Goal: Task Accomplishment & Management: Manage account settings

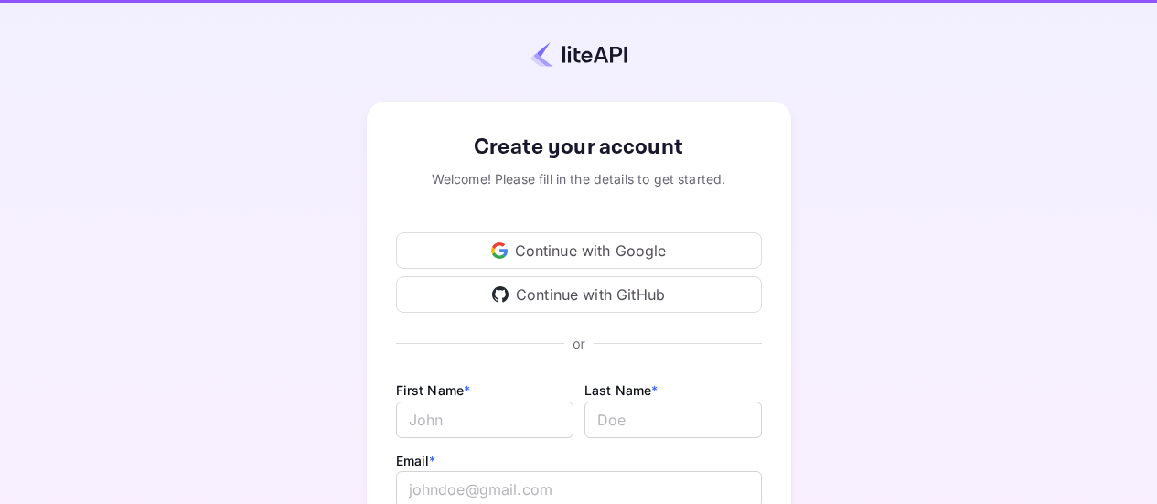
scroll to position [183, 0]
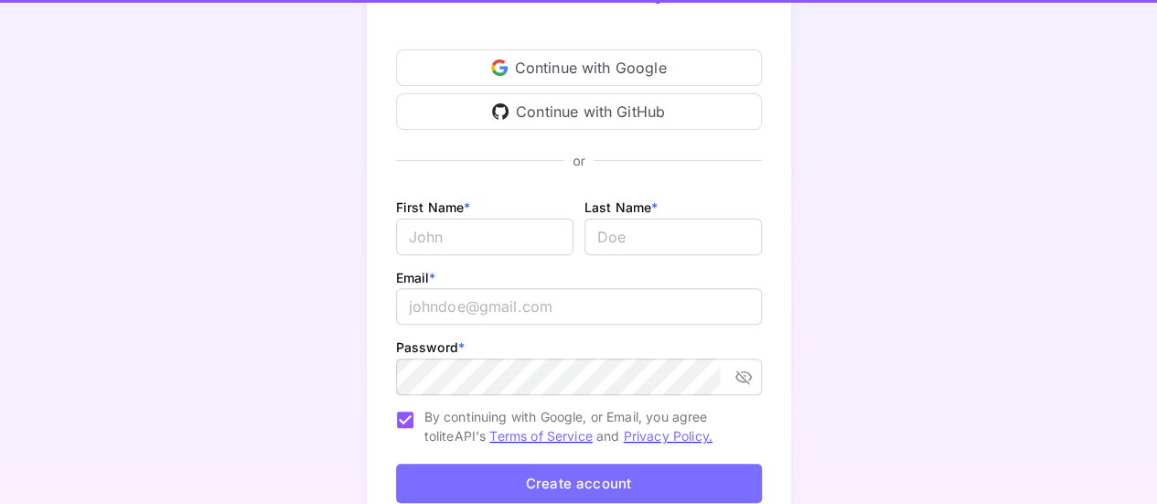
drag, startPoint x: 0, startPoint y: 0, endPoint x: 488, endPoint y: 224, distance: 536.7
click at [488, 224] on input "Email *" at bounding box center [484, 237] width 177 height 37
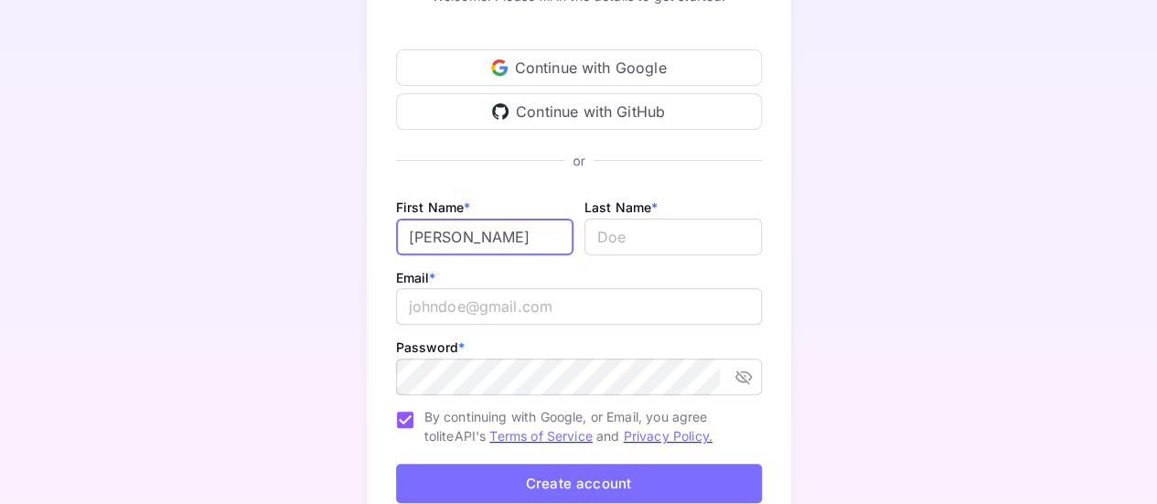
type input "Justin"
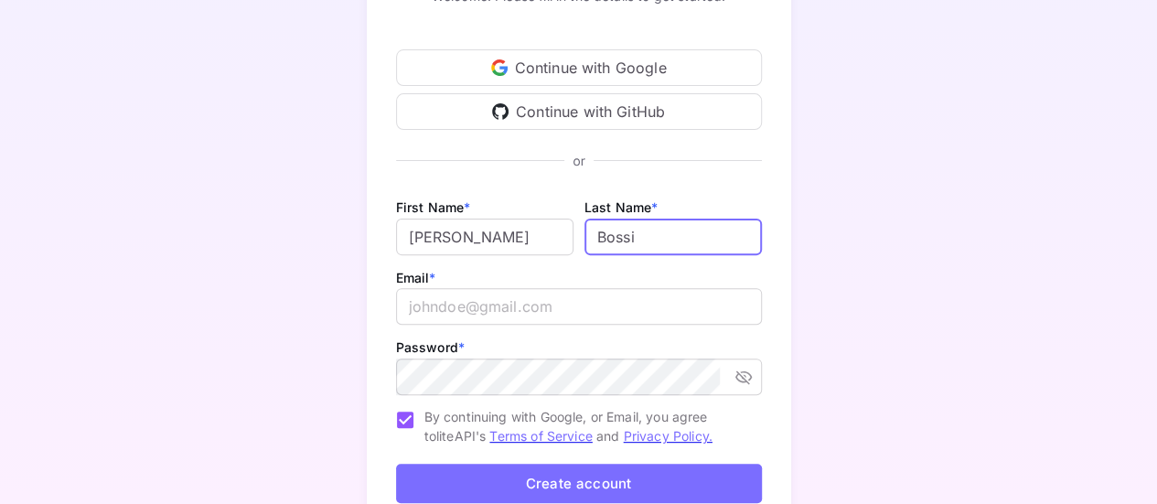
type input "Bossi"
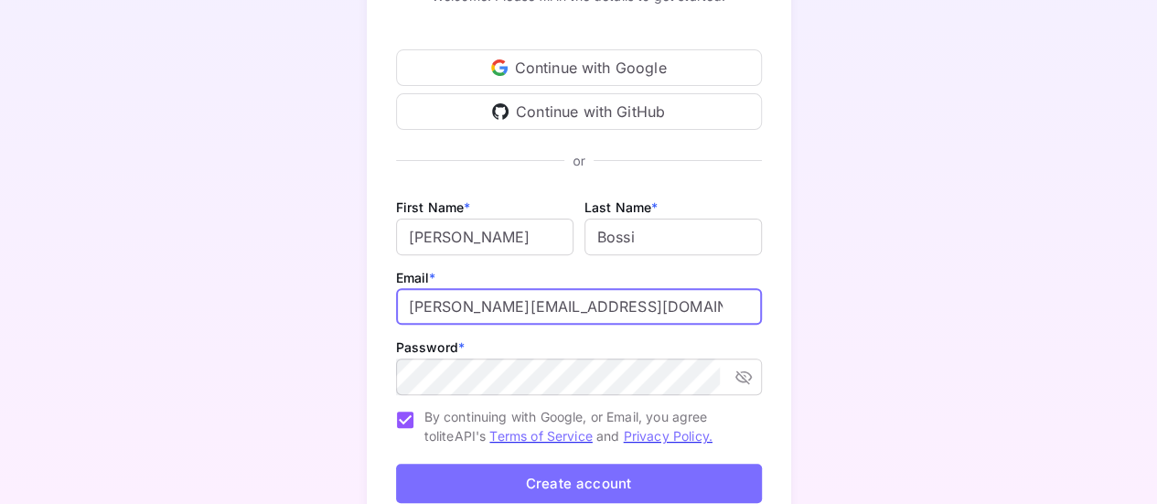
type input "justin@voyagr.travel"
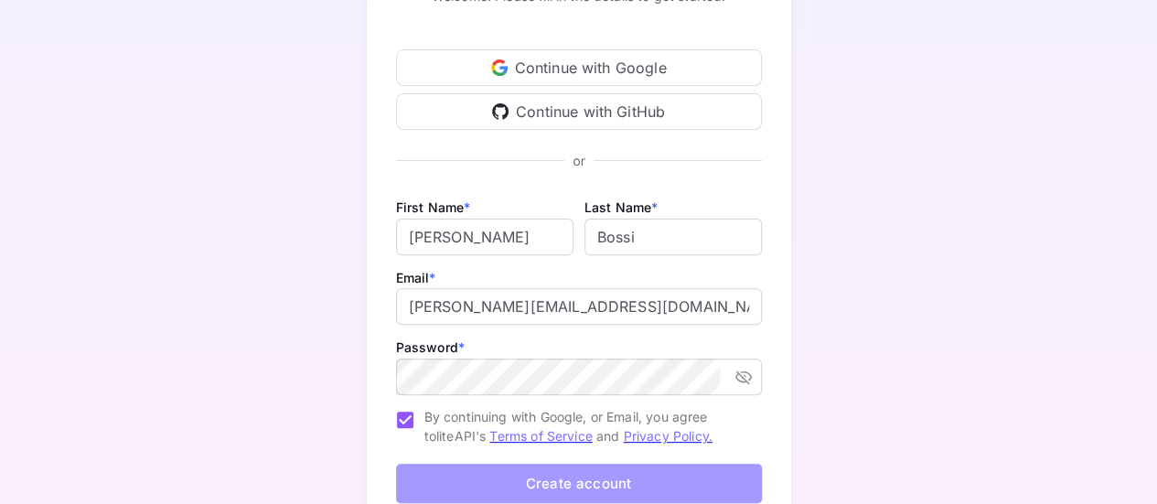
click at [566, 480] on button "Create account" at bounding box center [579, 483] width 366 height 39
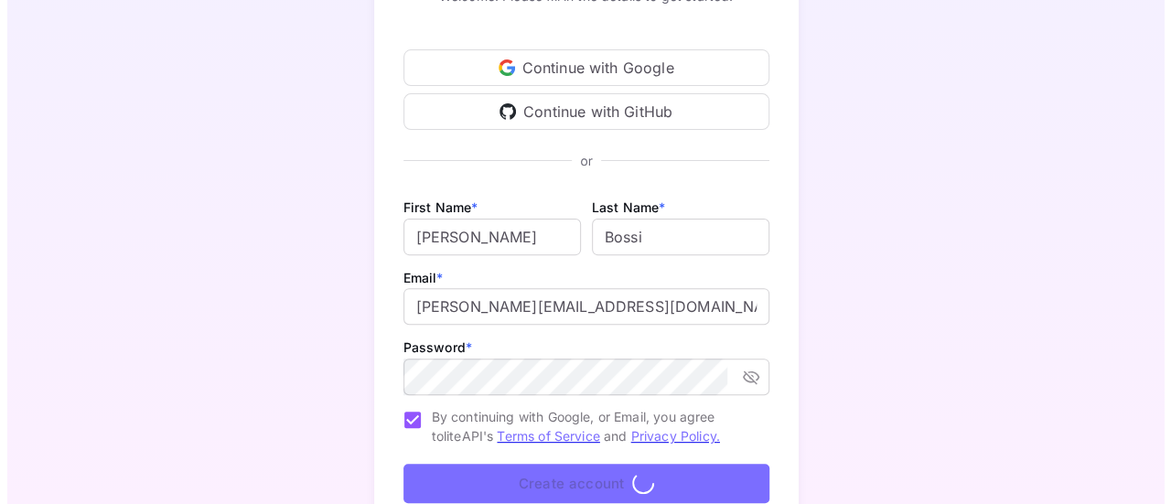
scroll to position [0, 0]
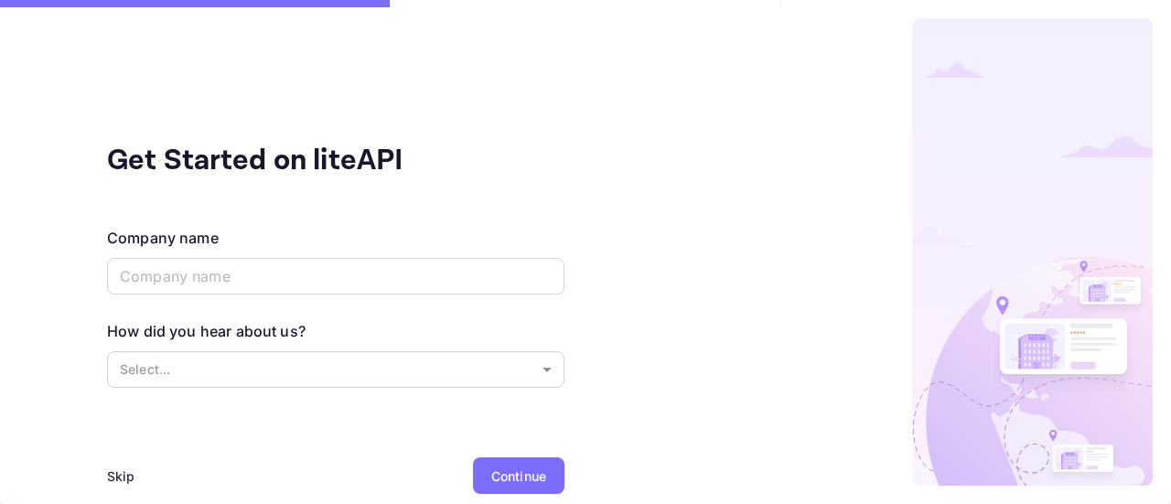
click at [274, 269] on input "text" at bounding box center [335, 276] width 457 height 37
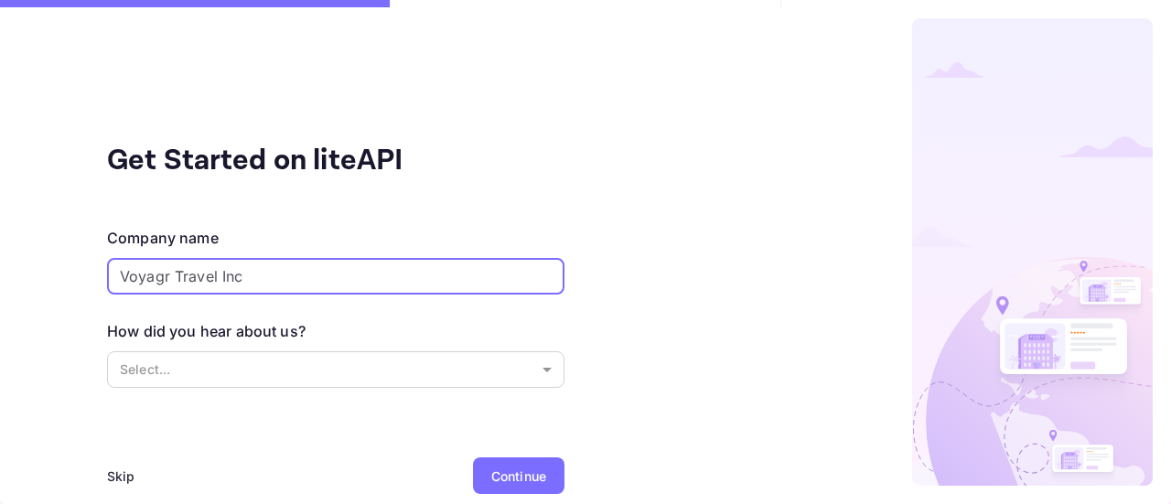
type input "Voyagr Travel Inc"
click at [404, 371] on body "Get Started on liteAPI Company name Voyagr Travel Inc ​ How did you hear about …" at bounding box center [585, 252] width 1171 height 504
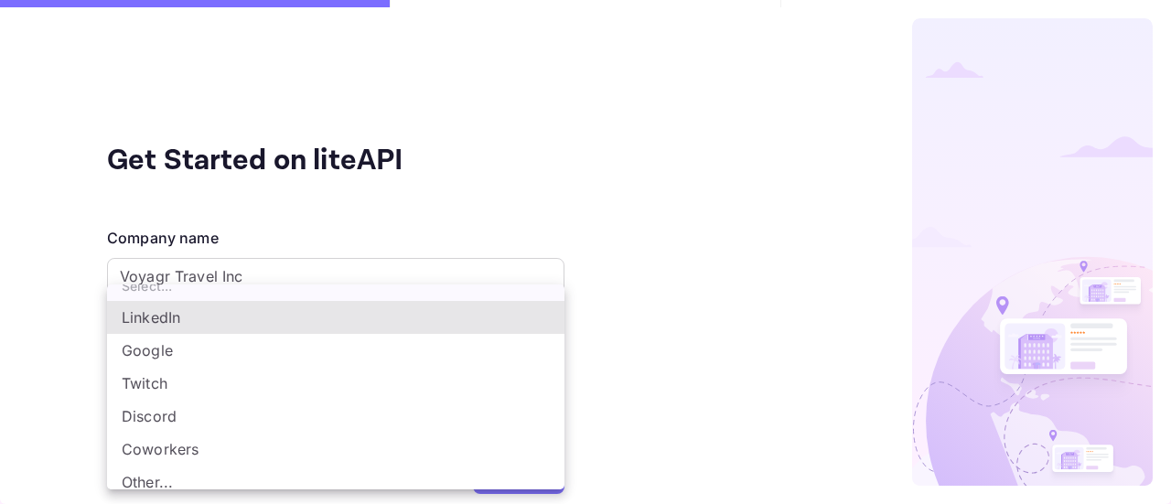
scroll to position [29, 0]
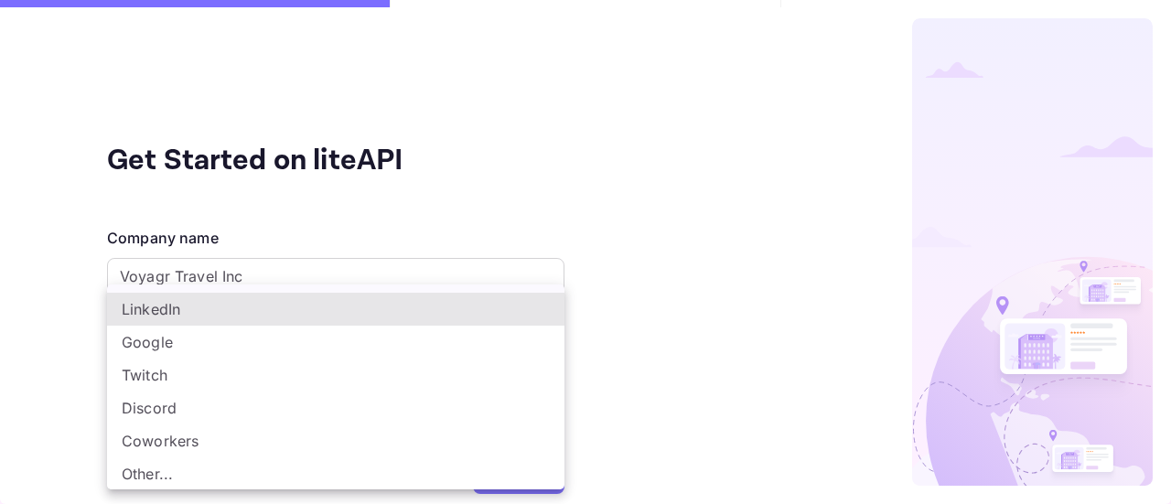
click at [319, 468] on li "Other..." at bounding box center [335, 473] width 457 height 33
type input "Other..."
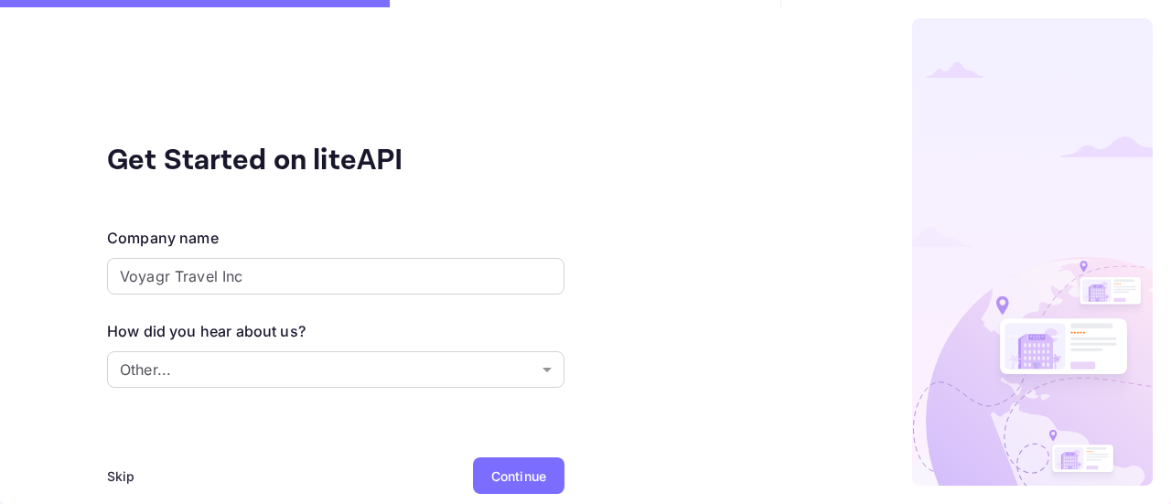
click at [530, 465] on div "Continue" at bounding box center [518, 475] width 91 height 37
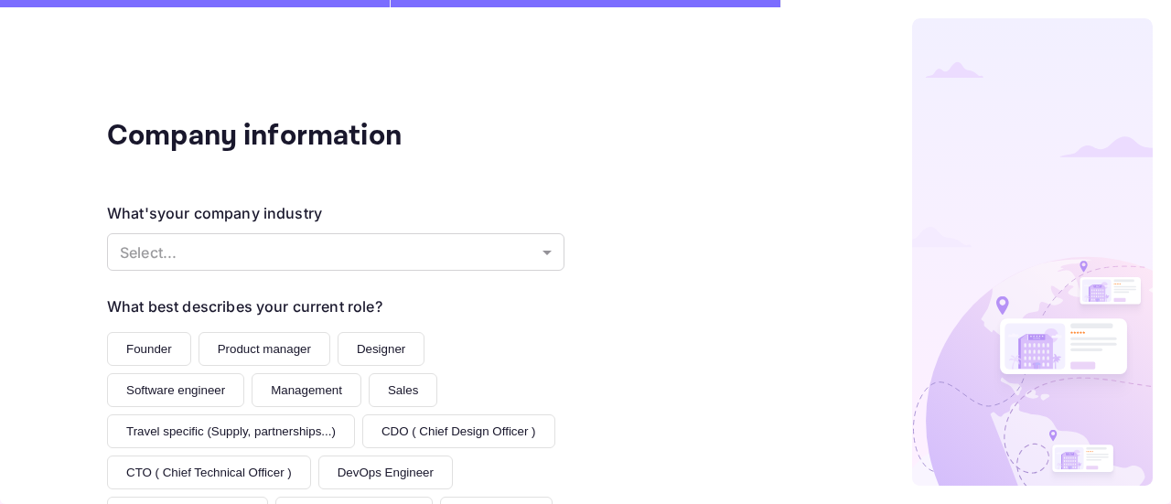
scroll to position [91, 0]
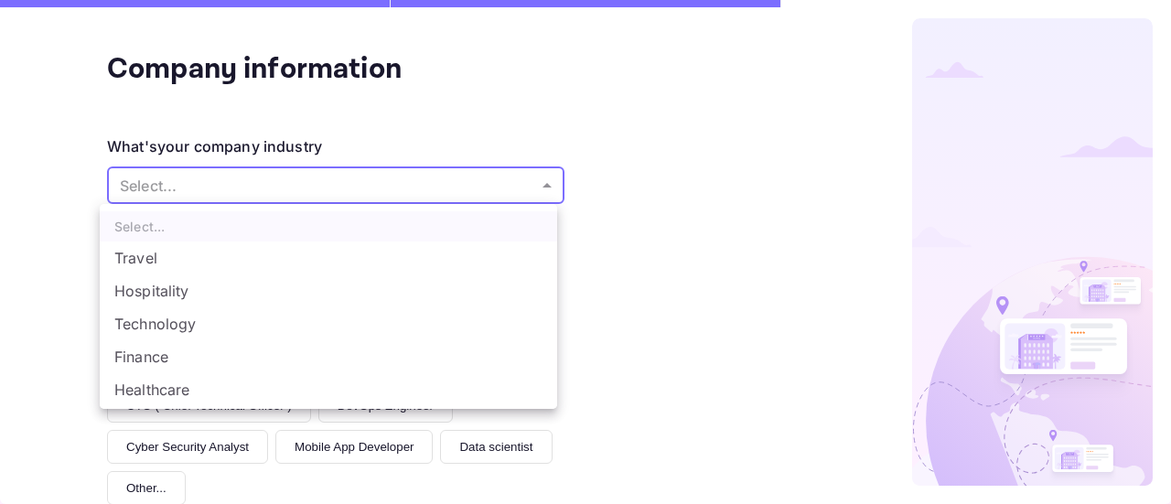
click at [401, 186] on body "Company information What's your company industry Select... ​ What best describe…" at bounding box center [585, 252] width 1171 height 504
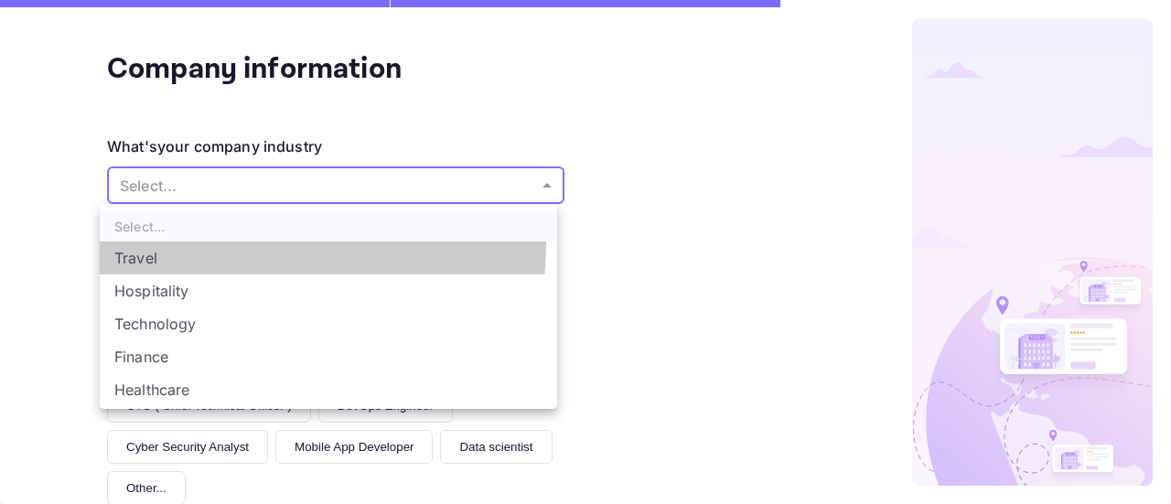
click at [286, 246] on li "Travel" at bounding box center [328, 258] width 457 height 33
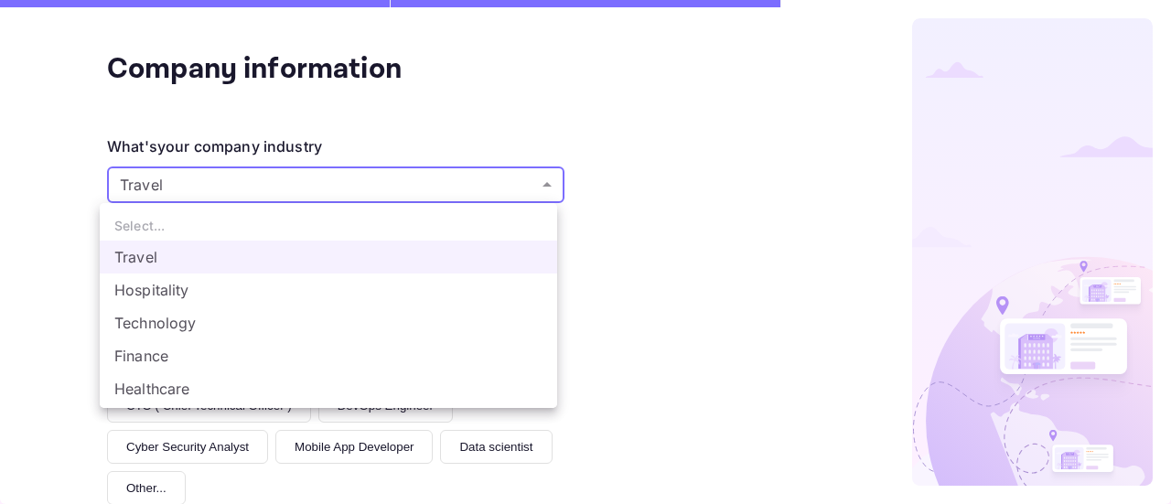
click at [290, 186] on body "Company information What's your company industry Travel Travel ​ What best desc…" at bounding box center [585, 252] width 1171 height 504
click at [262, 324] on li "Technology" at bounding box center [328, 323] width 457 height 33
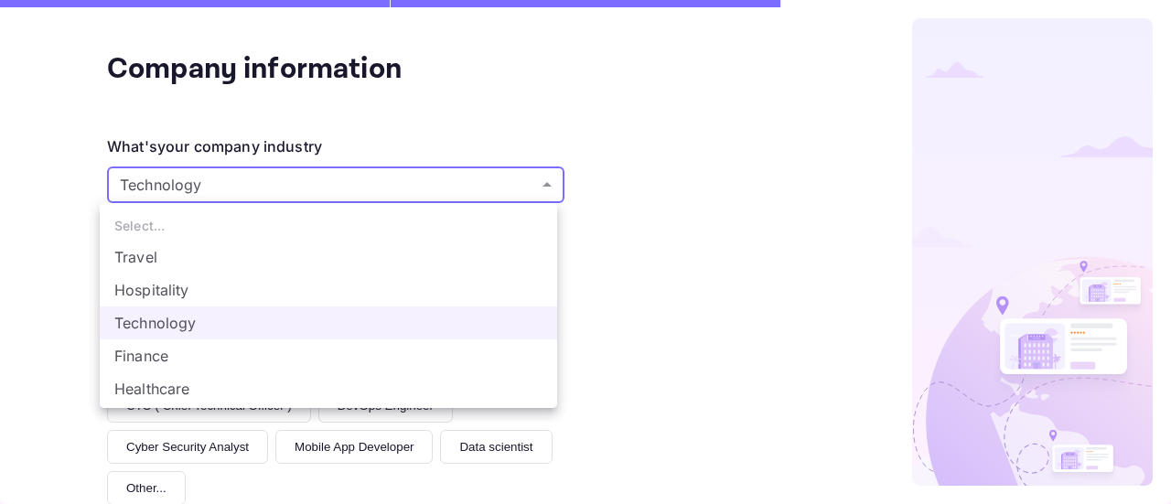
click at [283, 181] on body "Company information What's your company industry Technology Technology ​ What b…" at bounding box center [585, 252] width 1171 height 504
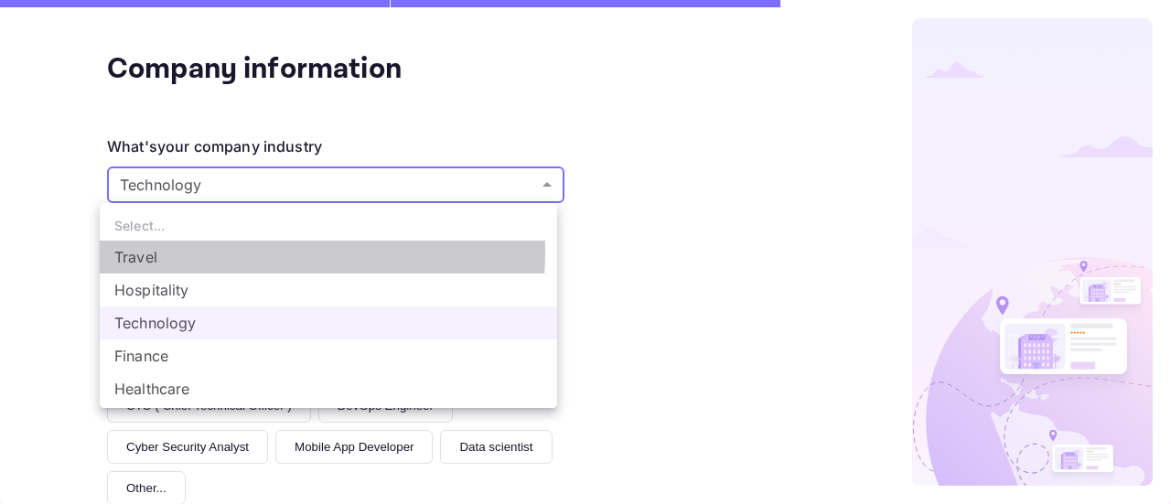
click at [270, 253] on li "Travel" at bounding box center [328, 257] width 457 height 33
type input "Travel"
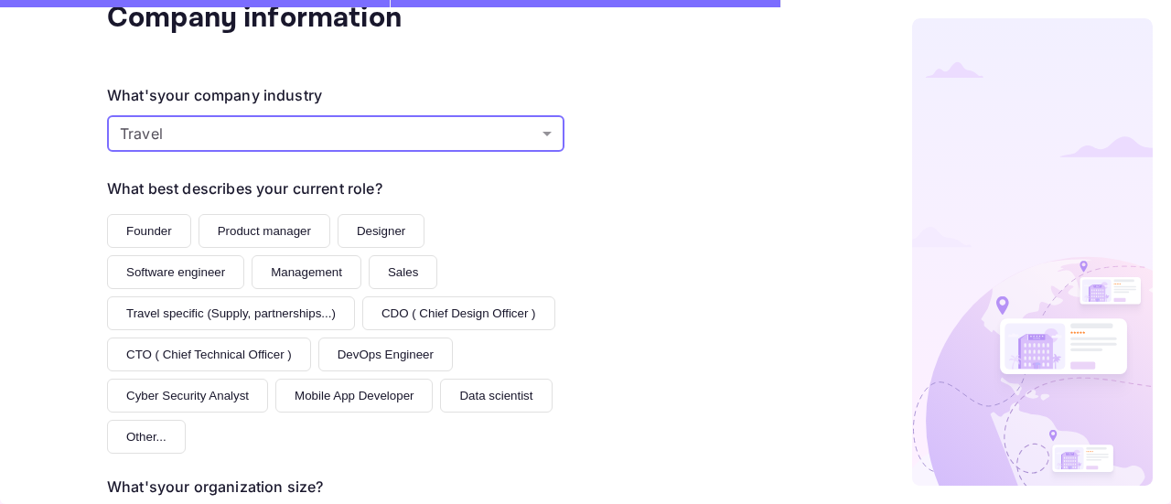
scroll to position [183, 0]
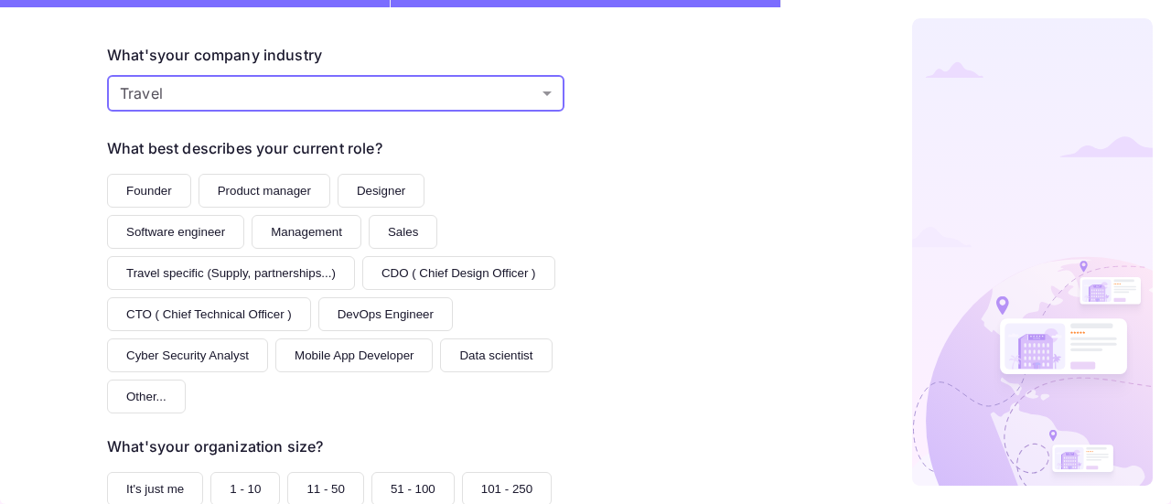
click at [118, 177] on button "Founder" at bounding box center [149, 191] width 84 height 34
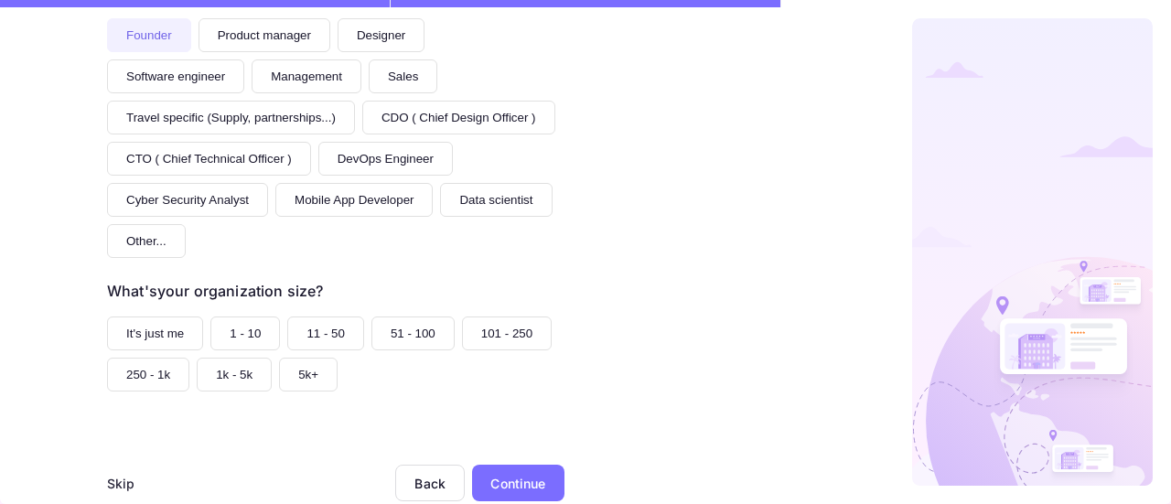
scroll to position [366, 0]
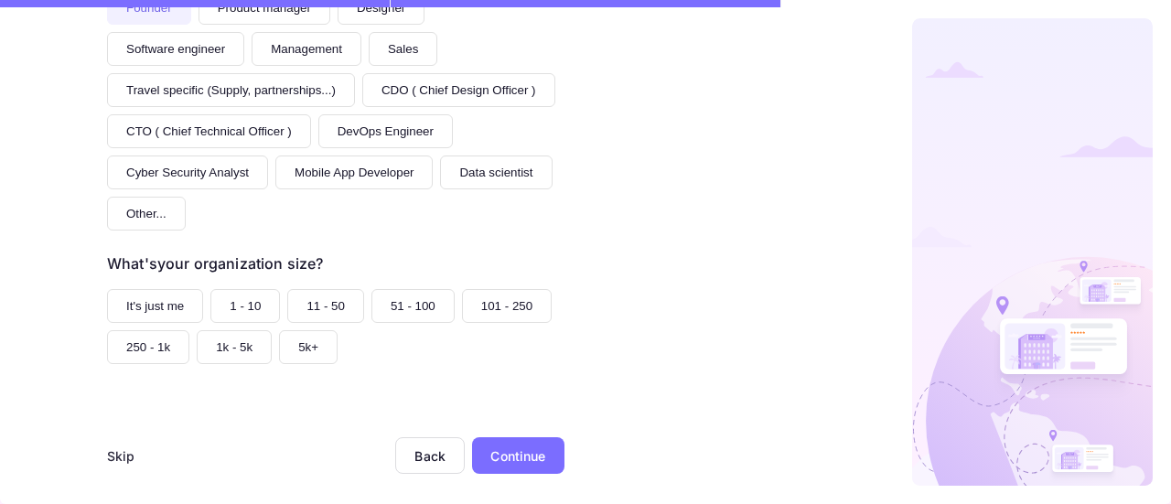
click at [212, 296] on button "1 - 10" at bounding box center [245, 306] width 70 height 34
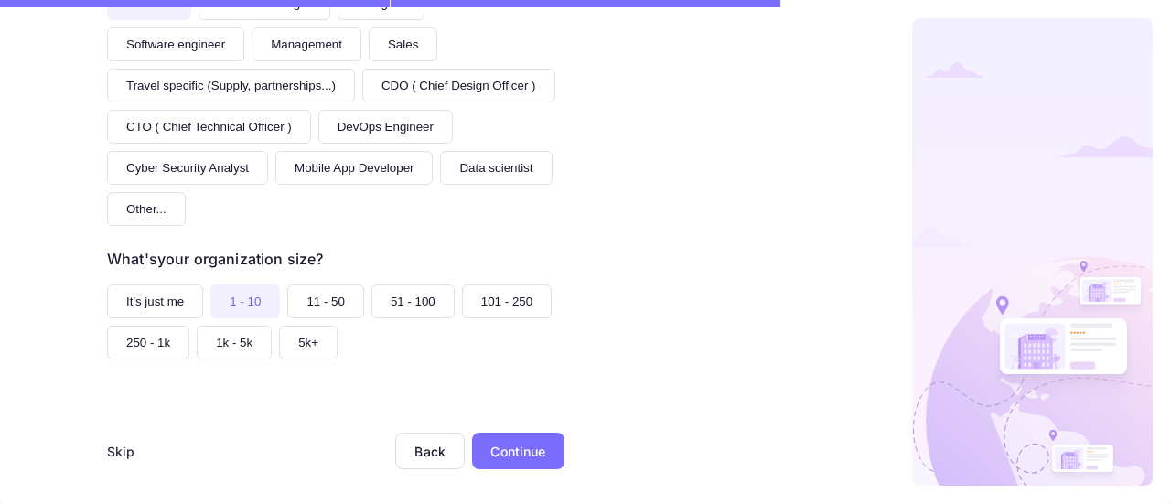
scroll to position [377, 0]
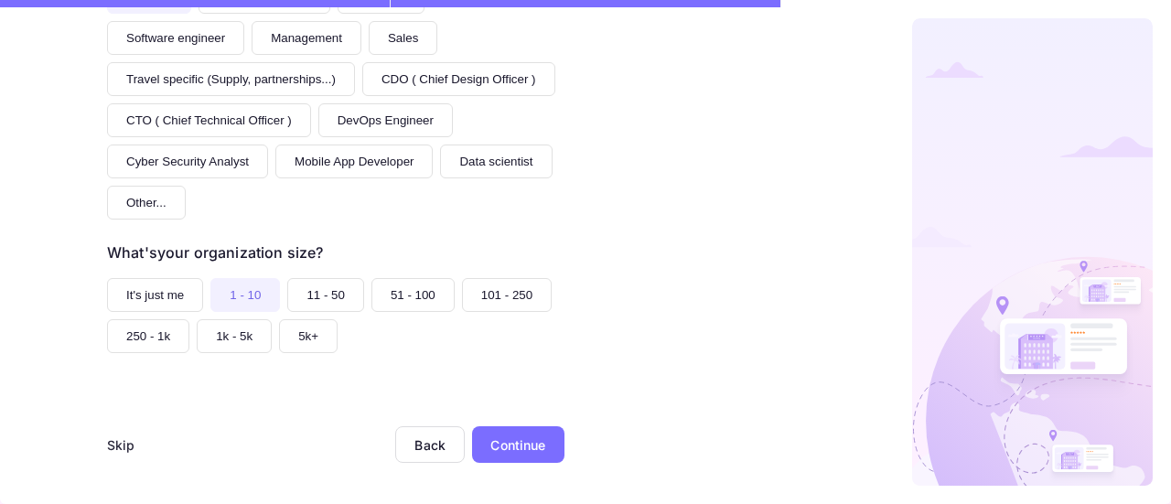
click at [501, 436] on div "Continue" at bounding box center [517, 445] width 55 height 19
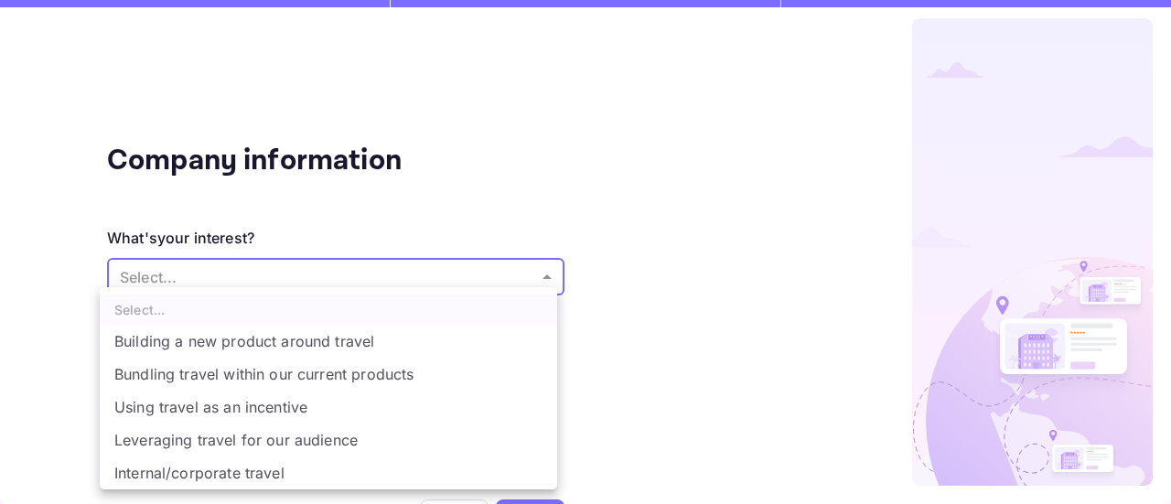
click at [352, 288] on body "Company information What's your interest? Select... ​ Do you have any previous …" at bounding box center [585, 252] width 1171 height 504
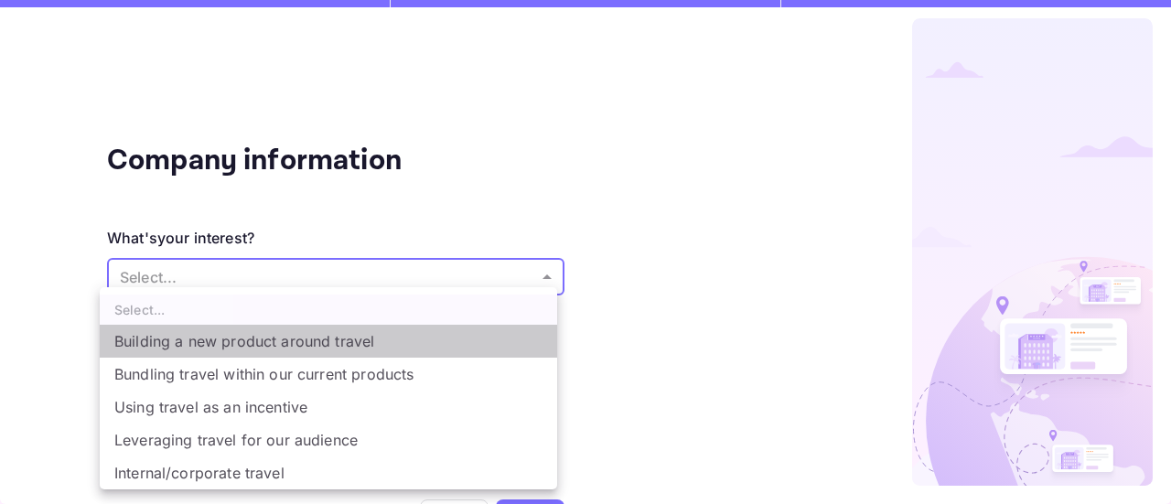
click at [262, 341] on li "Building a new product around travel" at bounding box center [328, 341] width 457 height 33
type input "Building a new product around travel"
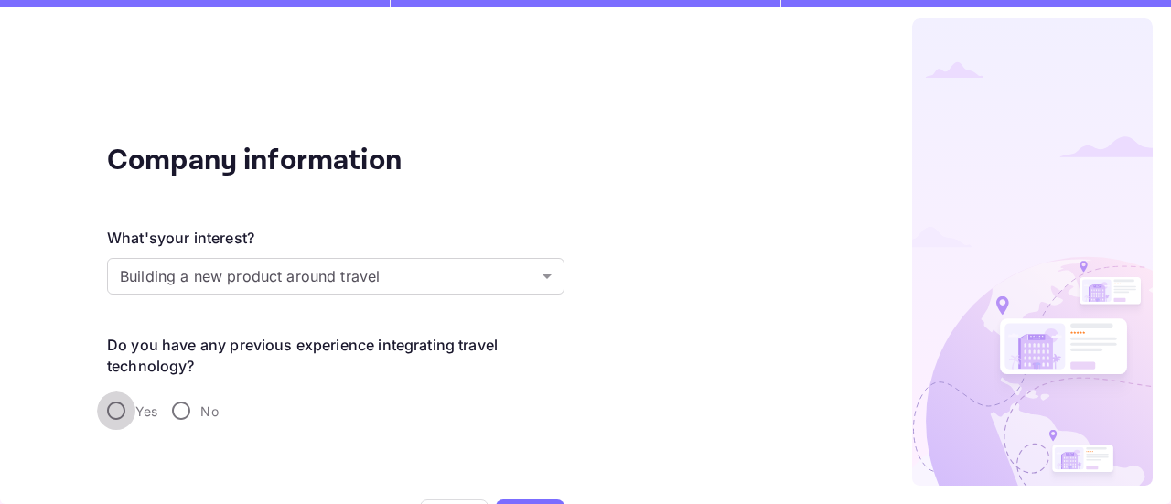
click at [123, 403] on input "Yes" at bounding box center [116, 411] width 38 height 38
radio input "true"
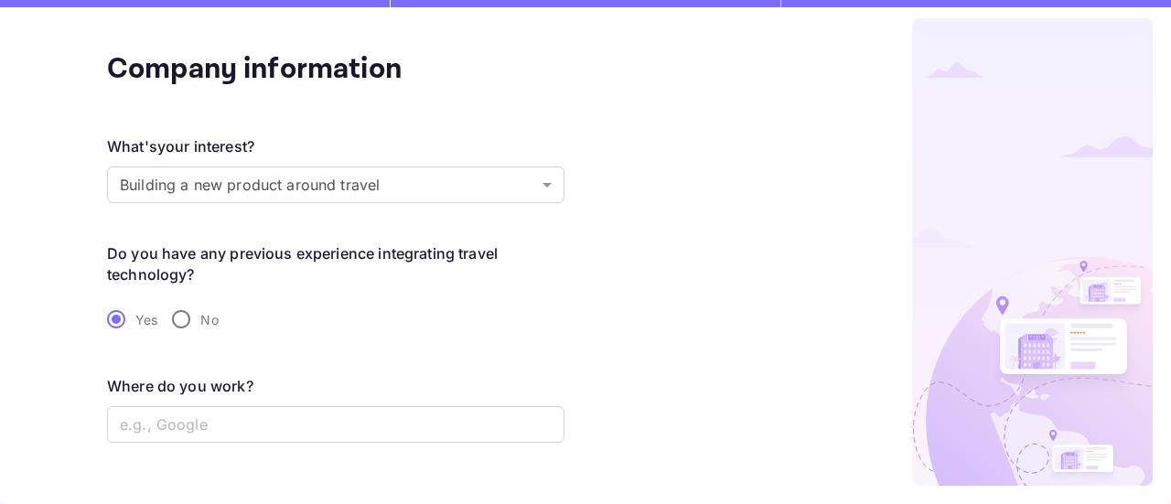
click at [175, 317] on input "No" at bounding box center [181, 319] width 38 height 38
radio input "true"
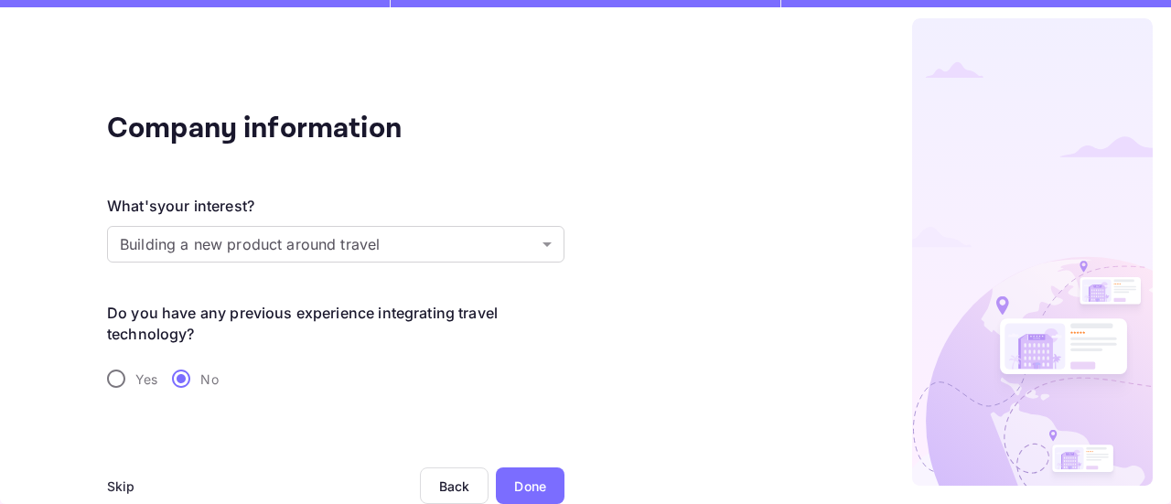
scroll to position [31, 0]
click at [121, 371] on input "Yes" at bounding box center [116, 379] width 38 height 38
radio input "true"
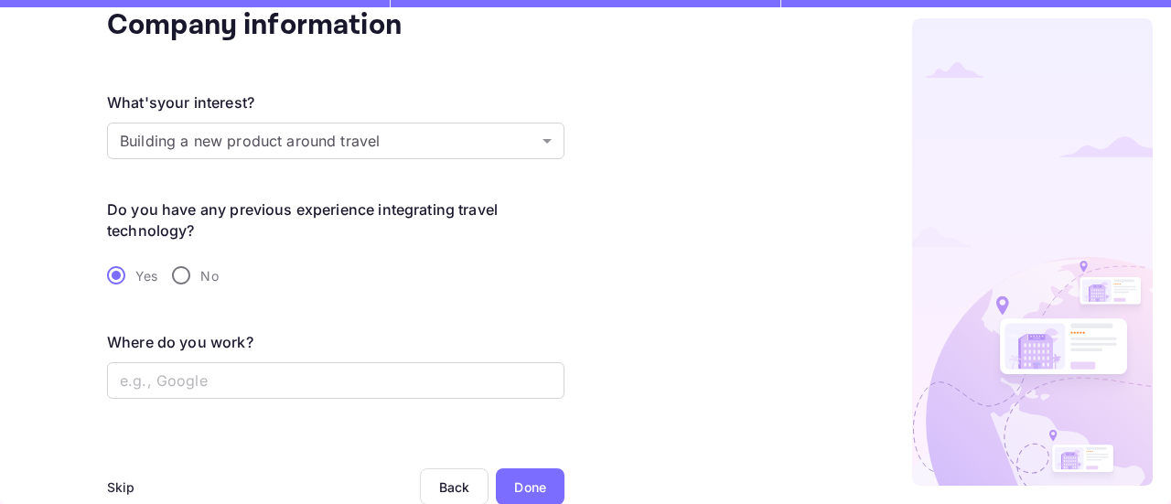
click at [192, 276] on input "No" at bounding box center [181, 275] width 38 height 38
radio input "true"
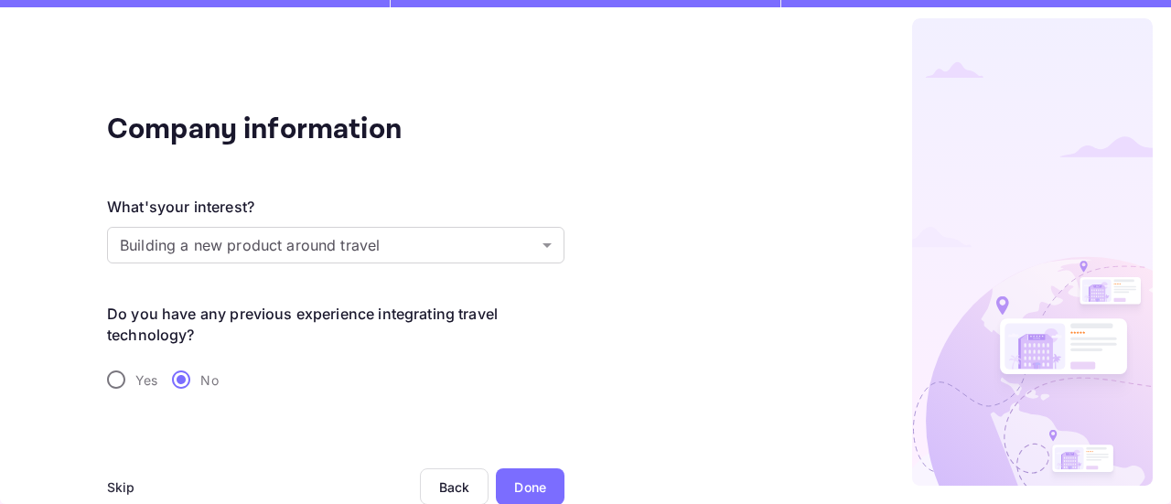
click at [513, 471] on div "Done" at bounding box center [530, 486] width 69 height 37
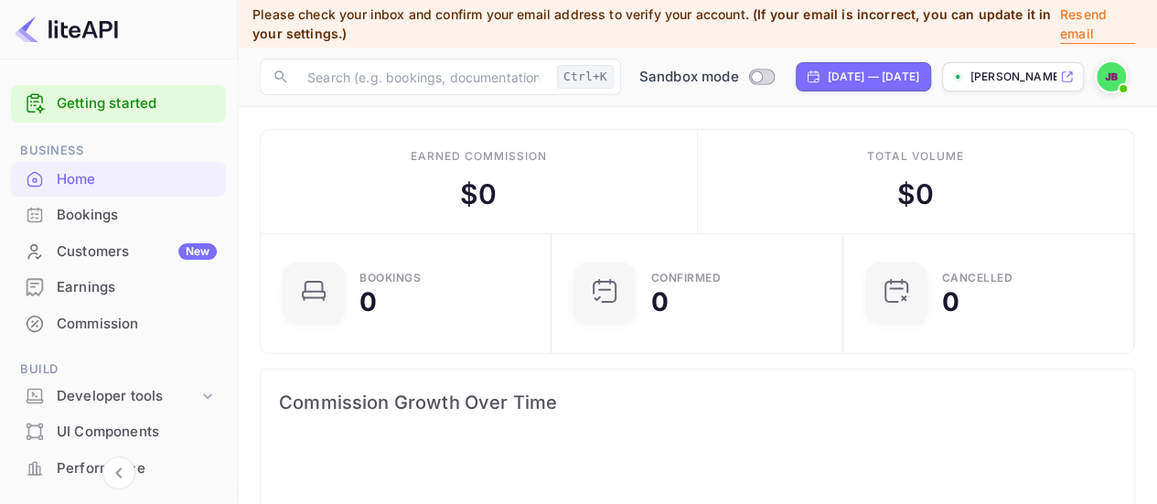
scroll to position [283, 267]
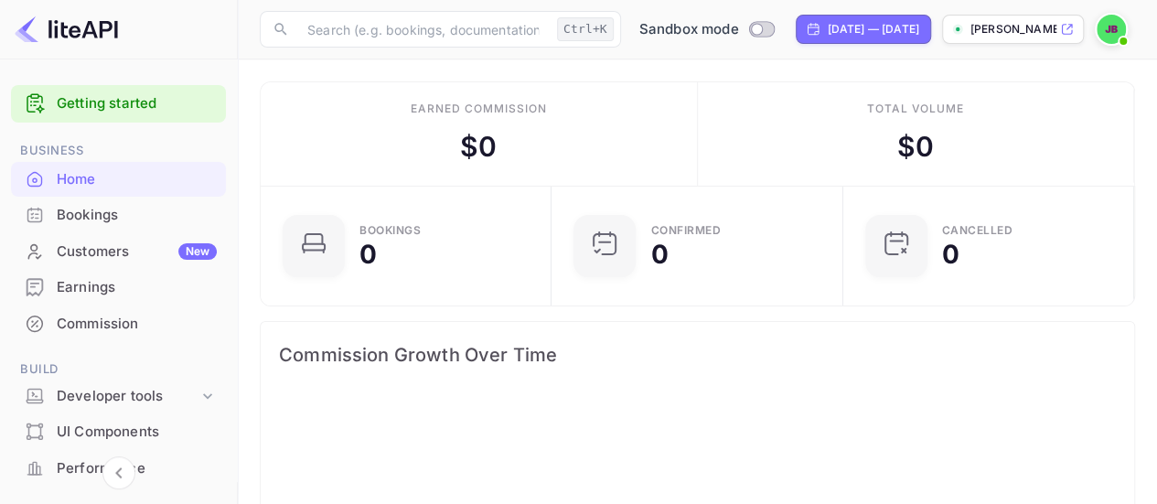
scroll to position [283, 267]
click at [142, 212] on div "Bookings" at bounding box center [137, 215] width 160 height 21
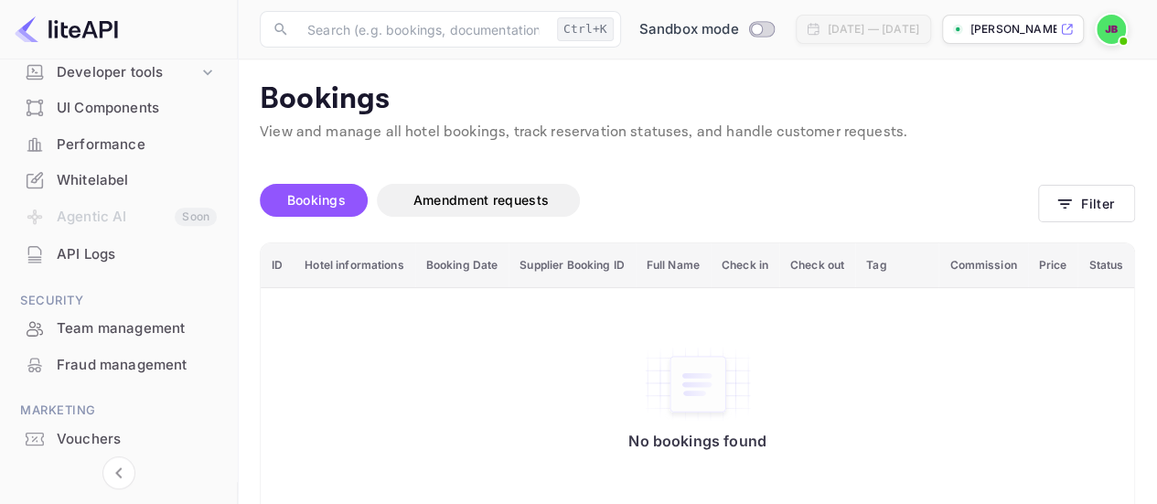
scroll to position [366, 0]
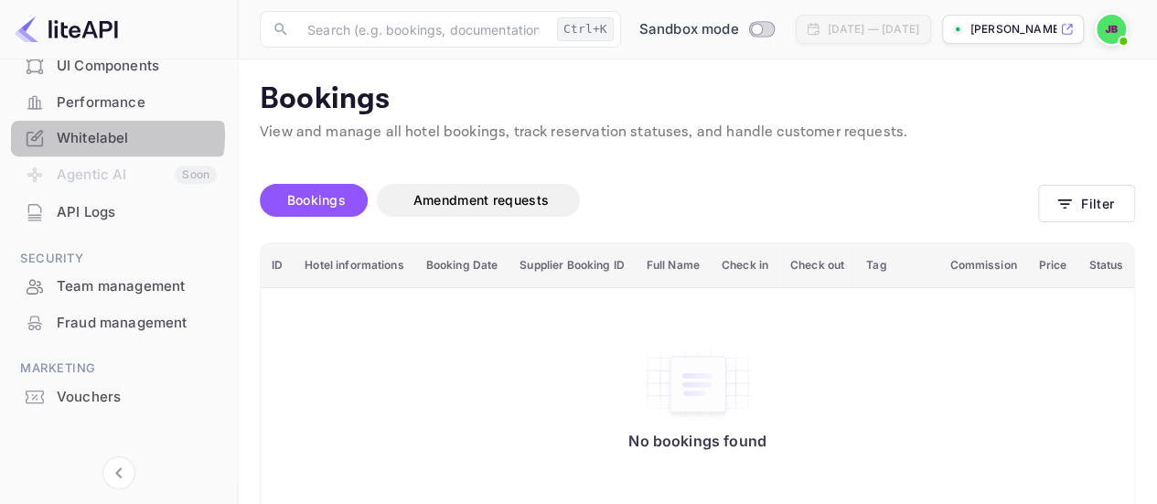
click at [113, 136] on div "Whitelabel" at bounding box center [137, 138] width 160 height 21
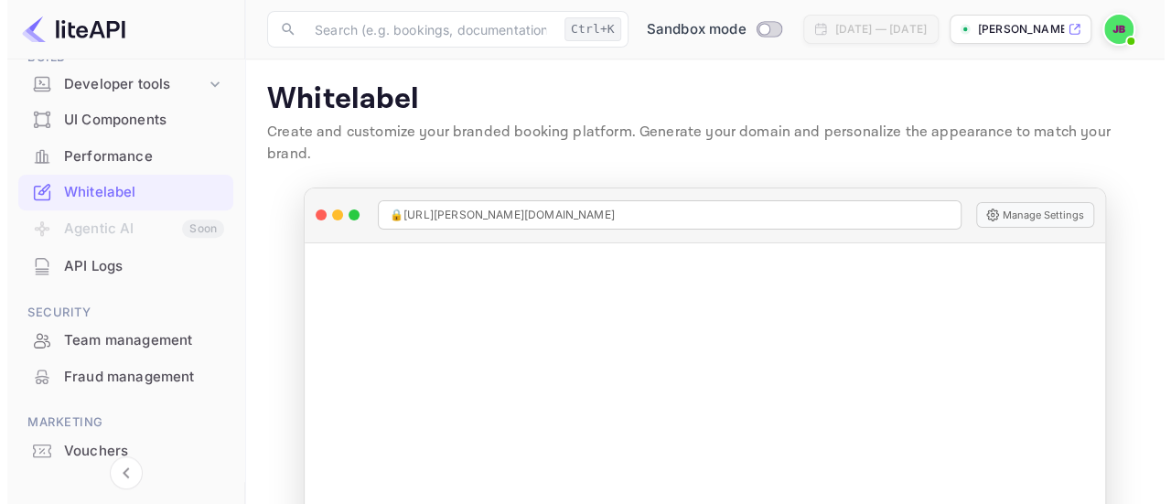
scroll to position [274, 0]
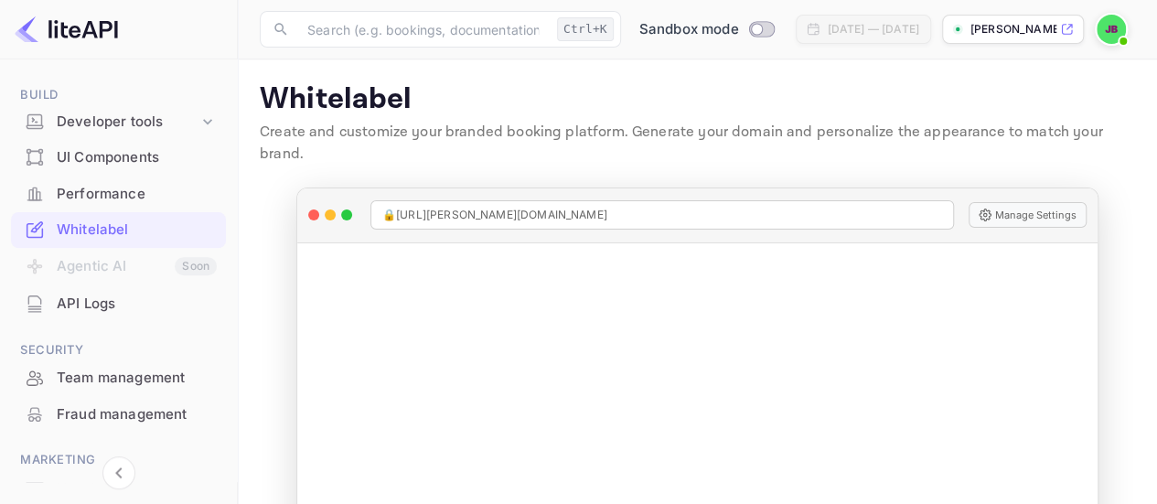
click at [103, 382] on div "Team management" at bounding box center [137, 378] width 160 height 21
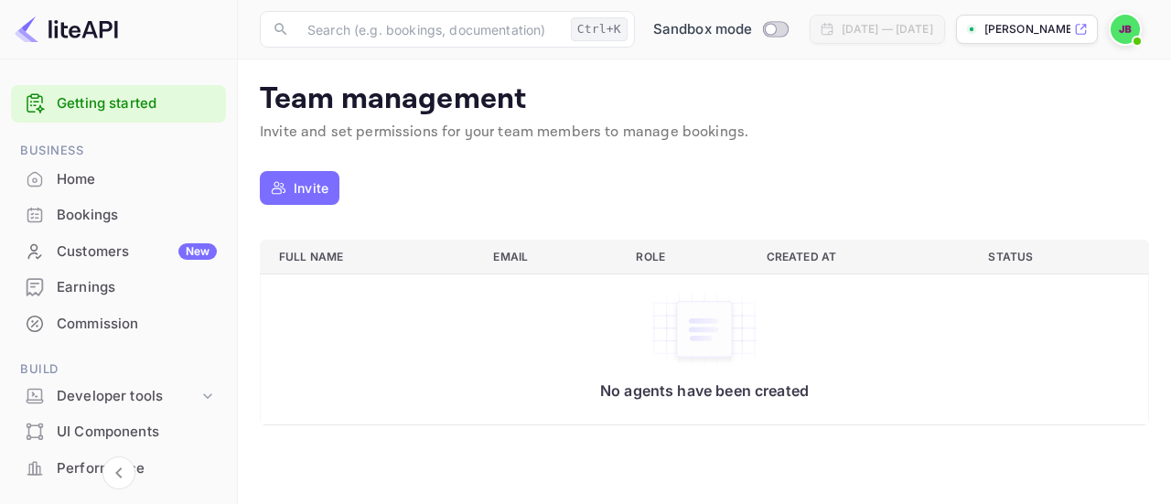
click at [304, 193] on p "Invite" at bounding box center [311, 187] width 35 height 19
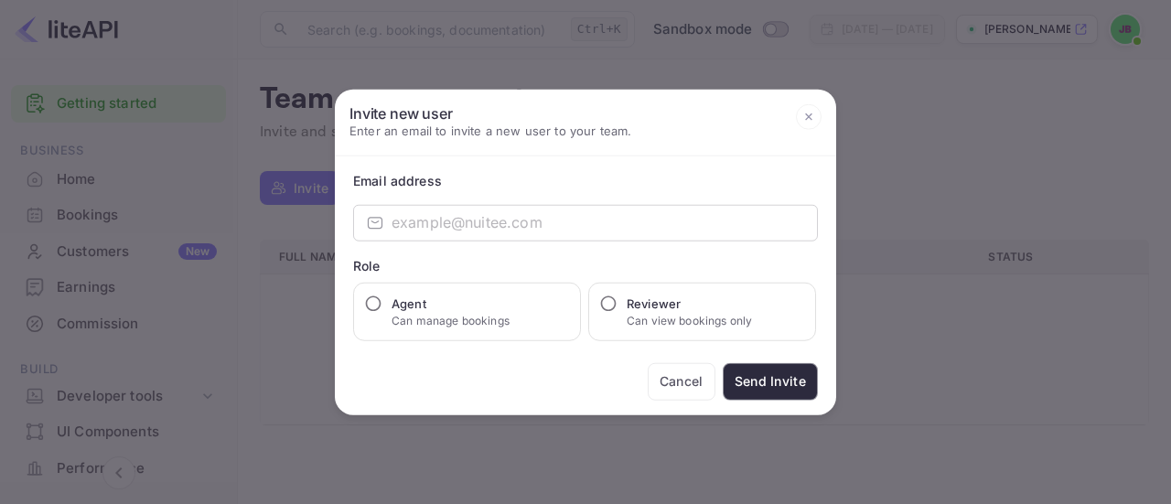
click at [970, 132] on div at bounding box center [585, 252] width 1171 height 504
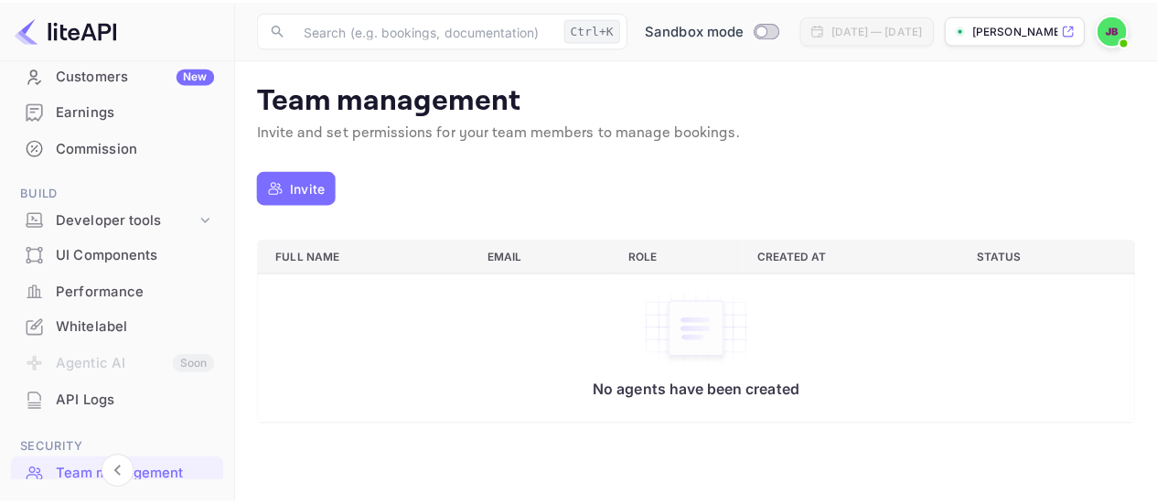
scroll to position [183, 0]
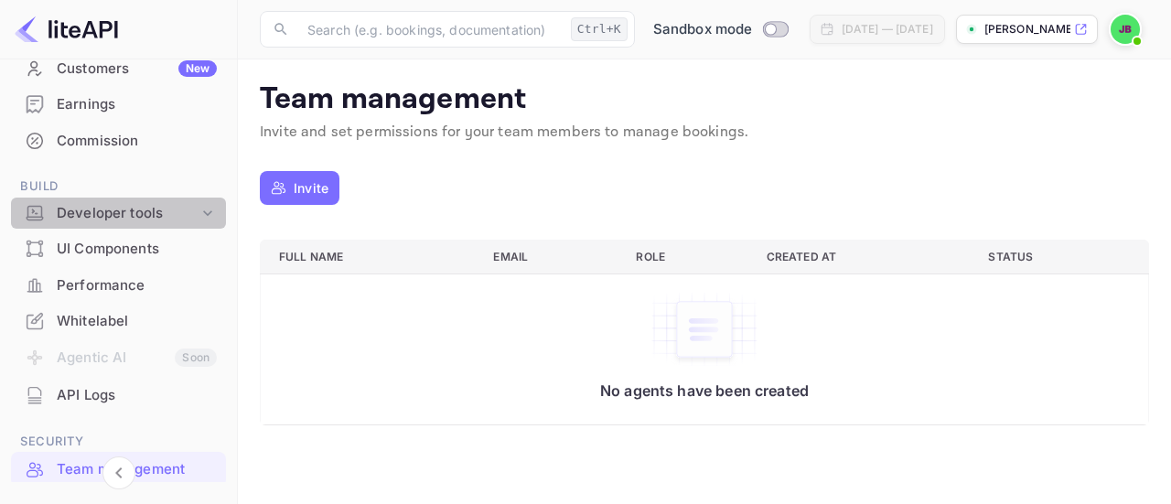
click at [164, 220] on div "Developer tools" at bounding box center [128, 213] width 142 height 21
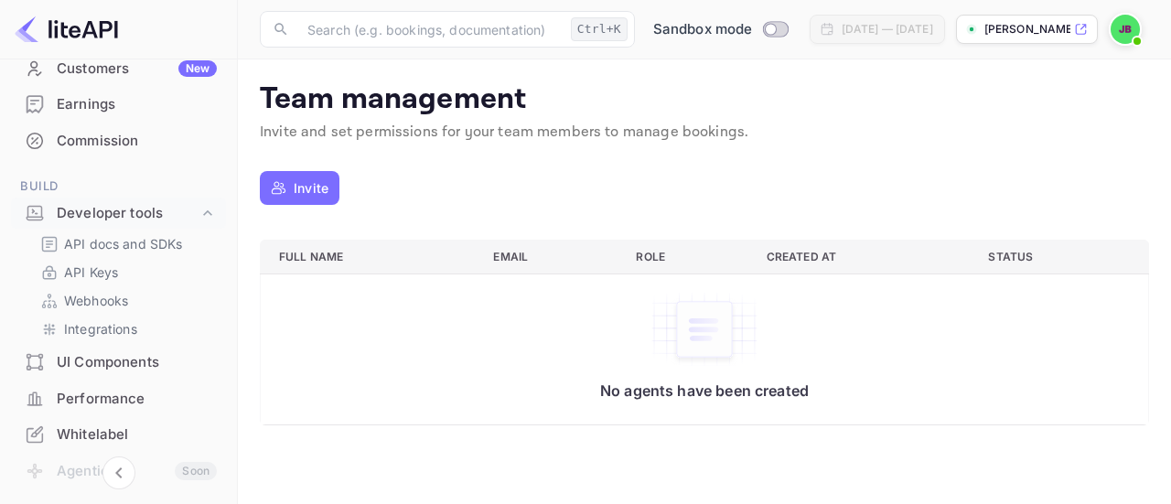
click at [143, 329] on link "Integrations" at bounding box center [125, 328] width 171 height 19
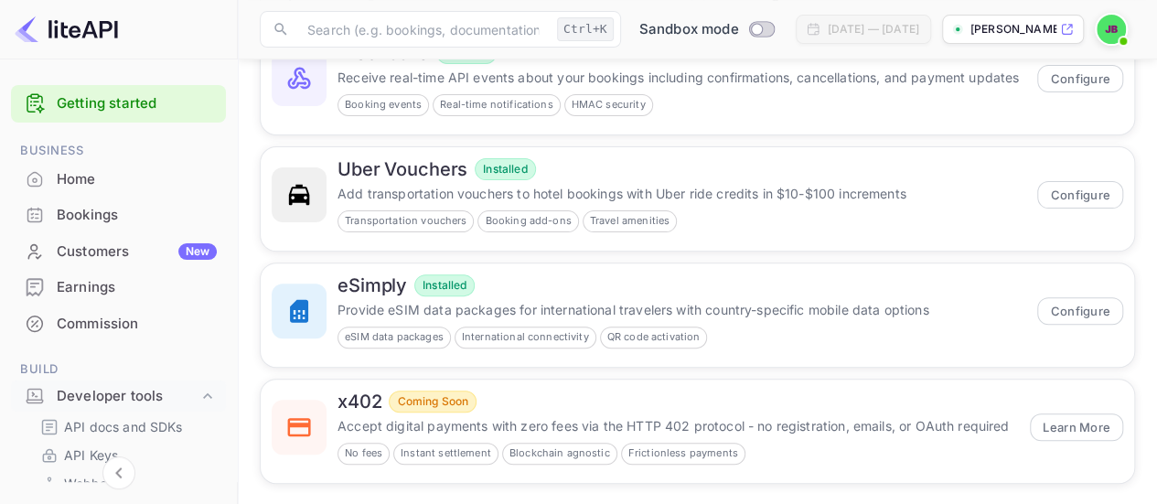
scroll to position [119, 0]
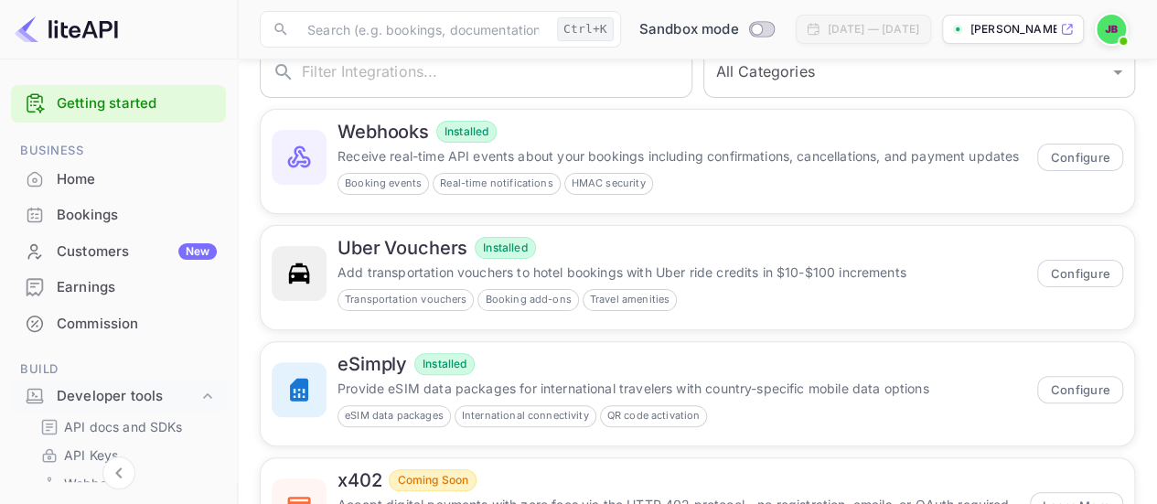
click at [108, 188] on div "Home" at bounding box center [137, 179] width 160 height 21
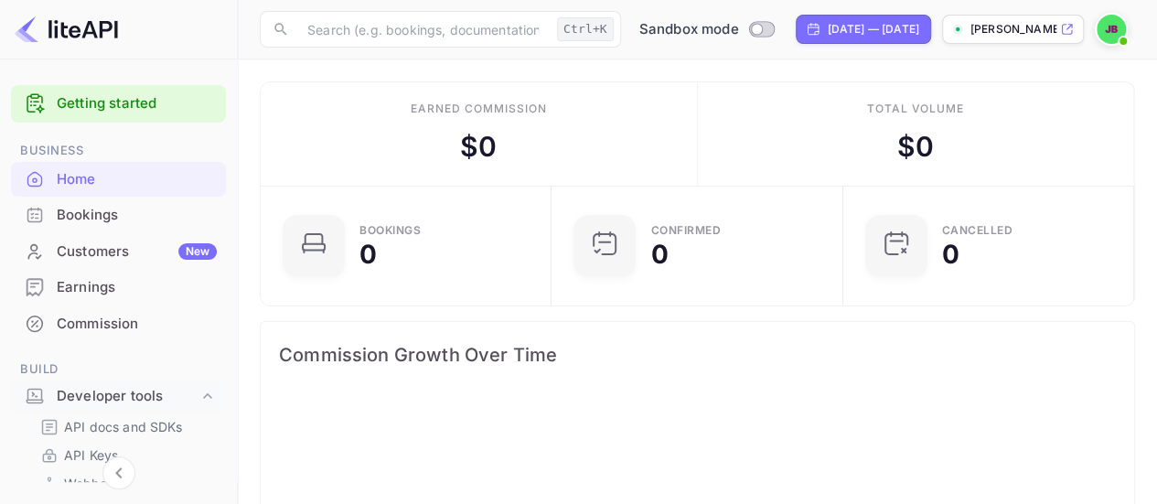
scroll to position [283, 267]
click at [108, 216] on div "Bookings" at bounding box center [137, 215] width 160 height 21
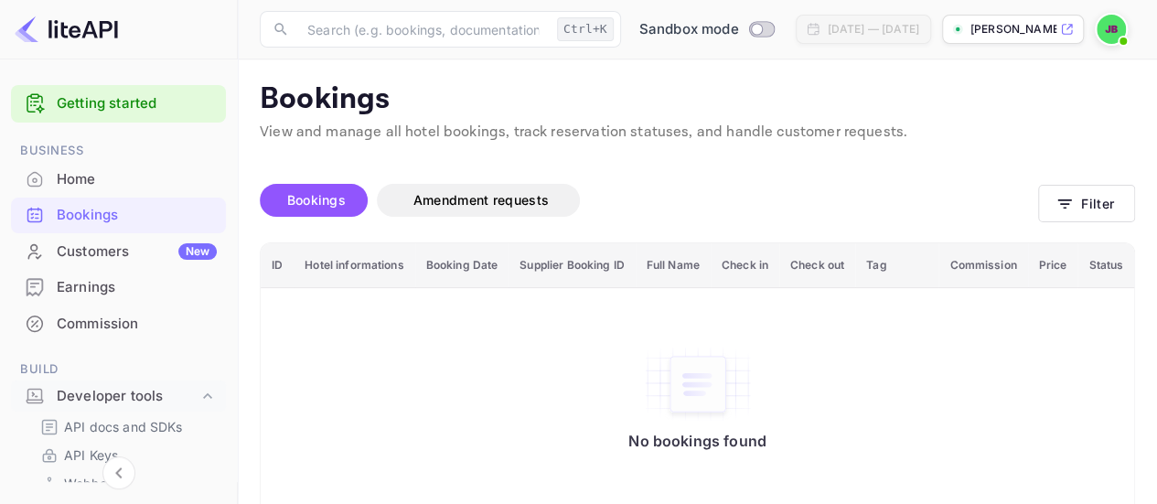
click at [106, 178] on div "Home" at bounding box center [137, 179] width 160 height 21
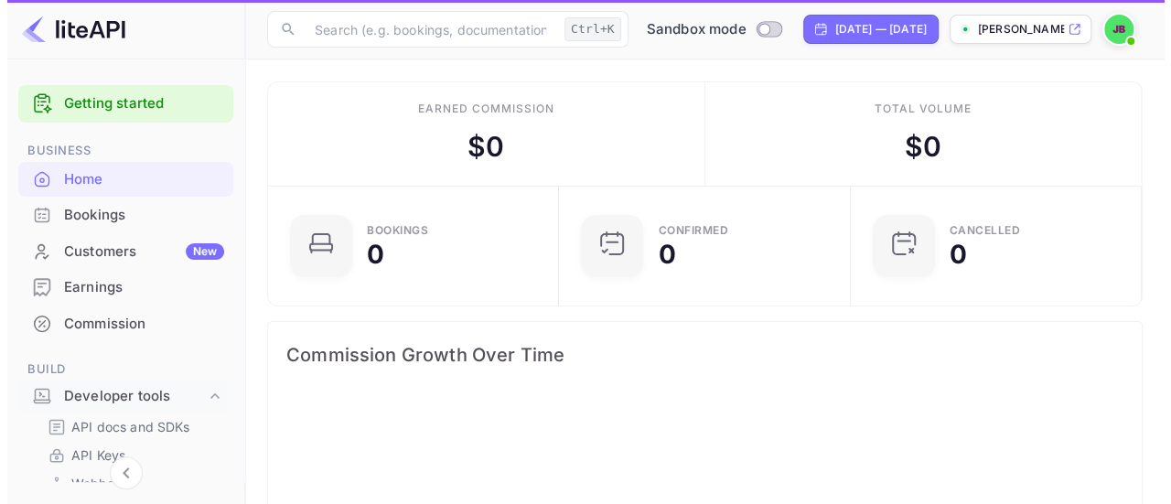
scroll to position [283, 267]
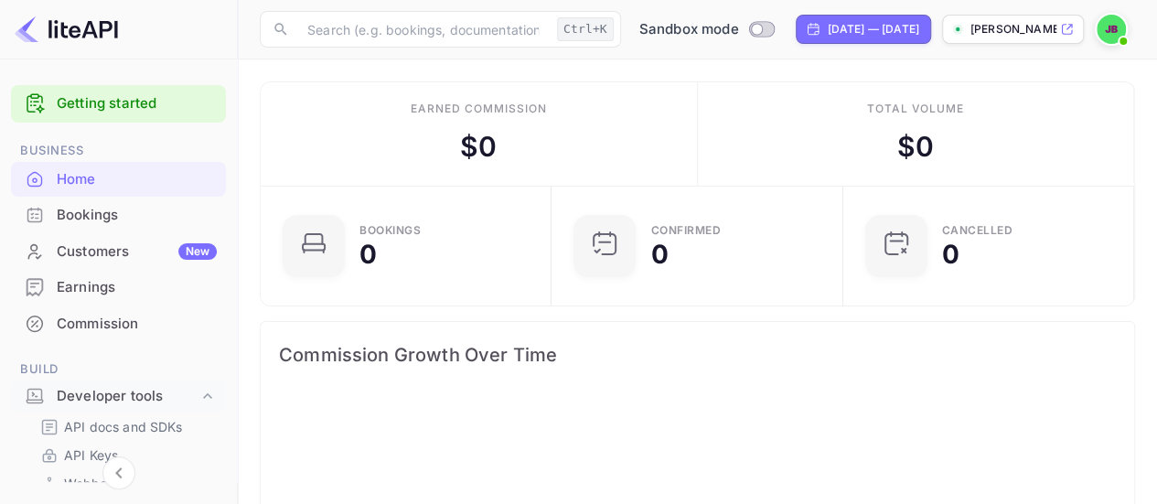
click at [1118, 30] on img at bounding box center [1111, 29] width 29 height 29
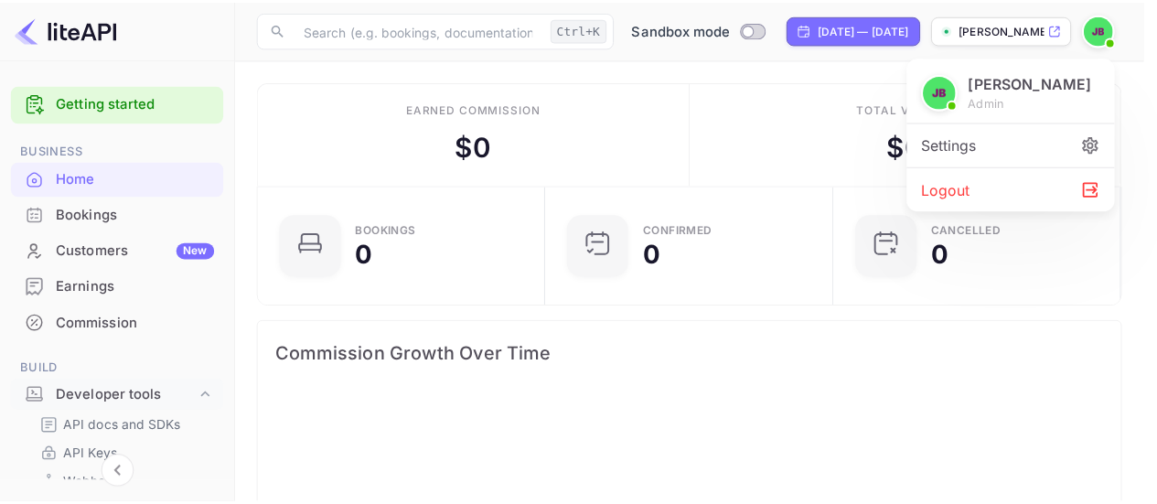
scroll to position [283, 266]
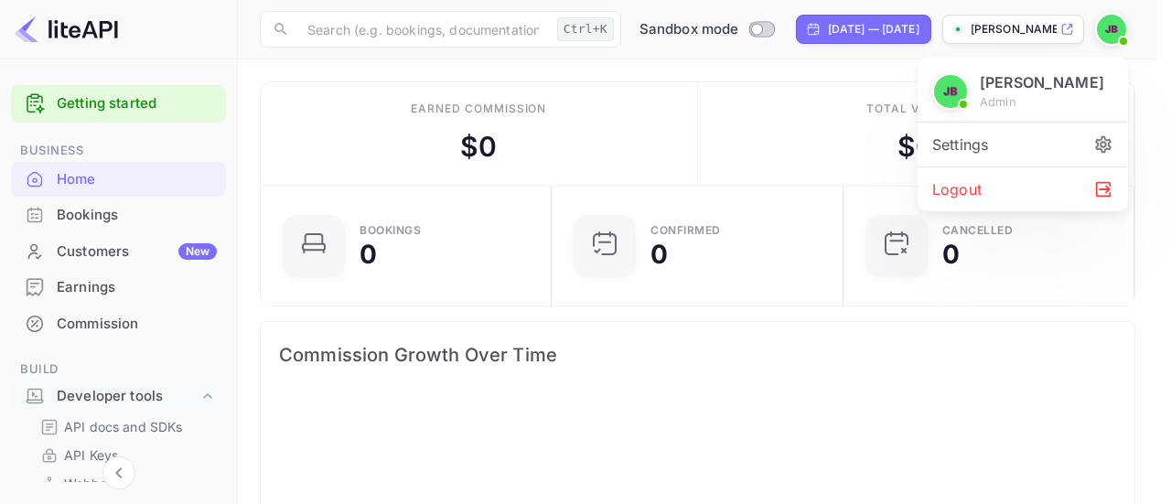
click at [955, 89] on img at bounding box center [950, 91] width 33 height 33
click at [980, 140] on div "Settings" at bounding box center [1023, 145] width 210 height 44
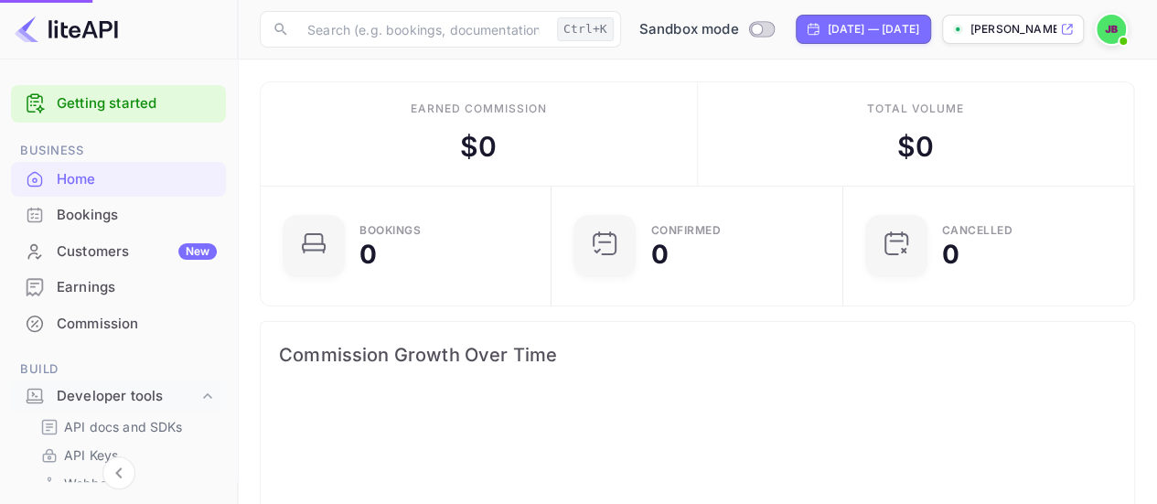
scroll to position [283, 267]
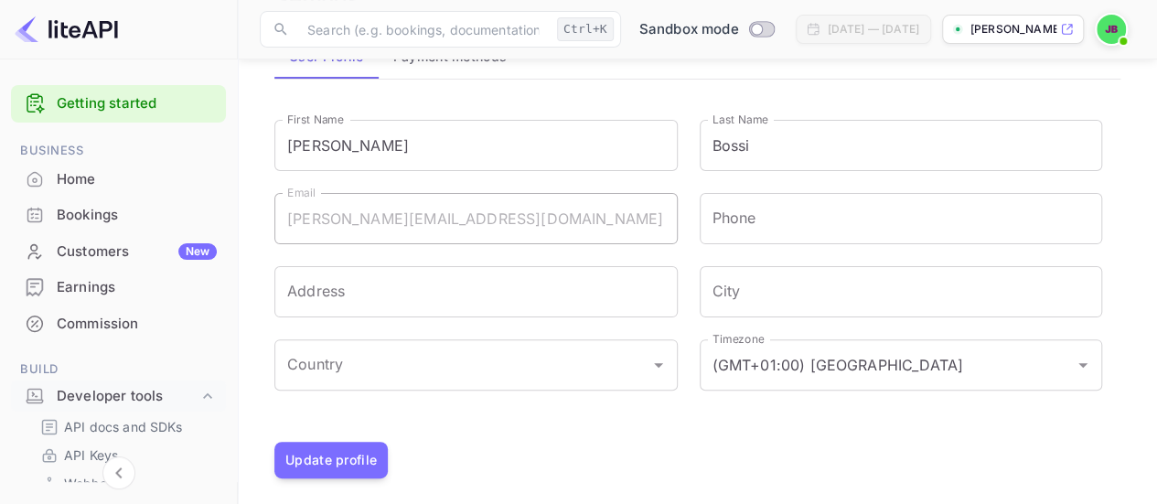
scroll to position [120, 0]
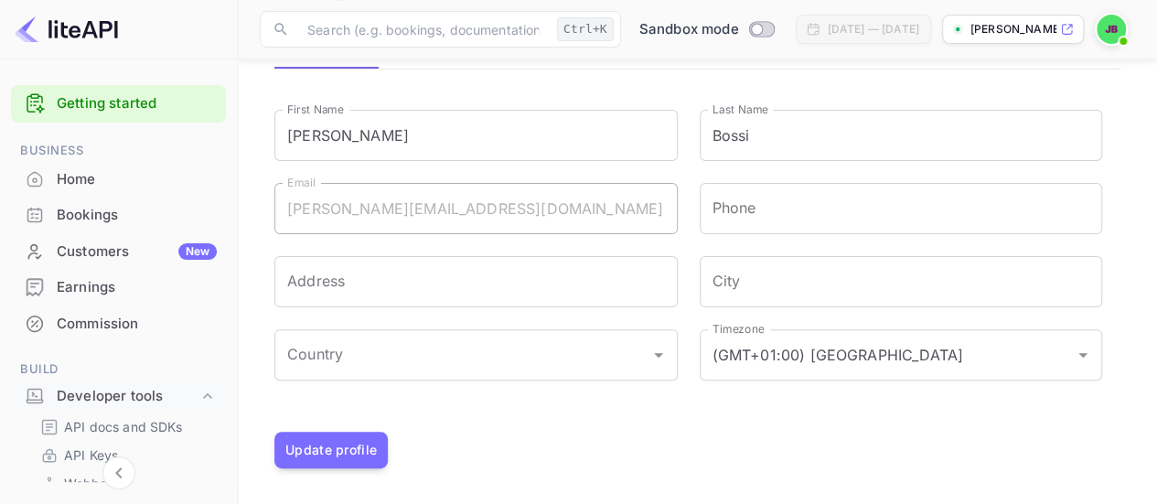
click at [562, 253] on div "Address Address" at bounding box center [465, 270] width 425 height 73
click at [560, 271] on input "Address" at bounding box center [475, 281] width 403 height 51
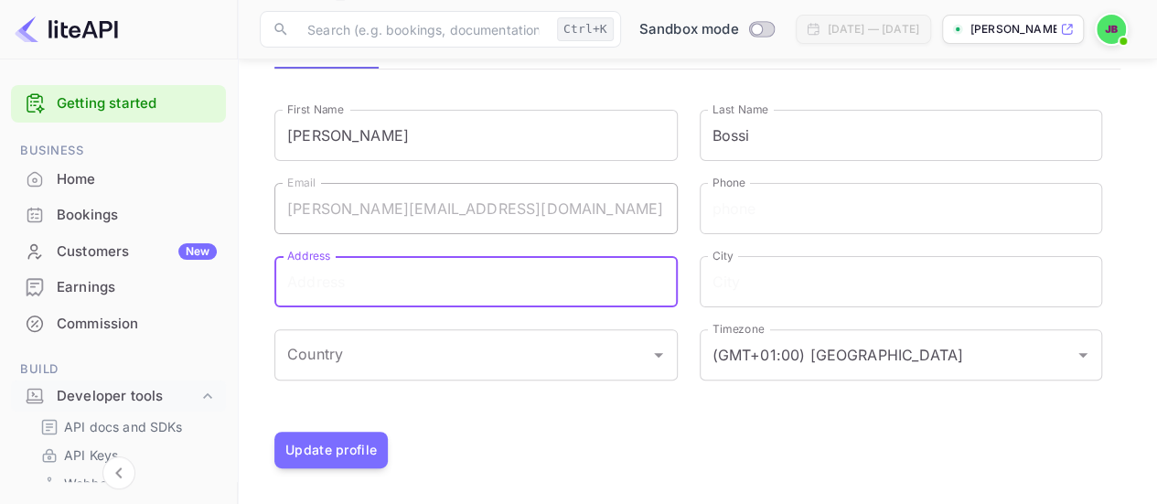
type input "12410 Milestone Center Drive, St 600"
type input "18609778852"
type input "Germantown"
type input "United States"
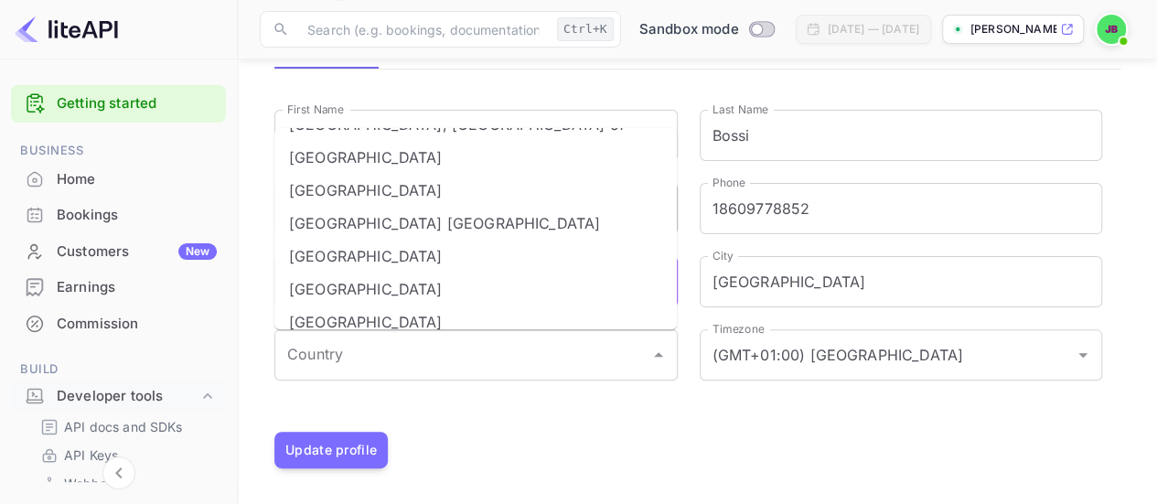
scroll to position [7594, 0]
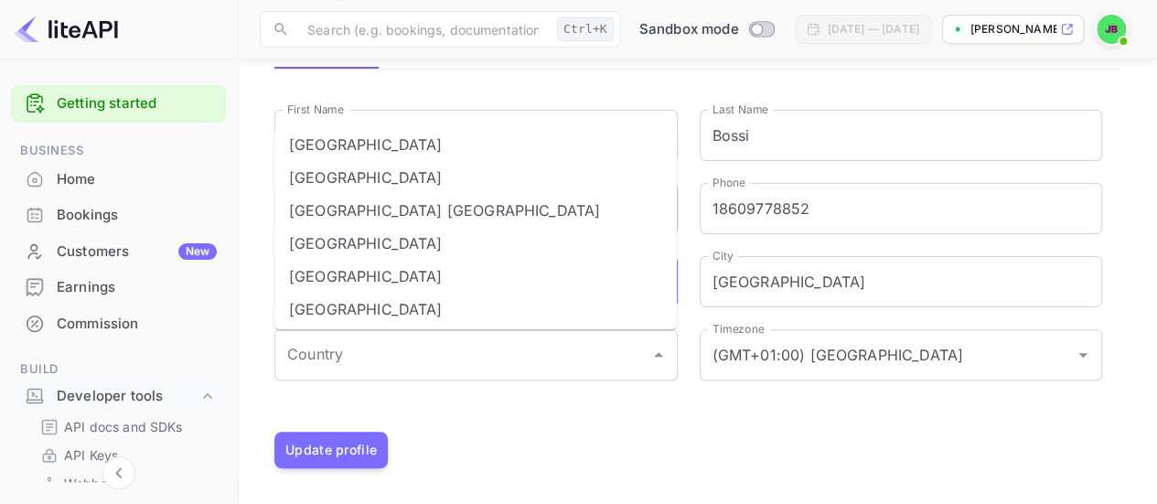
click at [355, 227] on li "United States" at bounding box center [475, 243] width 403 height 33
type input "United States"
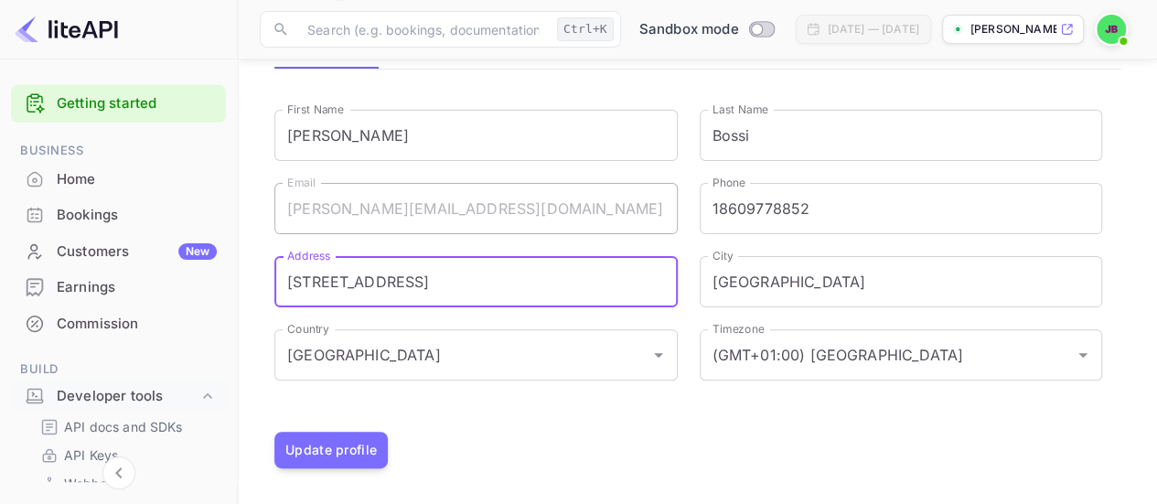
click at [928, 350] on input "(GMT+01:00) Madrid" at bounding box center [876, 355] width 336 height 35
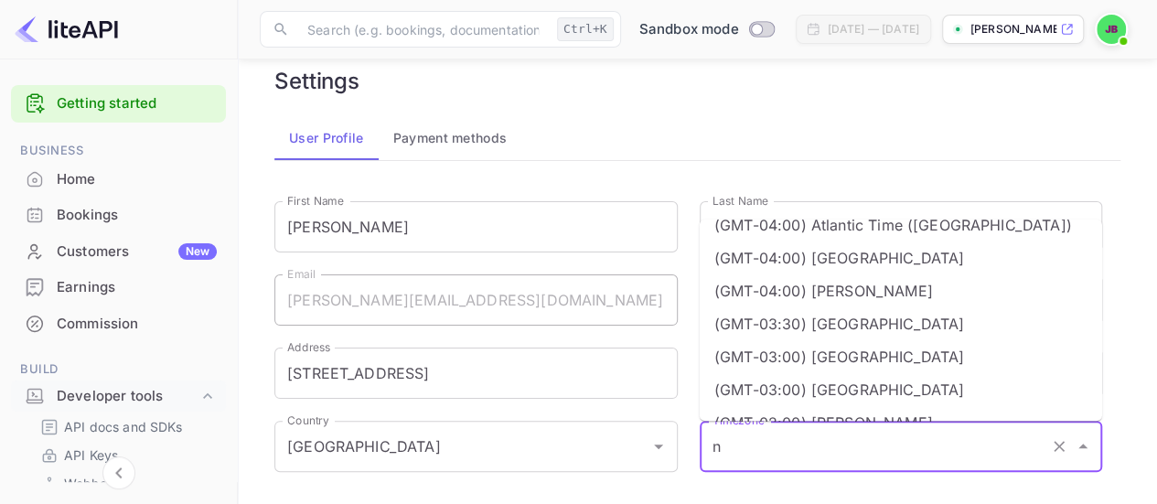
scroll to position [0, 0]
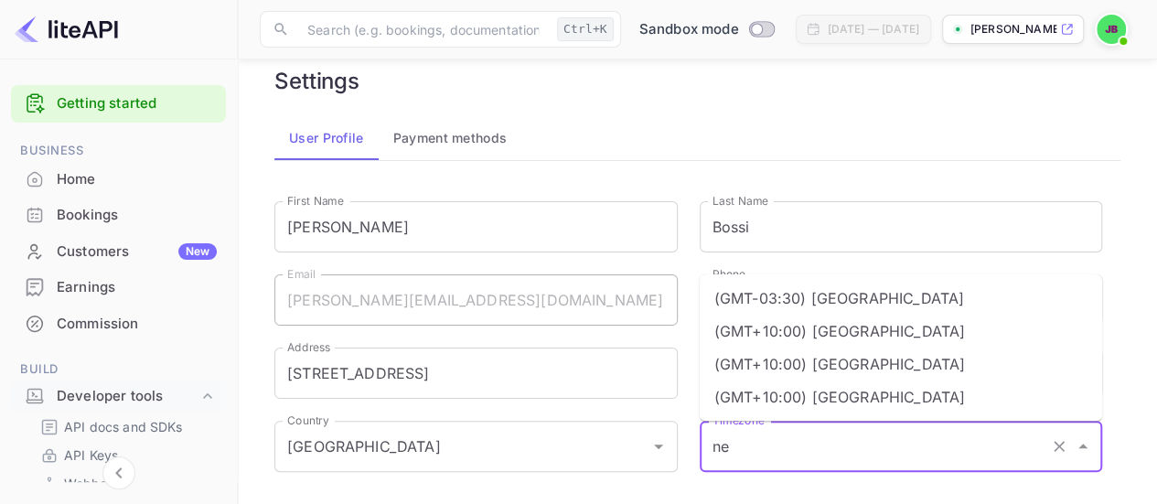
type input "n"
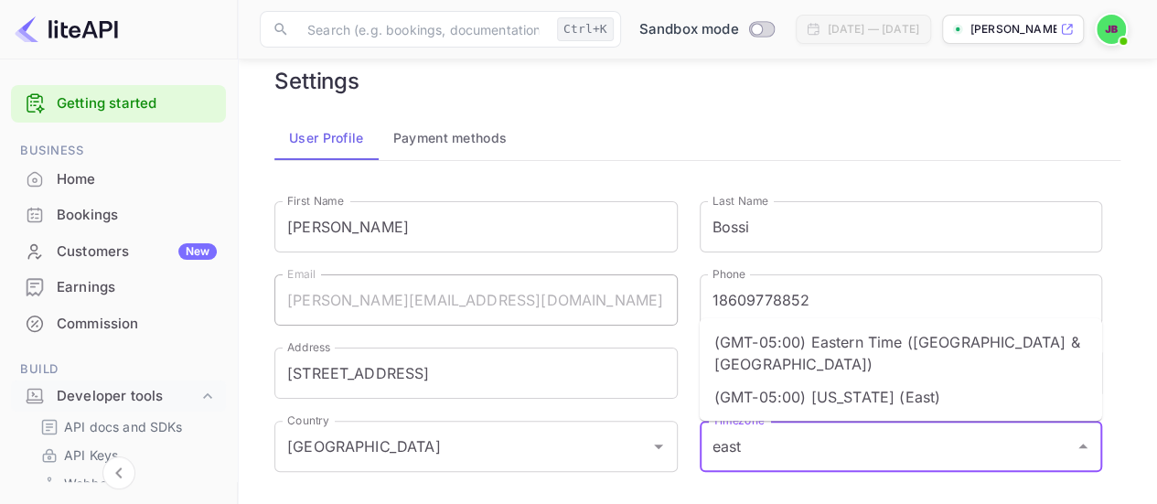
click at [961, 367] on li "(GMT-05:00) Eastern Time (US & Canada)" at bounding box center [901, 353] width 403 height 55
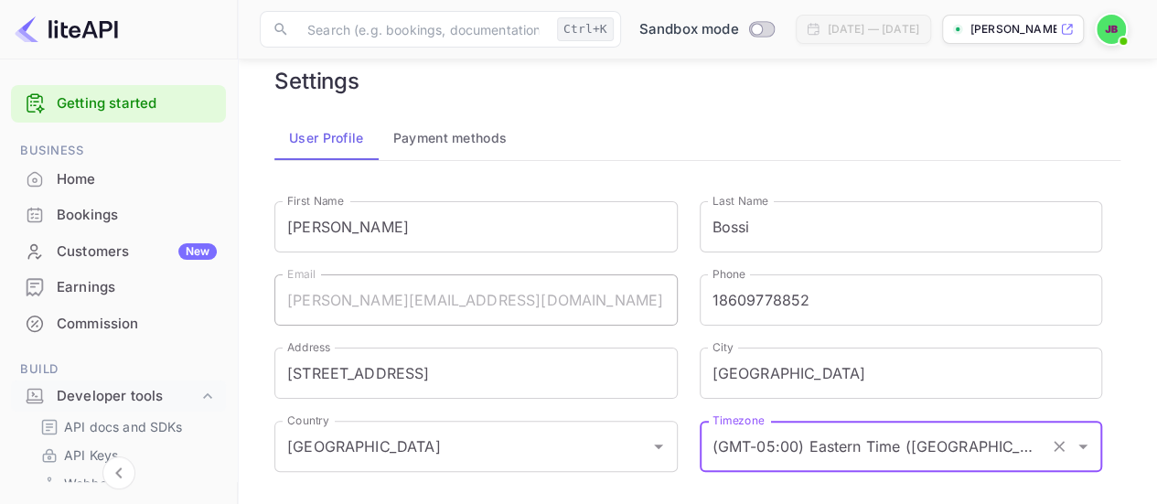
type input "(GMT-05:00) Eastern Time (US & Canada)"
click at [1145, 259] on main "Settings User Profile Payment methods First Name Justin First Name Last Name Bo…" at bounding box center [698, 313] width 920 height 565
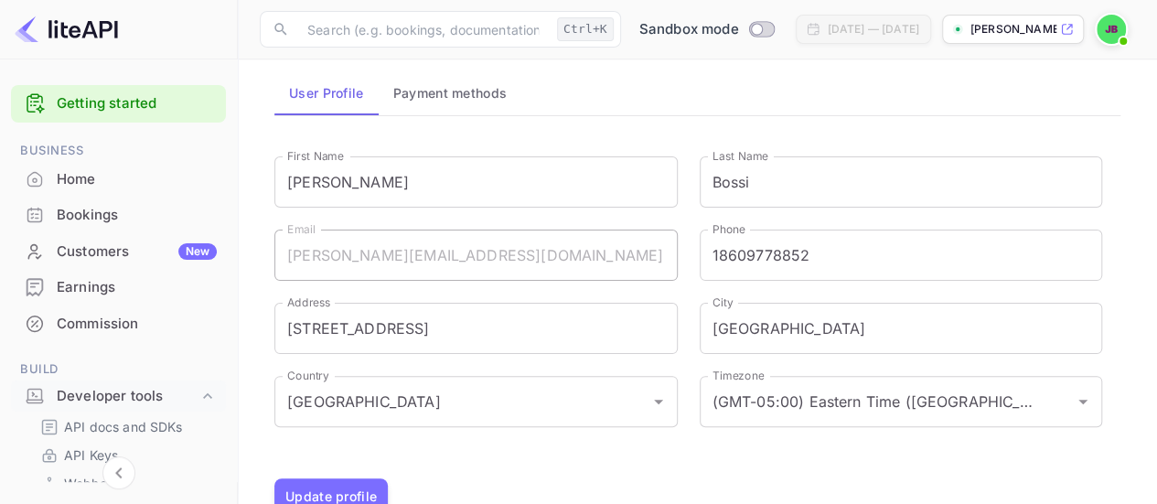
scroll to position [120, 0]
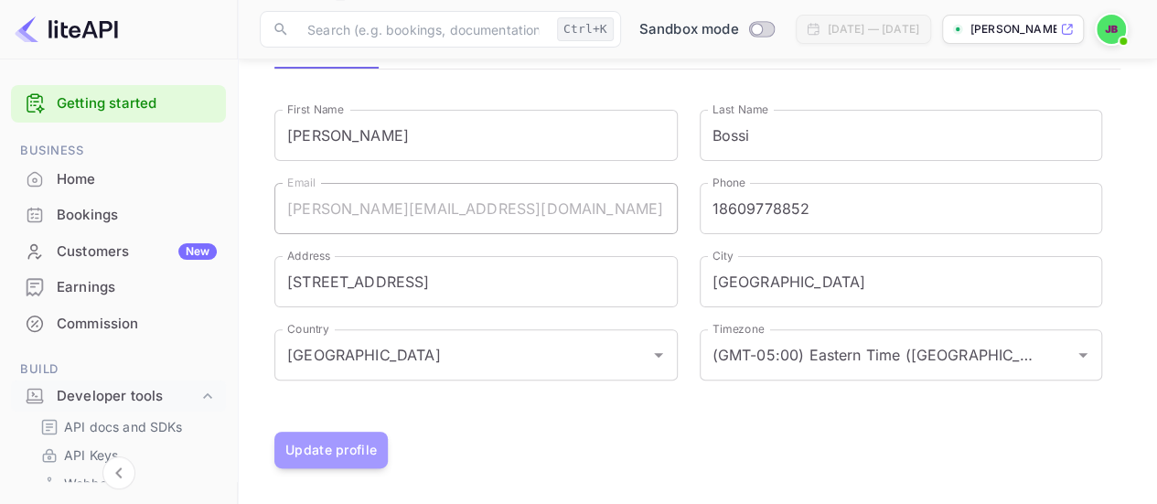
click at [346, 434] on button "Update profile" at bounding box center [330, 450] width 113 height 37
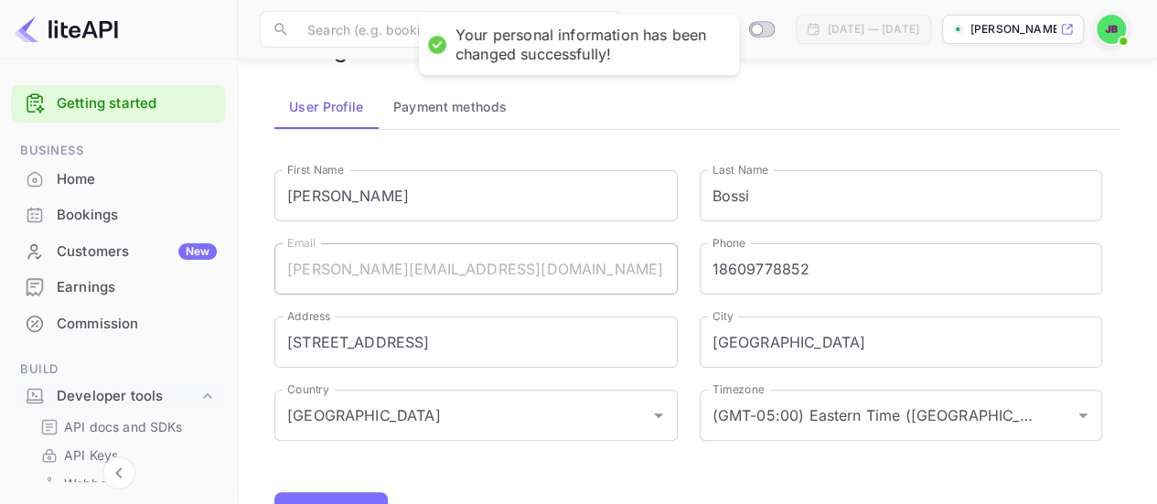
scroll to position [0, 0]
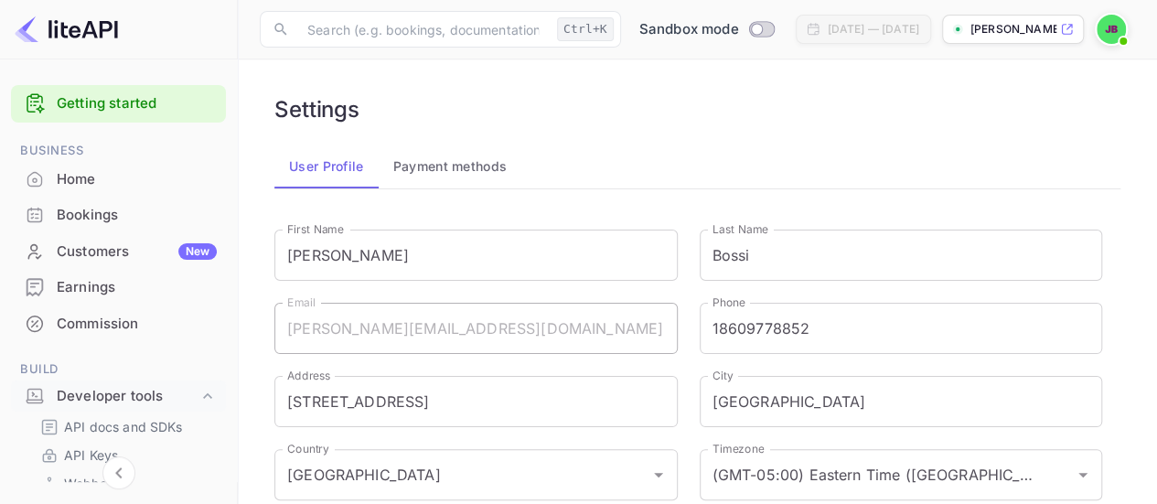
click at [438, 166] on button "Payment methods" at bounding box center [451, 167] width 144 height 44
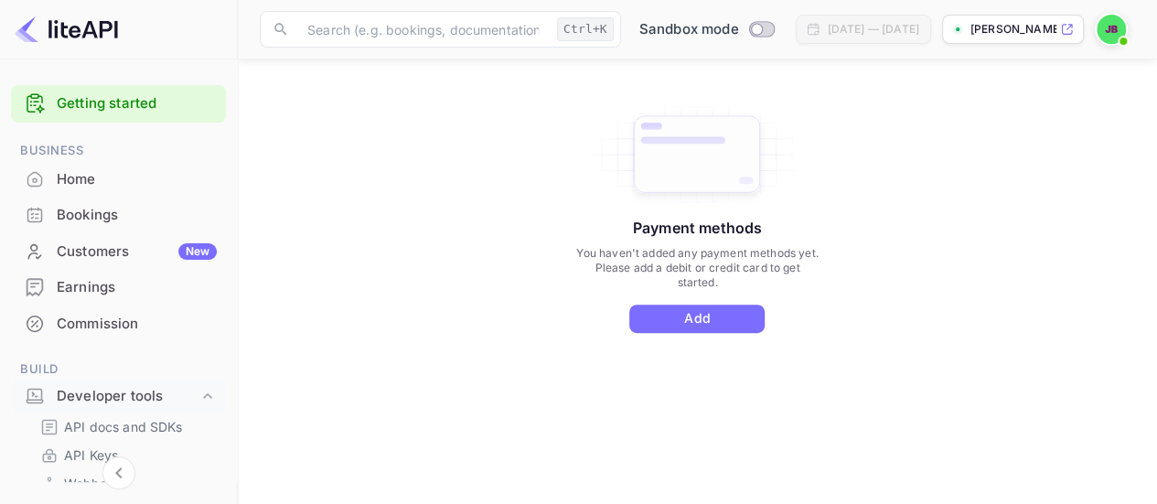
scroll to position [195, 0]
click at [712, 312] on button "Add" at bounding box center [696, 316] width 135 height 28
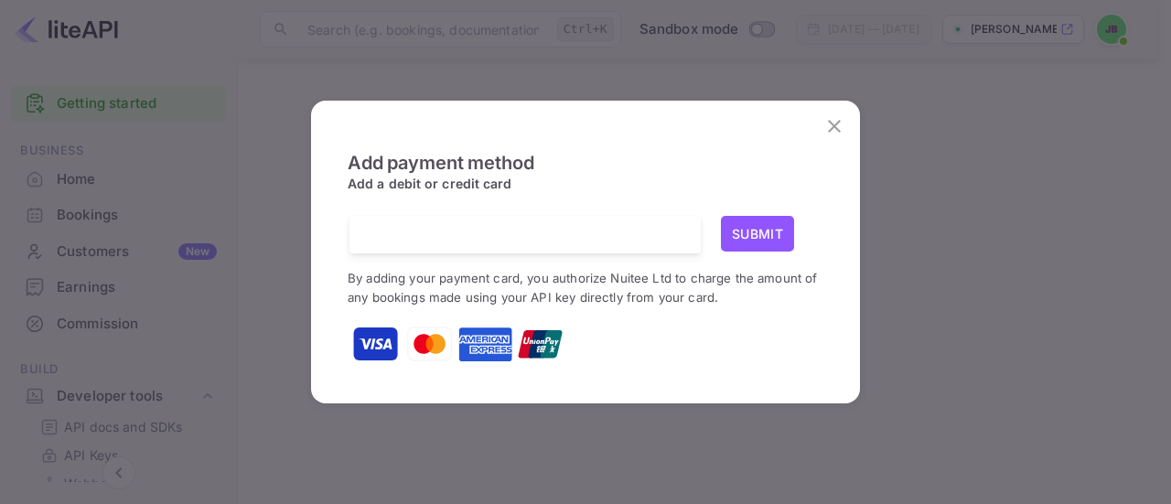
click at [823, 130] on icon "close" at bounding box center [834, 126] width 22 height 22
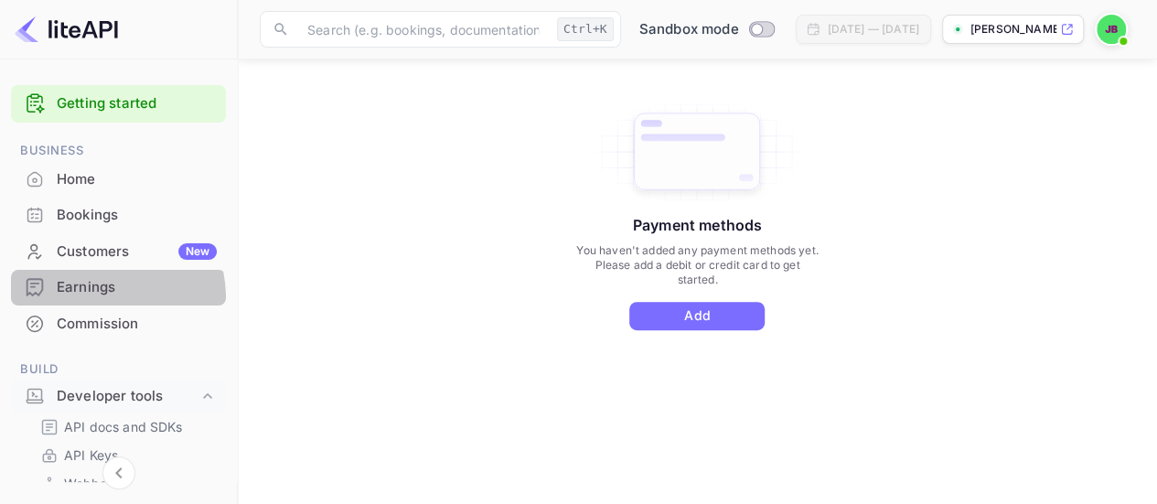
click at [81, 299] on div "Earnings" at bounding box center [118, 288] width 215 height 36
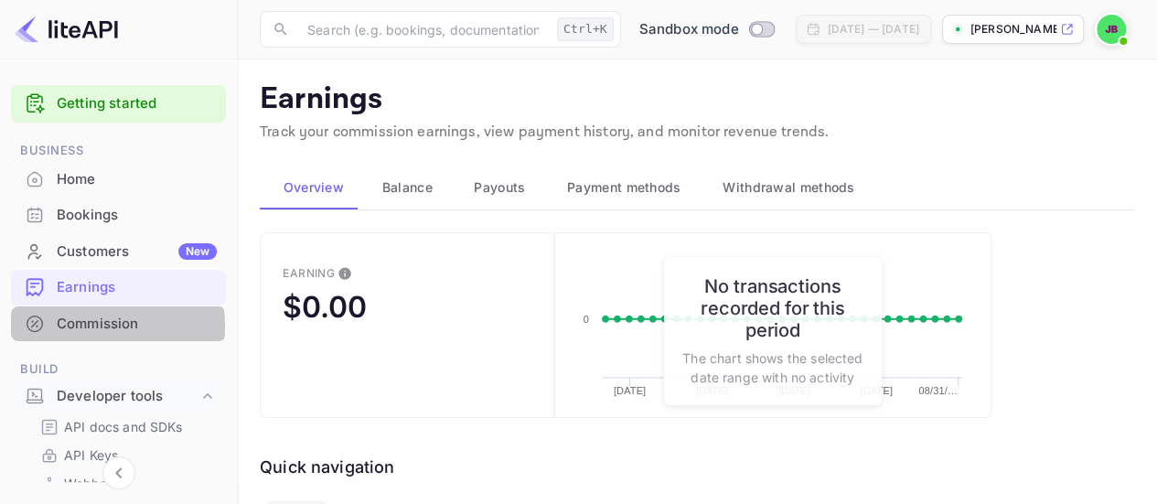
click at [87, 326] on div "Commission" at bounding box center [137, 324] width 160 height 21
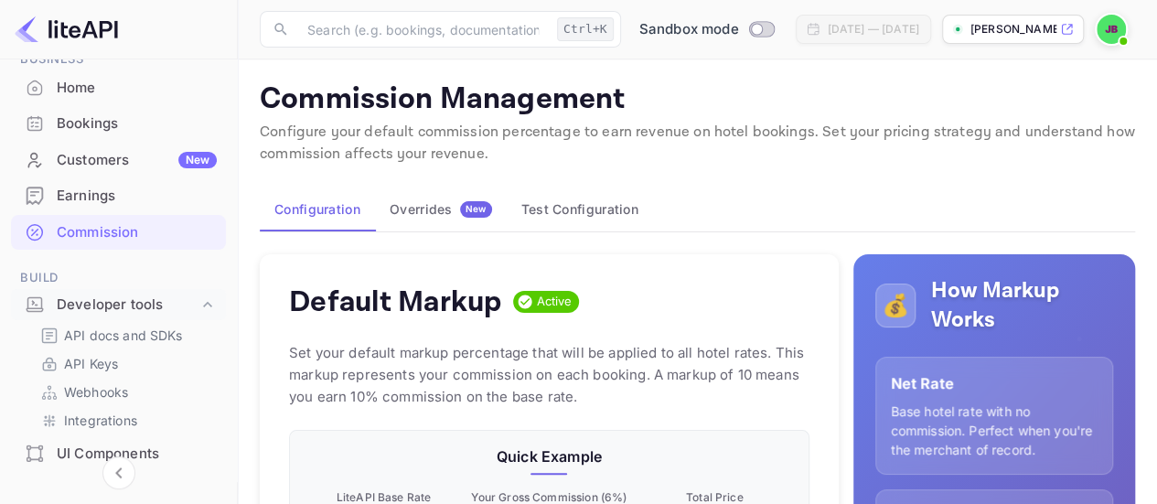
click at [454, 215] on div "Overrides New" at bounding box center [441, 209] width 102 height 16
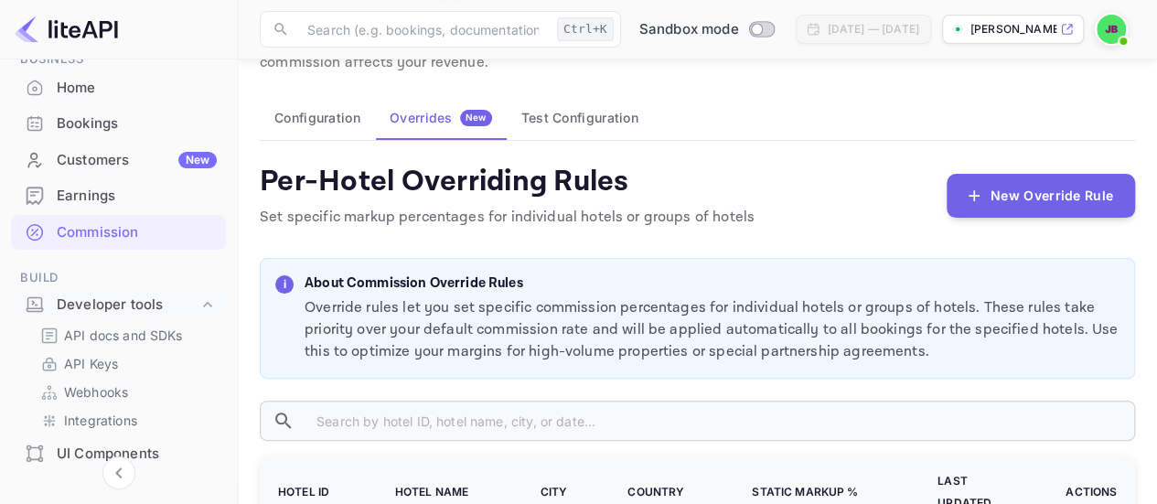
scroll to position [91, 0]
click at [988, 197] on button "New Override Rule" at bounding box center [1041, 196] width 188 height 44
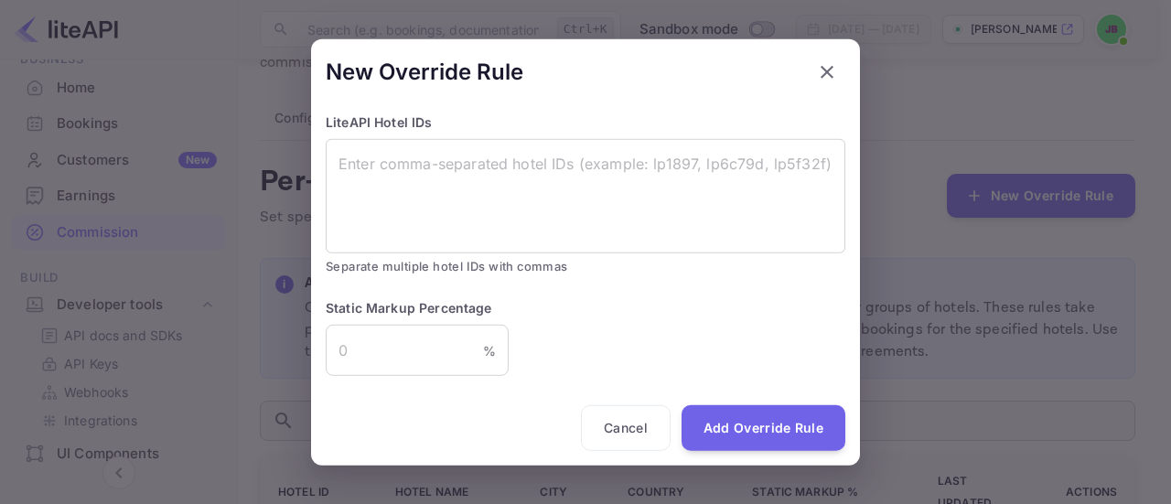
click at [822, 74] on icon "button" at bounding box center [827, 71] width 22 height 22
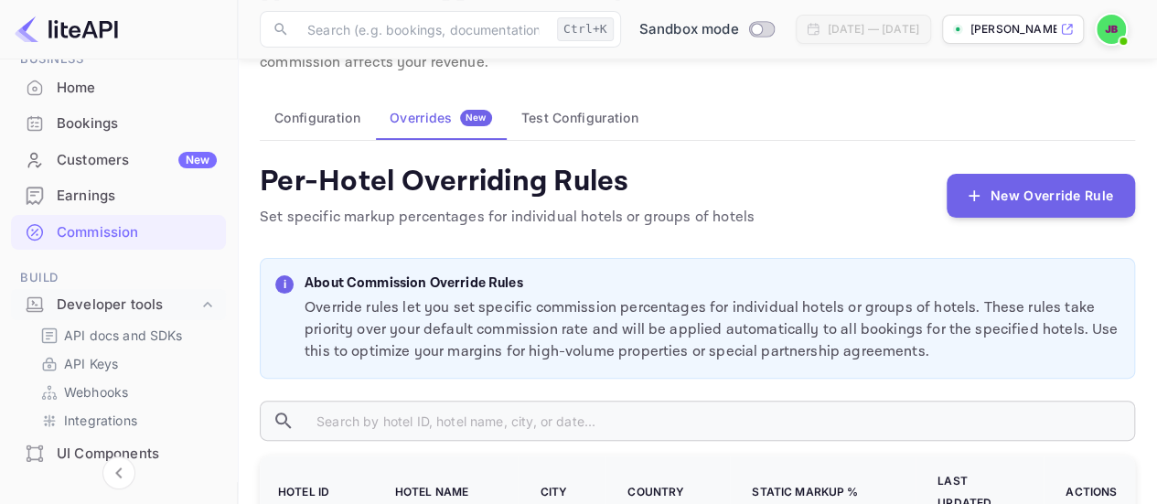
click at [613, 112] on button "Test Configuration" at bounding box center [580, 118] width 146 height 44
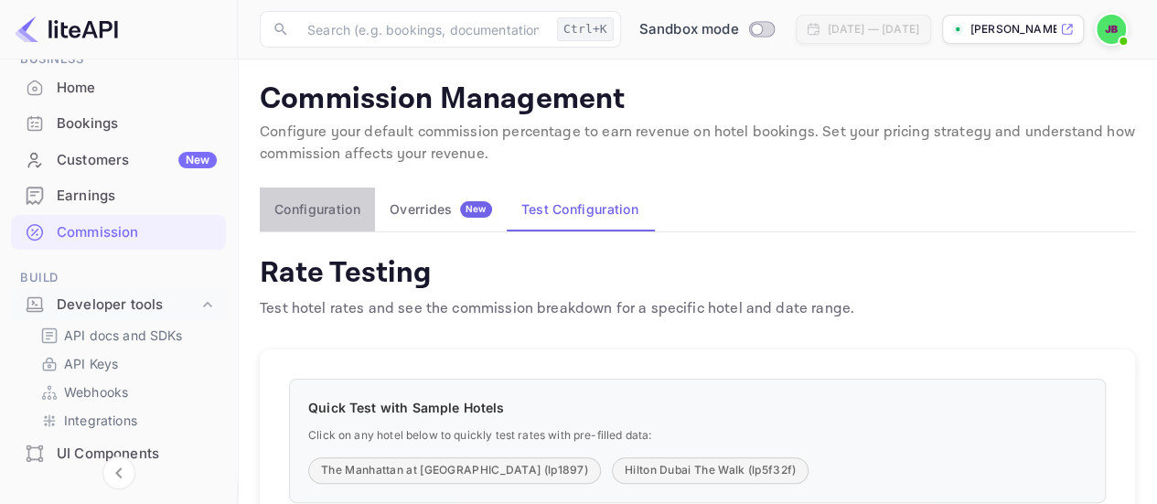
click at [285, 209] on button "Configuration" at bounding box center [317, 210] width 115 height 44
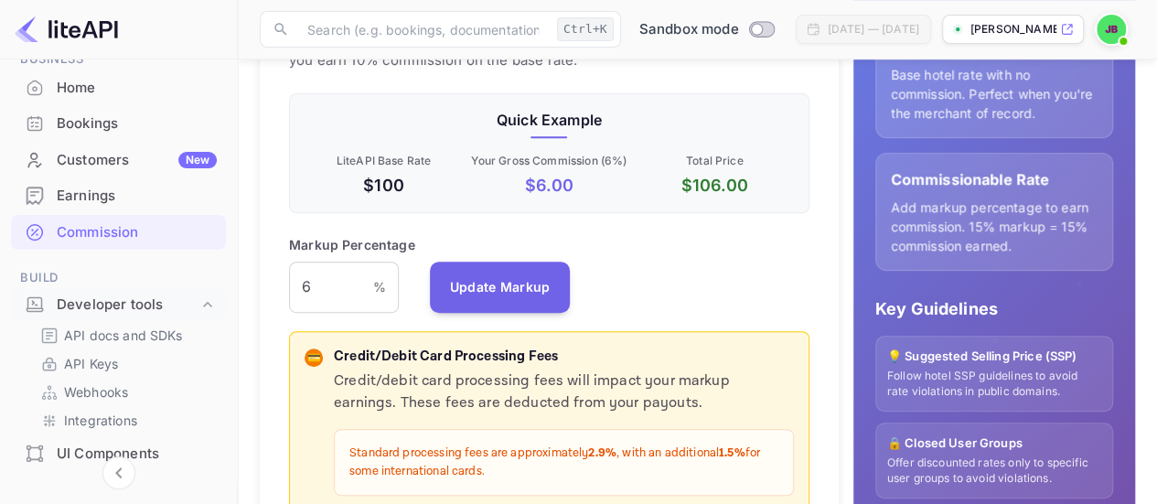
scroll to position [366, 0]
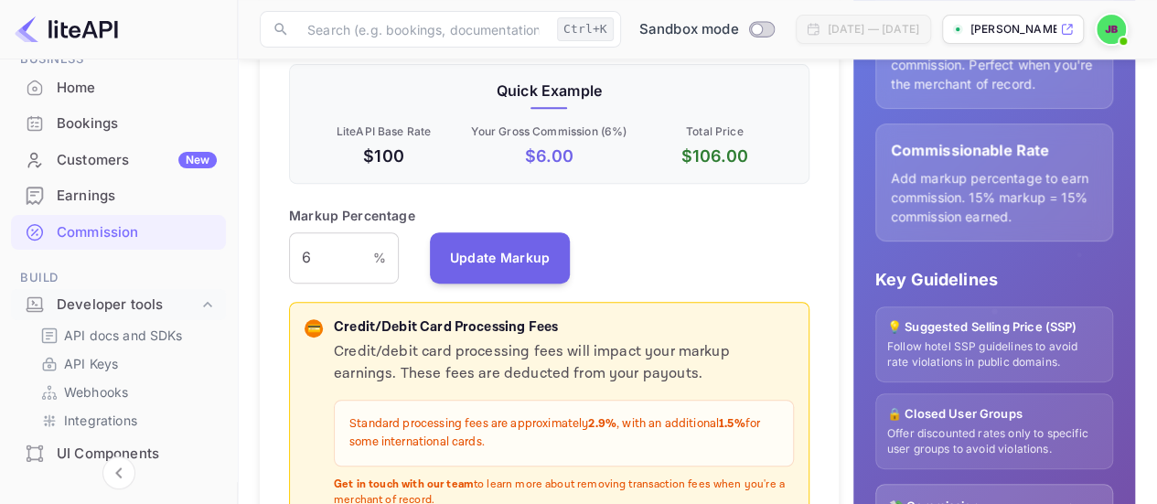
click at [359, 252] on input "6" at bounding box center [331, 257] width 84 height 51
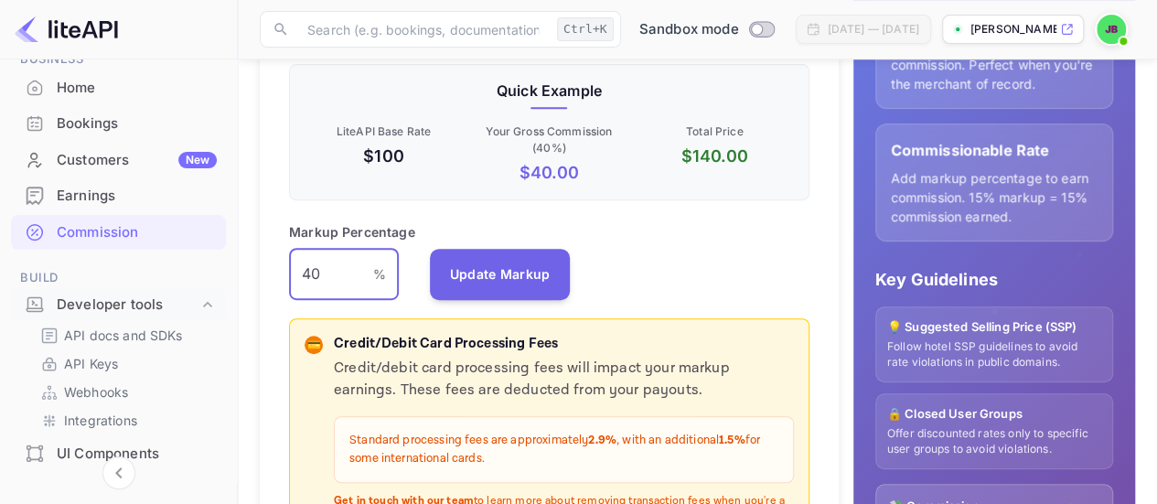
type input "40"
click at [536, 257] on button "Update Markup" at bounding box center [500, 274] width 141 height 51
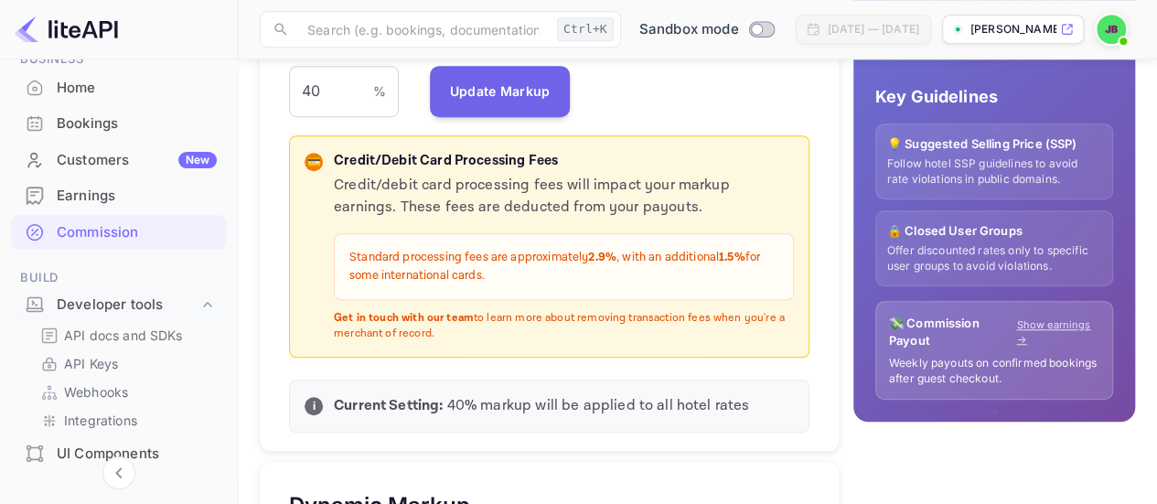
click at [1055, 322] on link "Show earnings →" at bounding box center [1057, 332] width 83 height 30
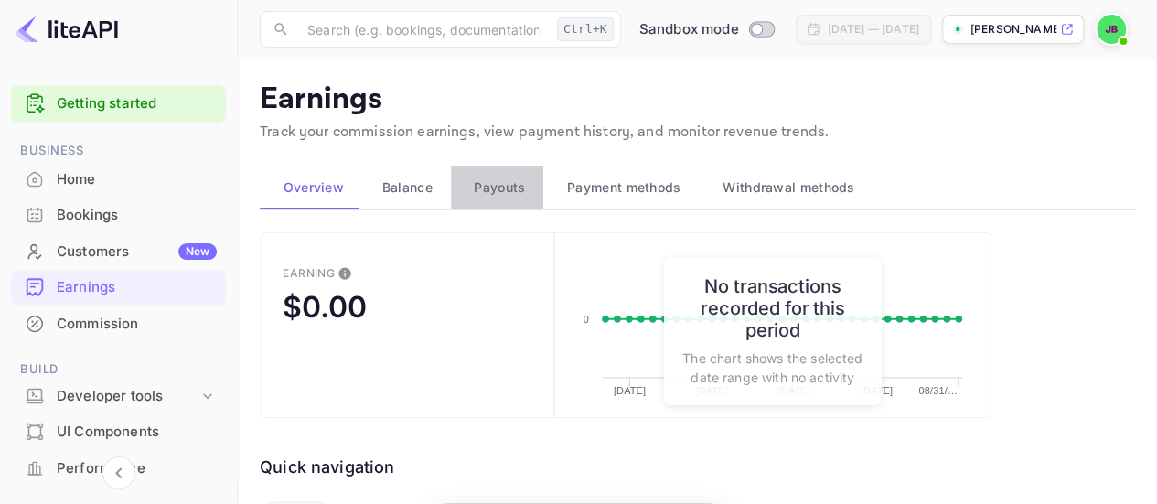
click at [509, 194] on span "Payouts" at bounding box center [499, 188] width 51 height 22
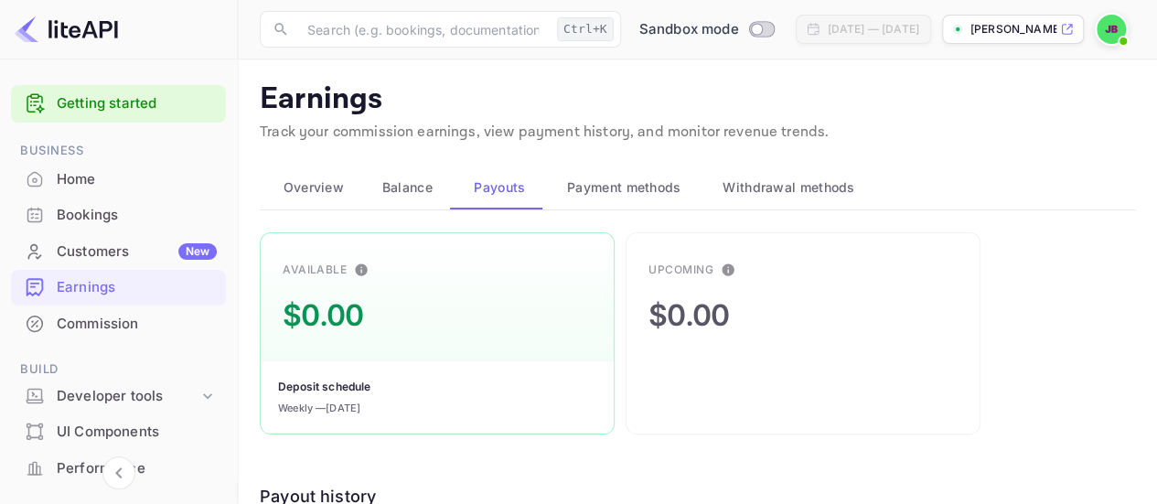
click at [394, 186] on span "Balance" at bounding box center [407, 188] width 50 height 22
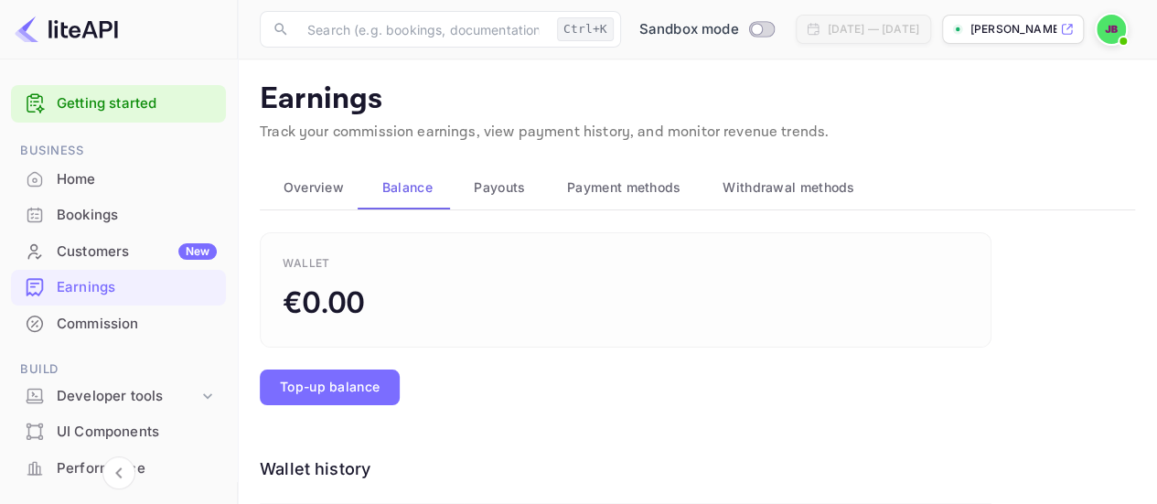
click at [615, 188] on span "Payment methods" at bounding box center [624, 188] width 114 height 22
click at [614, 189] on span "Payment methods" at bounding box center [624, 188] width 114 height 22
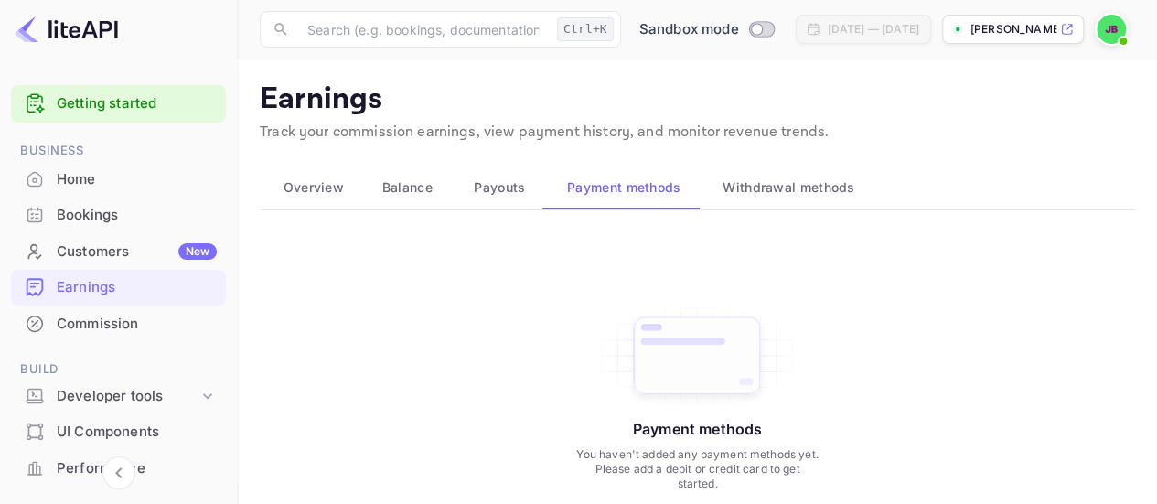
click at [763, 197] on span "Withdrawal methods" at bounding box center [789, 188] width 132 height 22
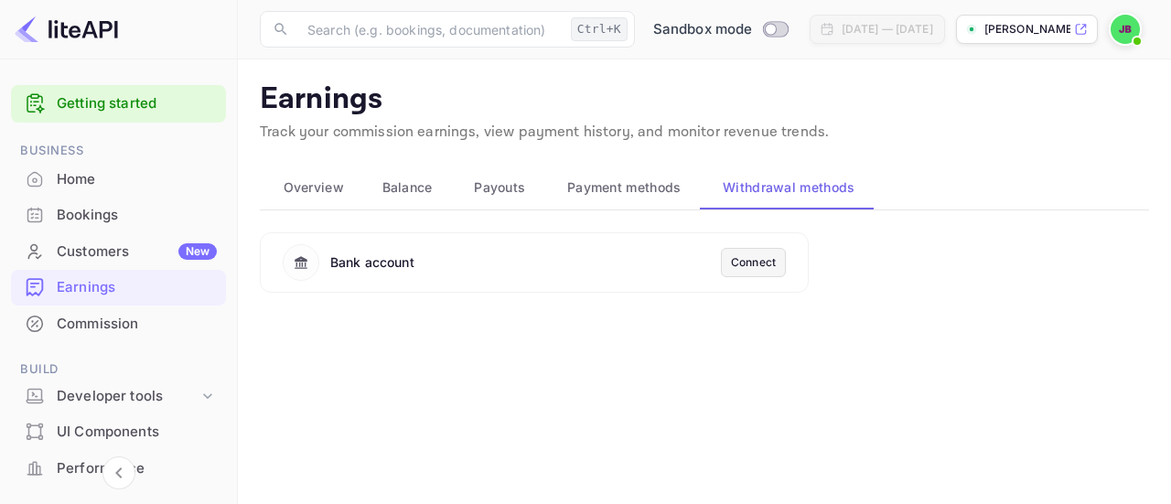
click at [761, 266] on div "Connect" at bounding box center [753, 262] width 45 height 16
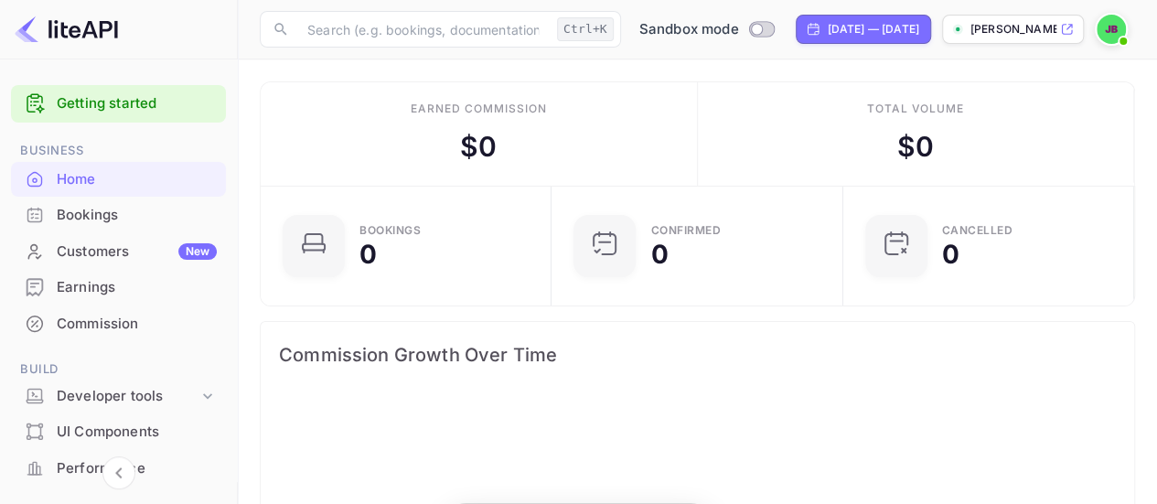
scroll to position [283, 267]
click at [1036, 36] on p "[PERSON_NAME]-tdgkc.nui..." at bounding box center [1014, 29] width 86 height 16
click at [121, 224] on div "Bookings" at bounding box center [137, 215] width 160 height 21
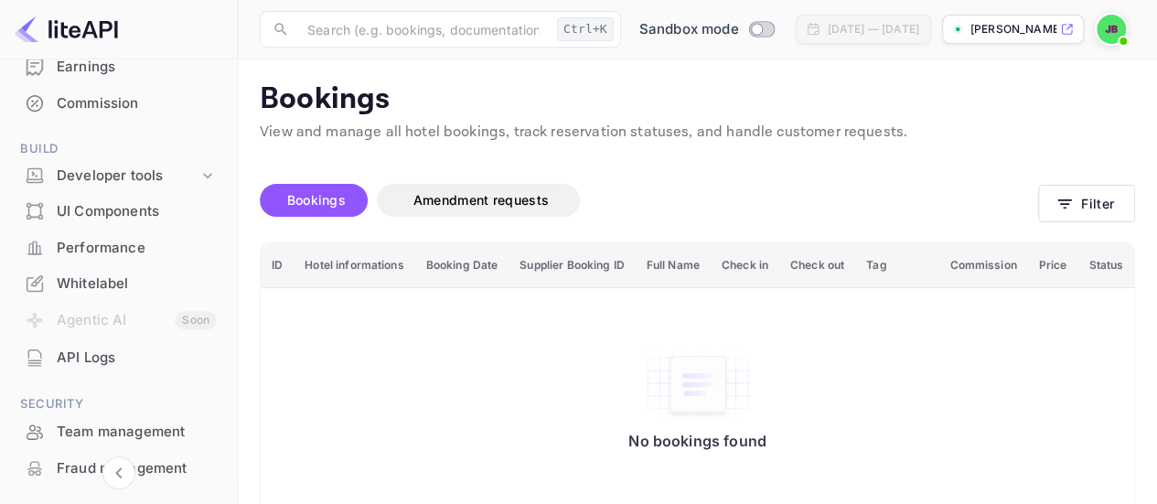
scroll to position [274, 0]
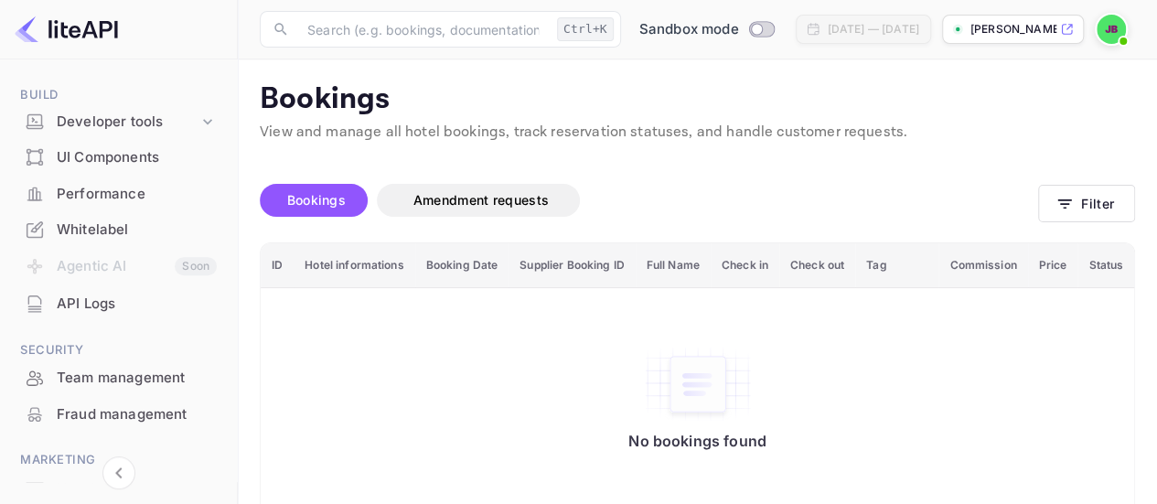
click at [135, 230] on div "Whitelabel" at bounding box center [137, 230] width 160 height 21
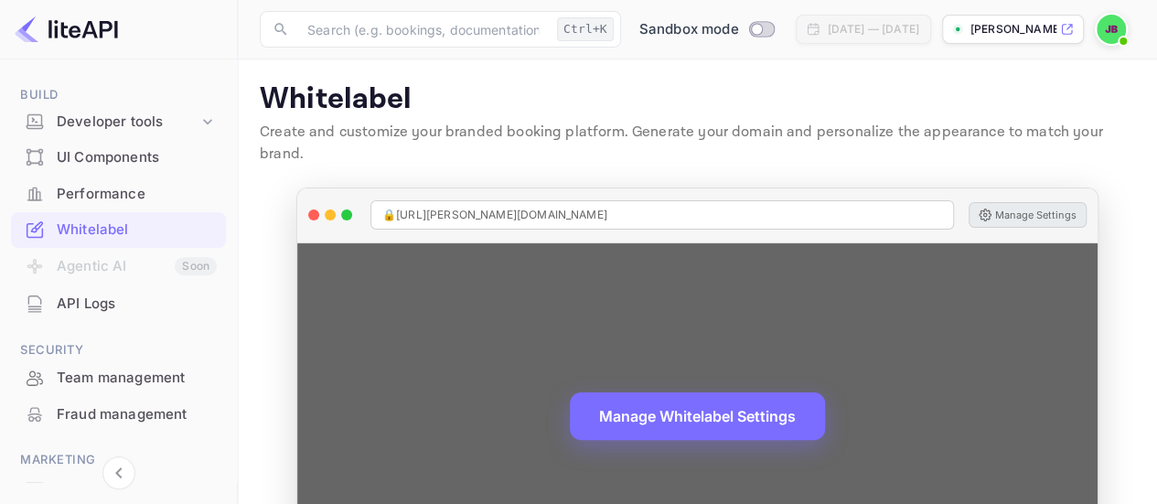
click at [1047, 202] on button "Manage Settings" at bounding box center [1028, 215] width 118 height 26
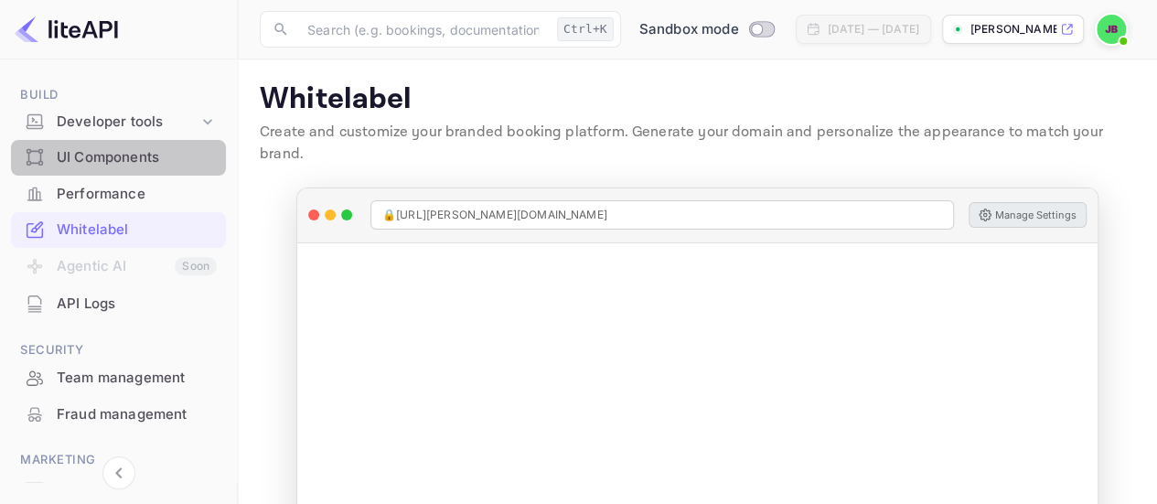
click at [145, 158] on div "UI Components" at bounding box center [137, 157] width 160 height 21
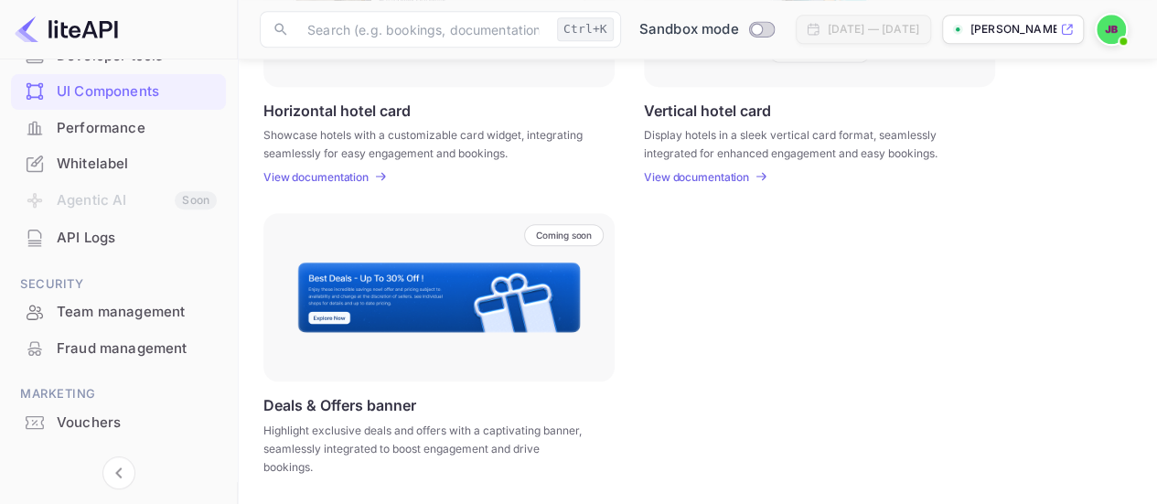
scroll to position [377, 0]
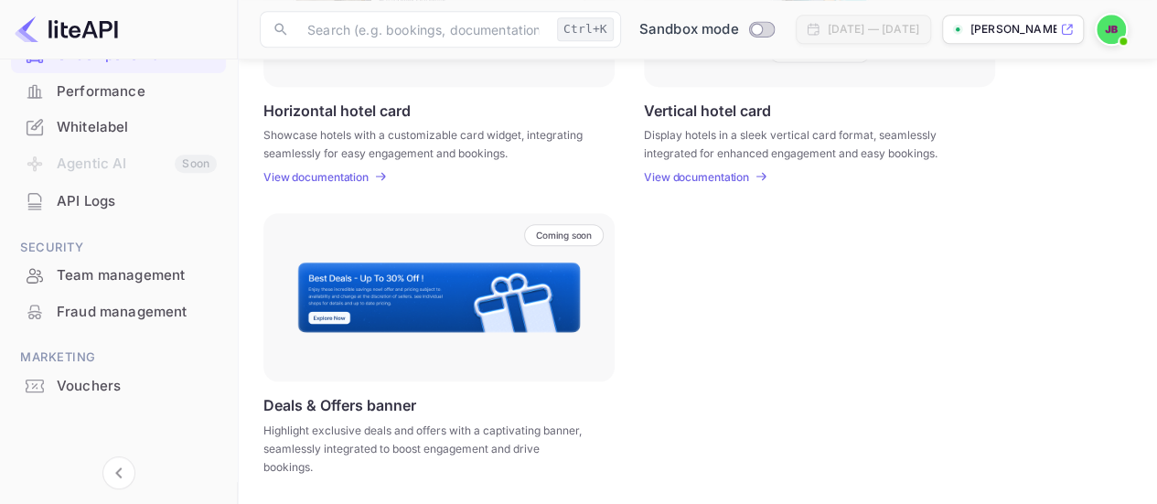
click at [92, 299] on div "Fraud management" at bounding box center [118, 313] width 215 height 36
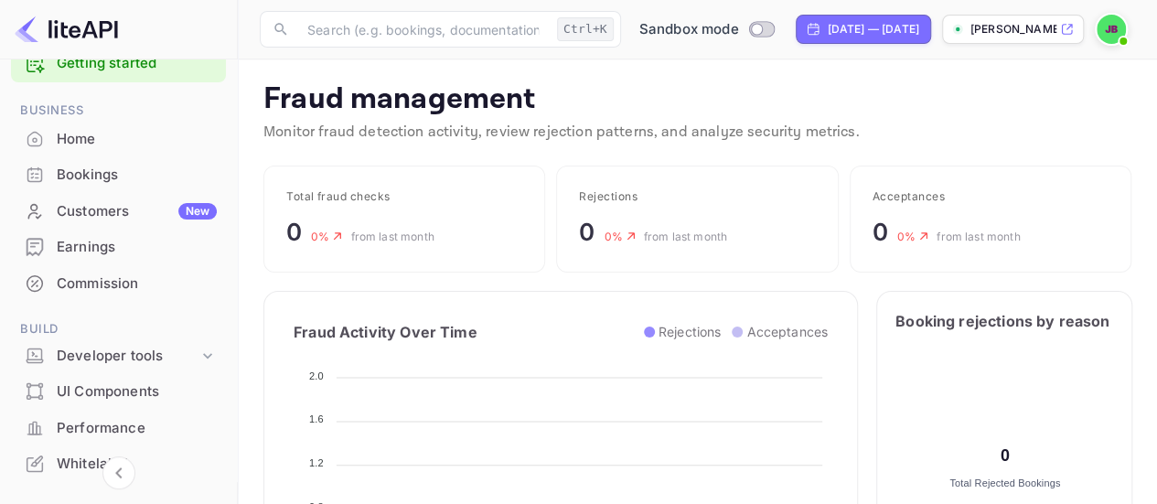
scroll to position [11, 0]
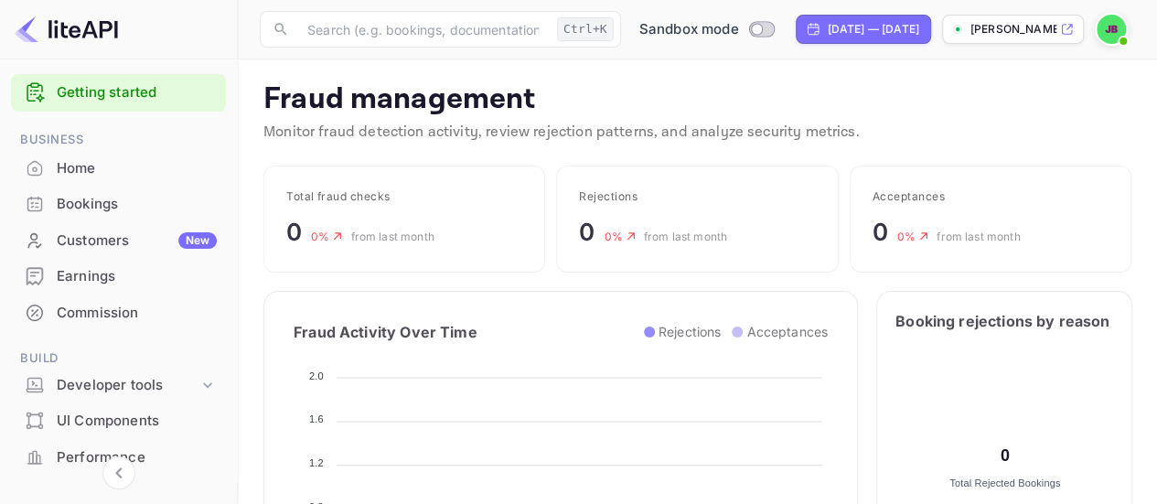
click at [121, 303] on div "Commission" at bounding box center [137, 313] width 160 height 21
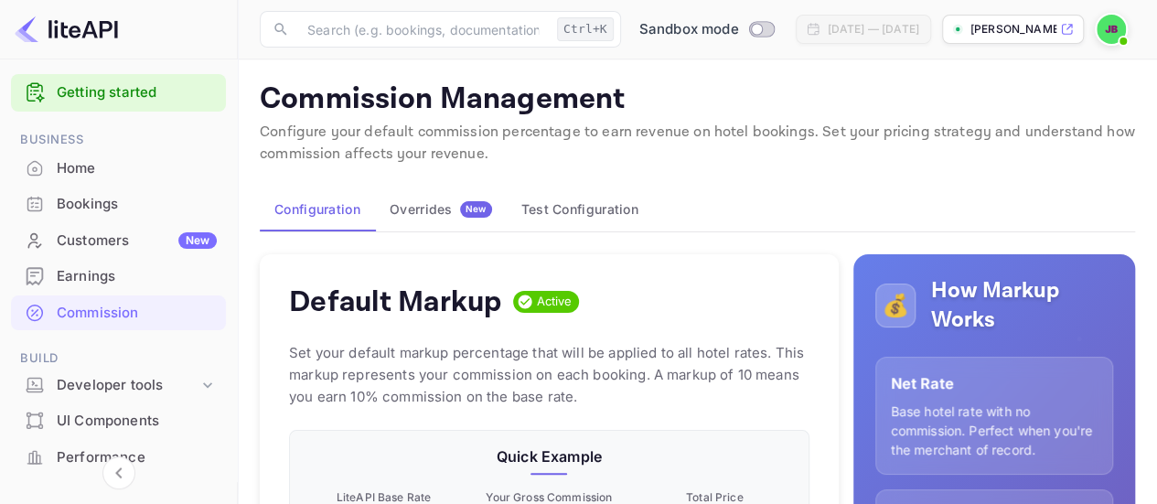
click at [532, 209] on button "Test Configuration" at bounding box center [580, 210] width 146 height 44
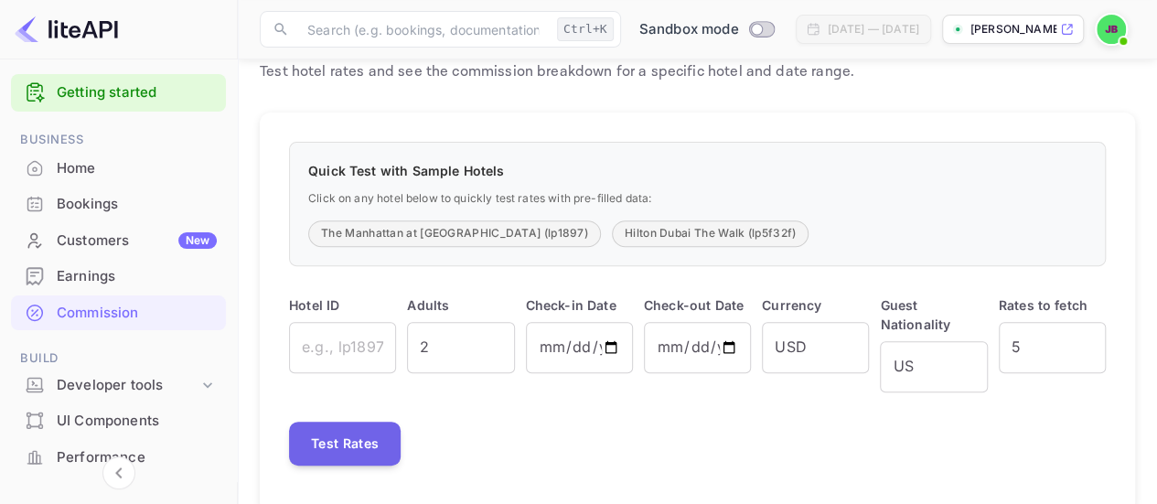
scroll to position [274, 0]
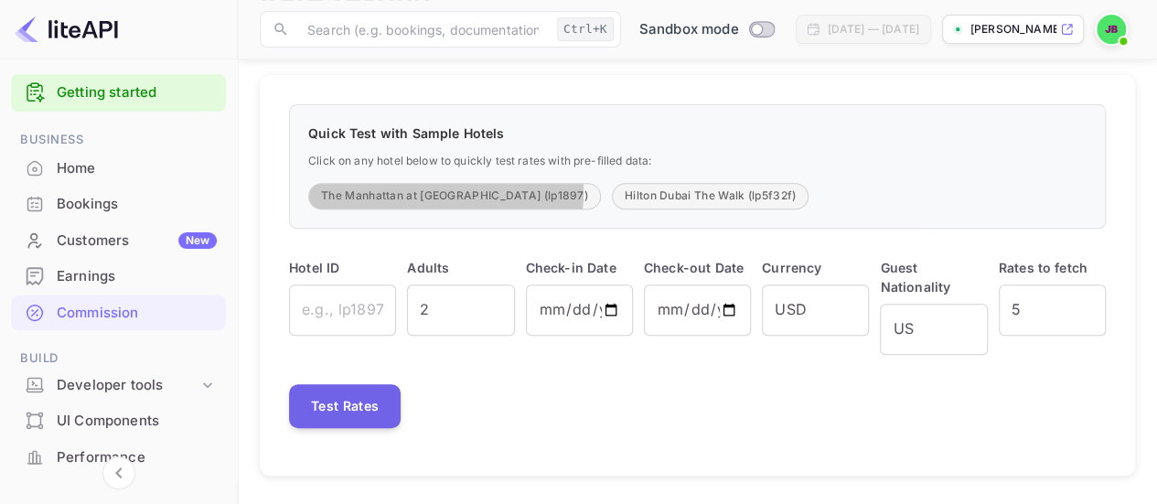
click at [445, 191] on button "The Manhattan at Times Square (lp1897)" at bounding box center [454, 196] width 293 height 27
type input "lp1897"
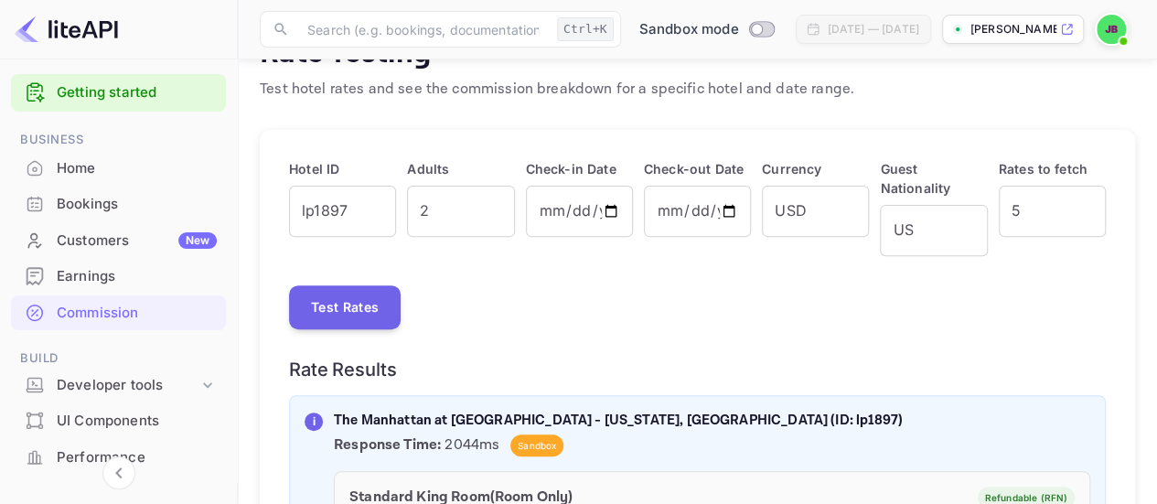
scroll to position [183, 0]
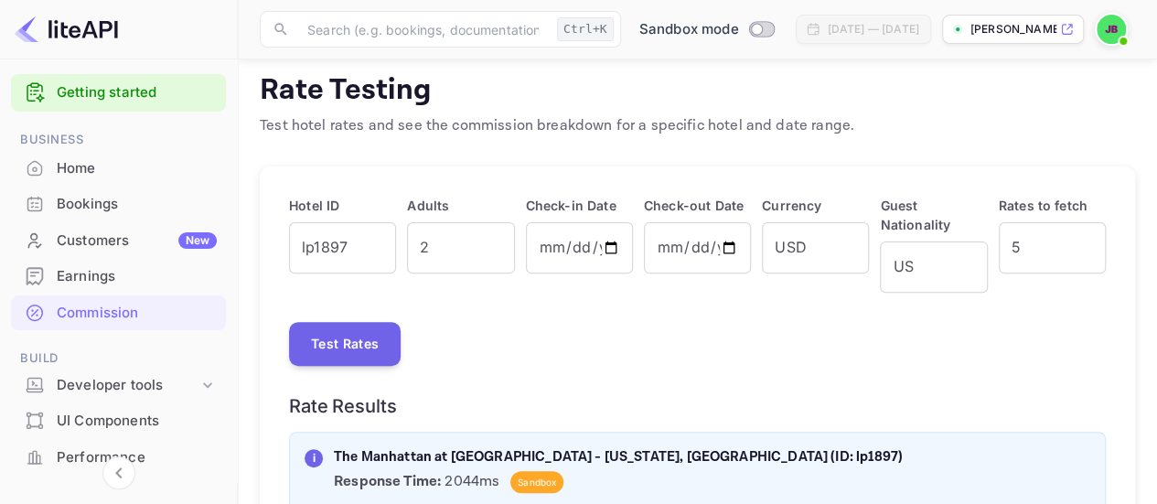
click at [586, 250] on input "2025-10-02" at bounding box center [579, 247] width 107 height 51
drag, startPoint x: 619, startPoint y: 244, endPoint x: 605, endPoint y: 257, distance: 19.5
click at [616, 248] on input "2025-10-02" at bounding box center [579, 247] width 107 height 51
type input "2025-10-14"
click at [703, 252] on input "2025-10-15" at bounding box center [697, 247] width 107 height 51
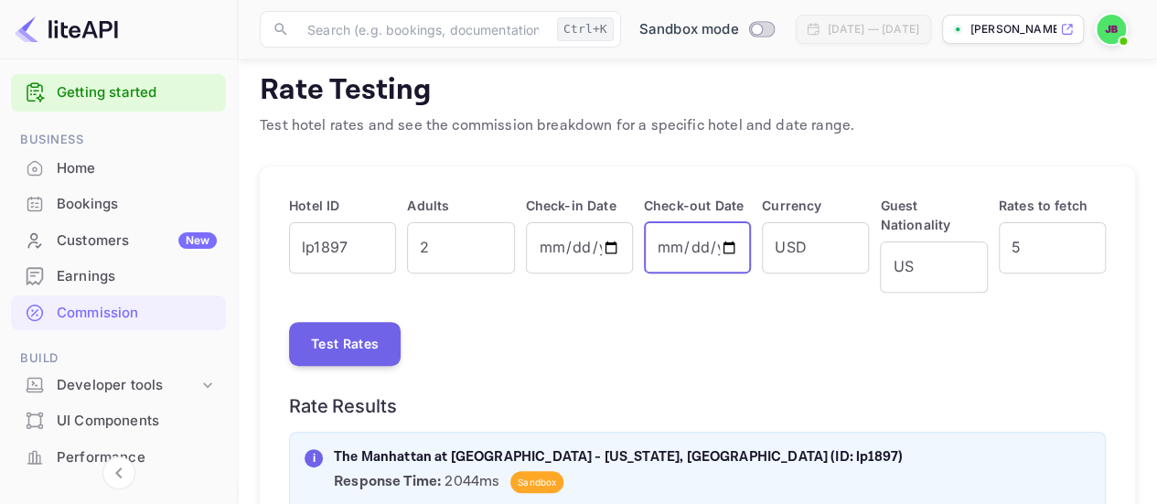
click at [734, 250] on input "2025-10-15" at bounding box center [697, 247] width 107 height 51
type input "2025-10-21"
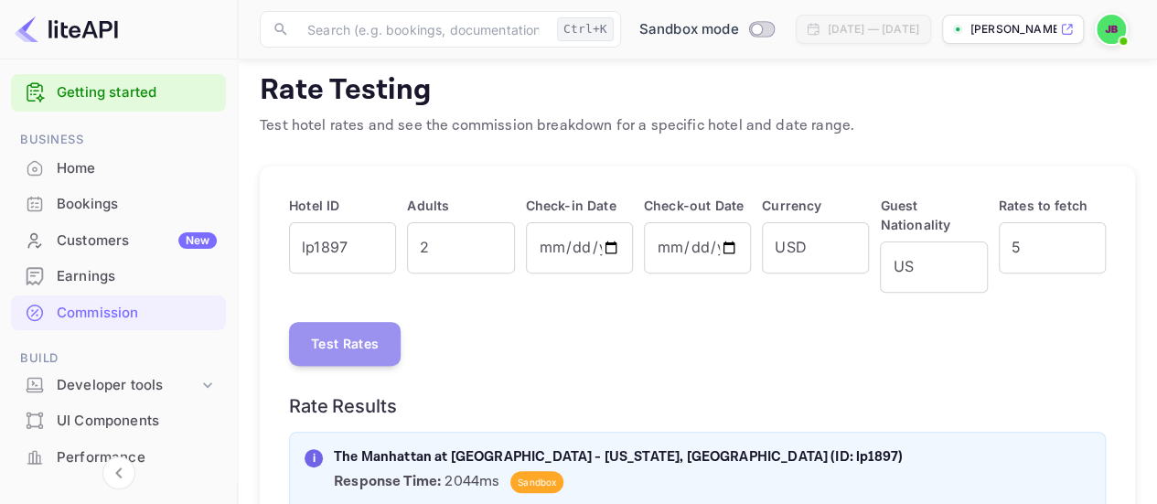
click at [379, 350] on button "Test Rates" at bounding box center [345, 344] width 112 height 44
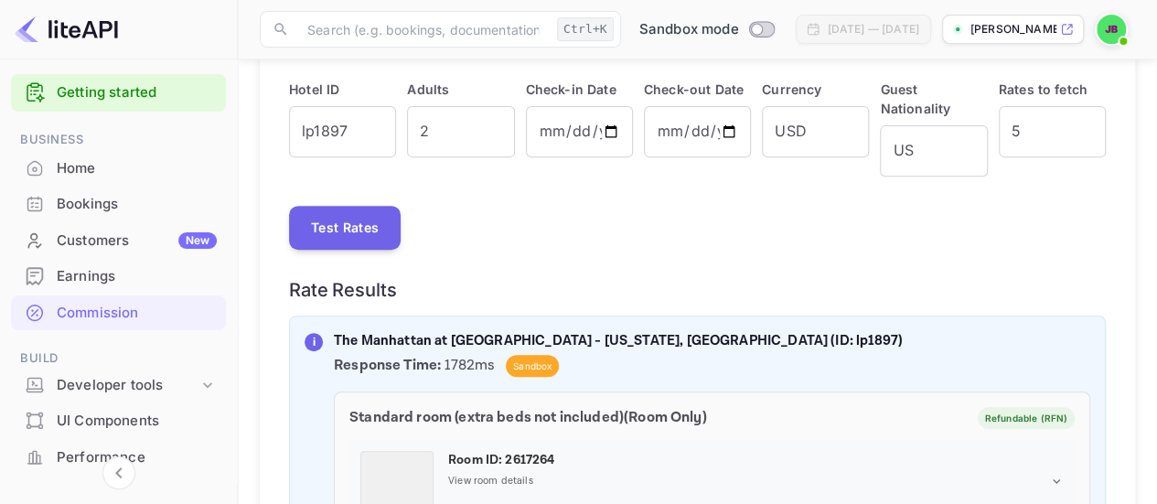
scroll to position [366, 0]
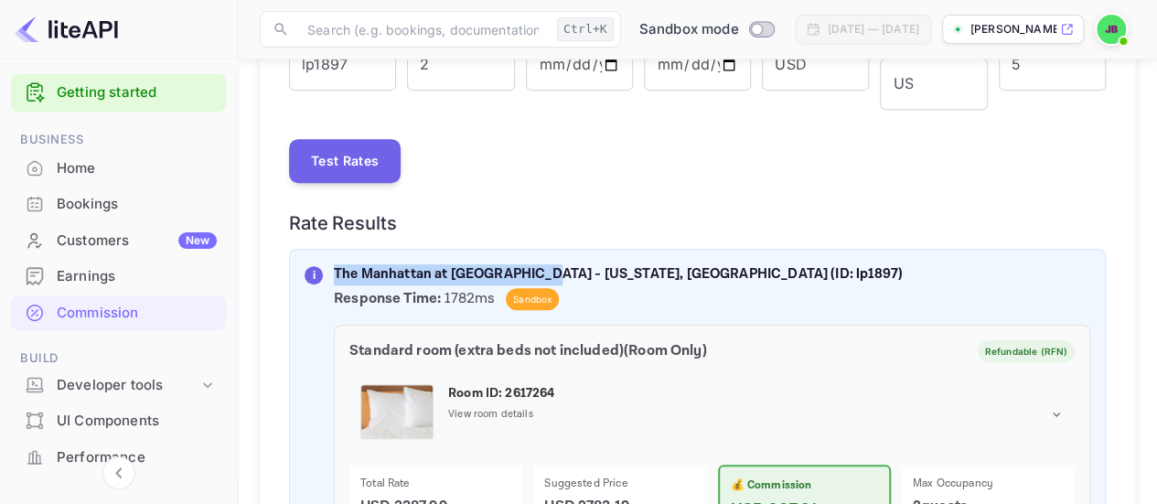
drag, startPoint x: 337, startPoint y: 268, endPoint x: 541, endPoint y: 261, distance: 204.2
copy p "The Manhattan at Times Square"
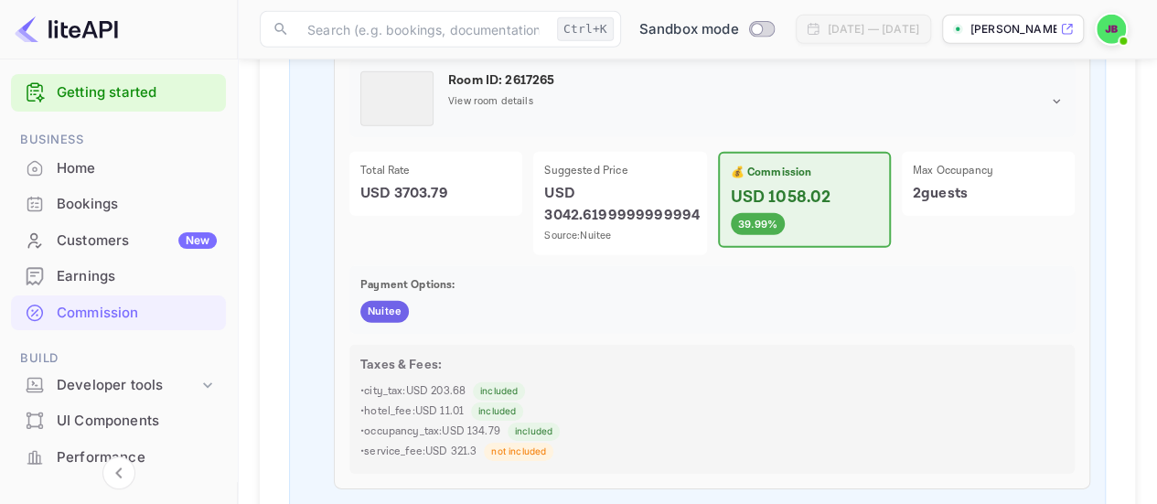
scroll to position [2536, 0]
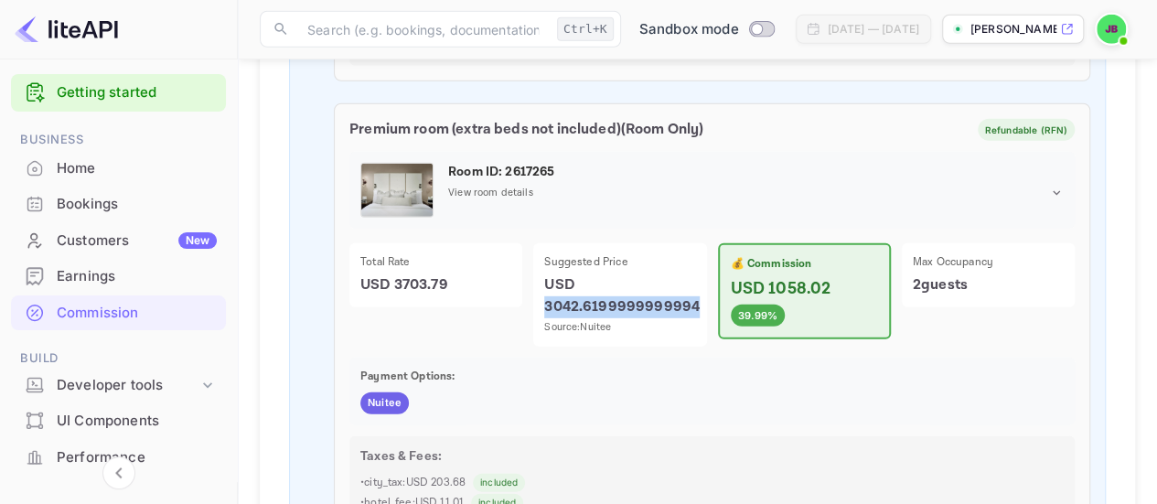
drag, startPoint x: 547, startPoint y: 305, endPoint x: 699, endPoint y: 308, distance: 151.9
click at [699, 308] on div "Suggested Price USD 3042.6199999999994 Source: Nuitee" at bounding box center [619, 294] width 173 height 103
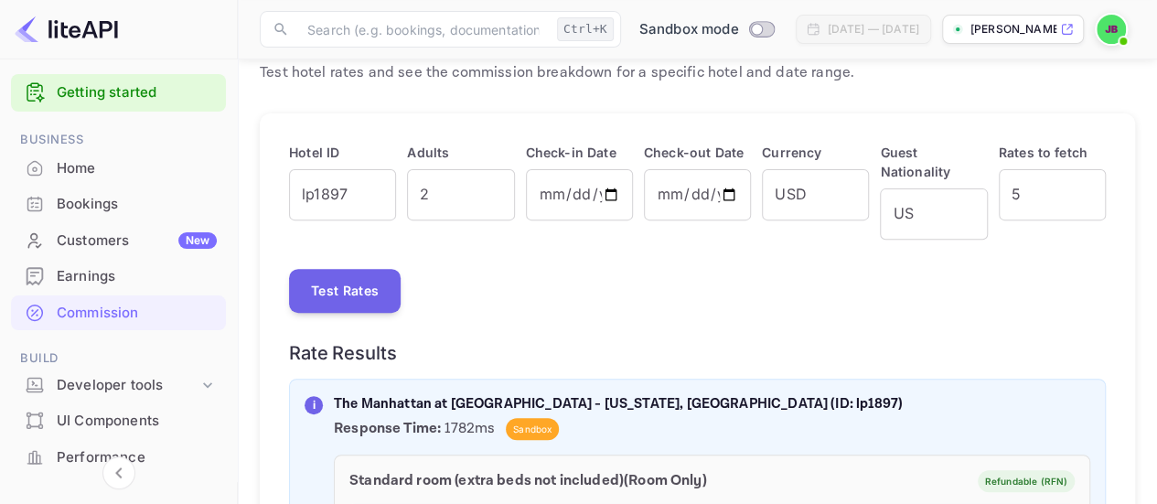
scroll to position [0, 0]
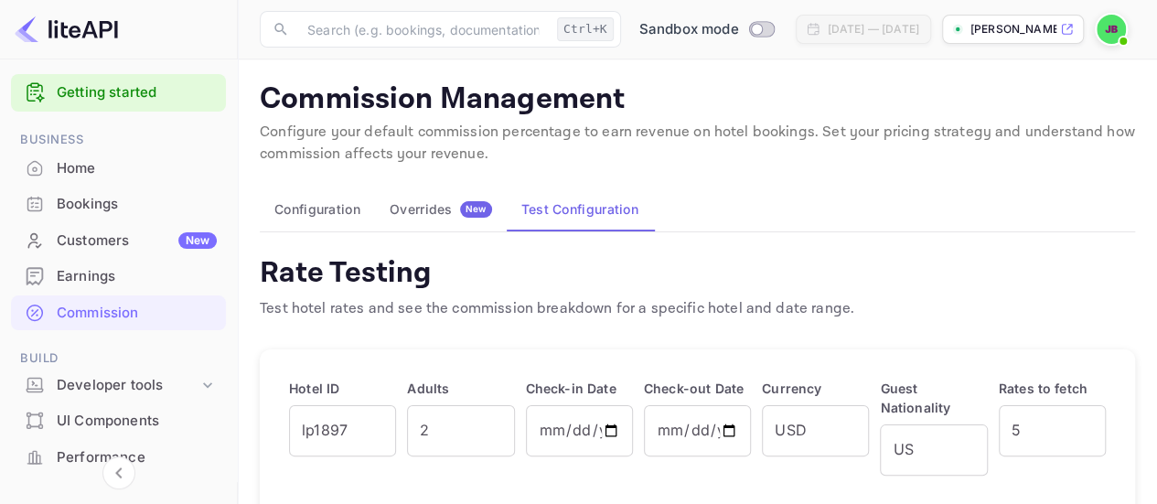
click at [353, 208] on button "Configuration" at bounding box center [317, 210] width 115 height 44
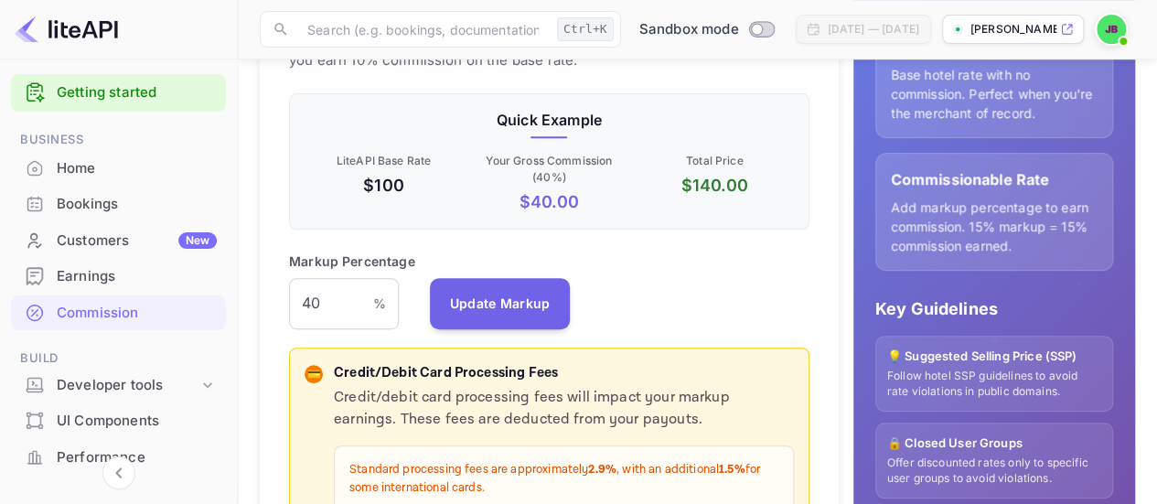
scroll to position [366, 0]
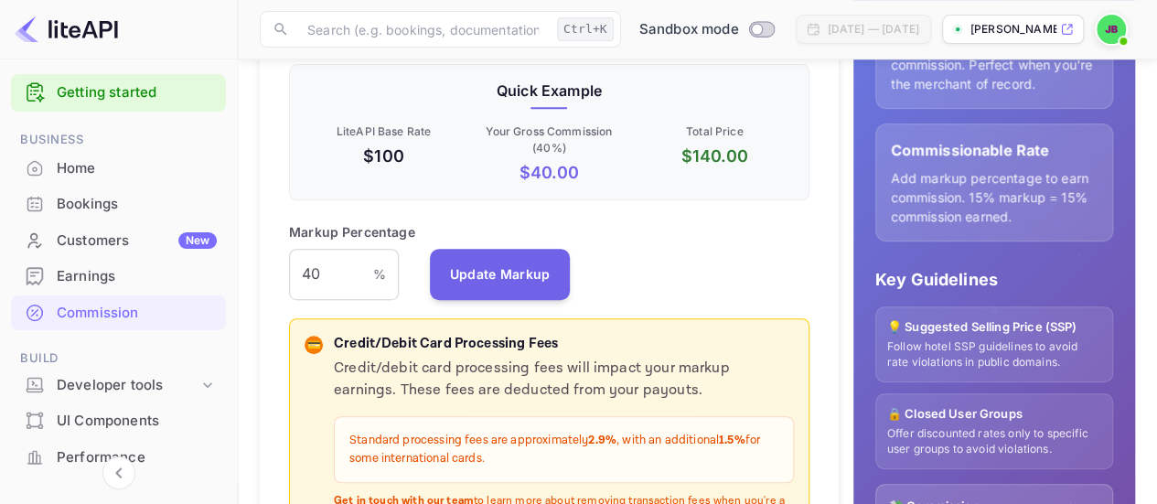
click at [369, 267] on input "40" at bounding box center [331, 274] width 84 height 51
type input "4"
type input "30"
click at [498, 270] on button "Update Markup" at bounding box center [500, 274] width 141 height 51
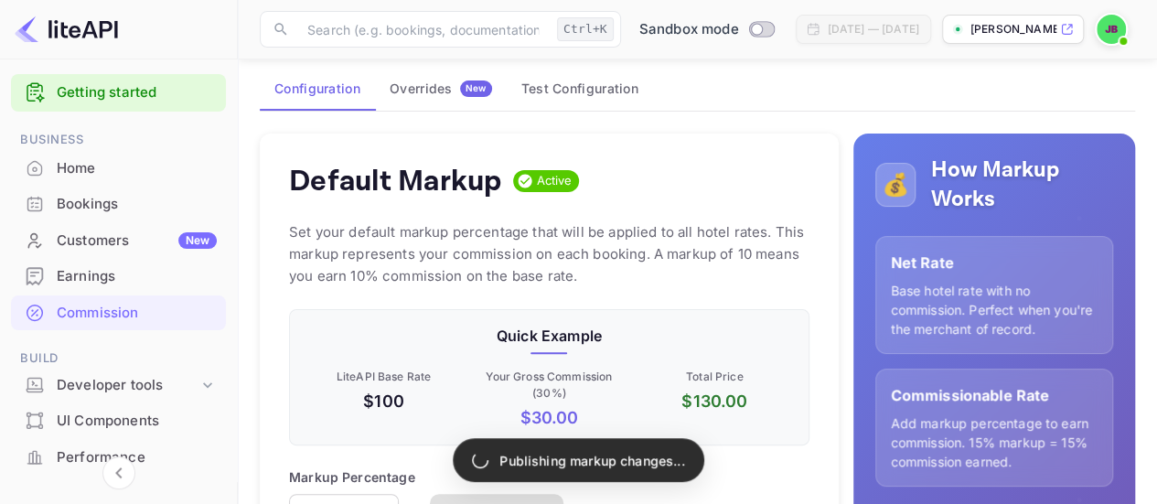
scroll to position [91, 0]
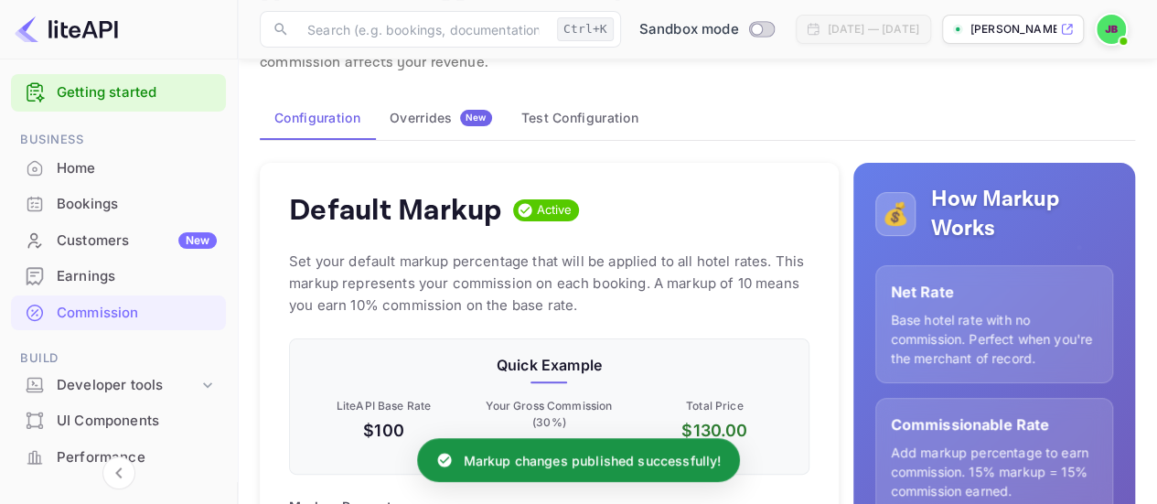
click at [595, 122] on button "Test Configuration" at bounding box center [580, 118] width 146 height 44
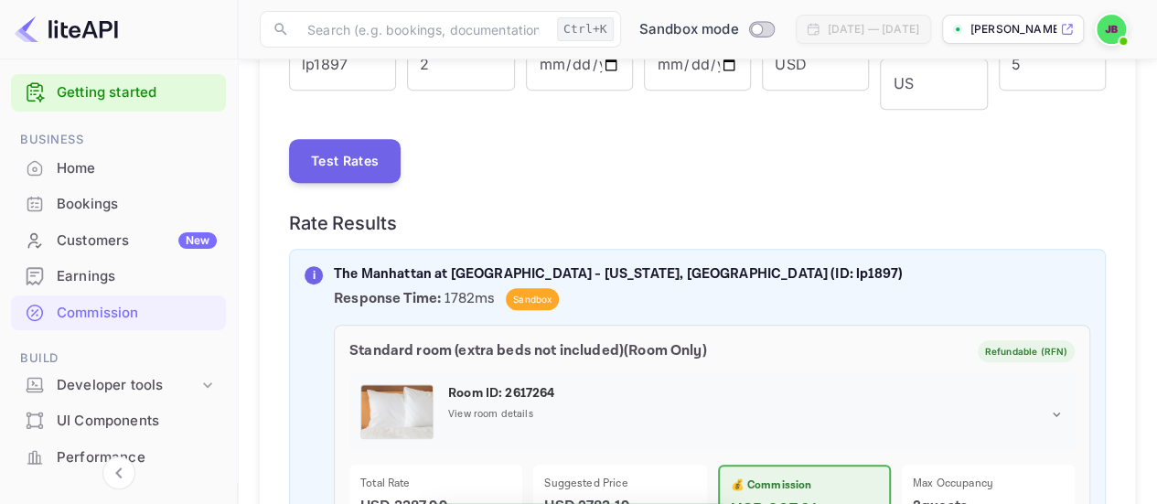
click at [369, 167] on button "Test Rates" at bounding box center [345, 161] width 112 height 44
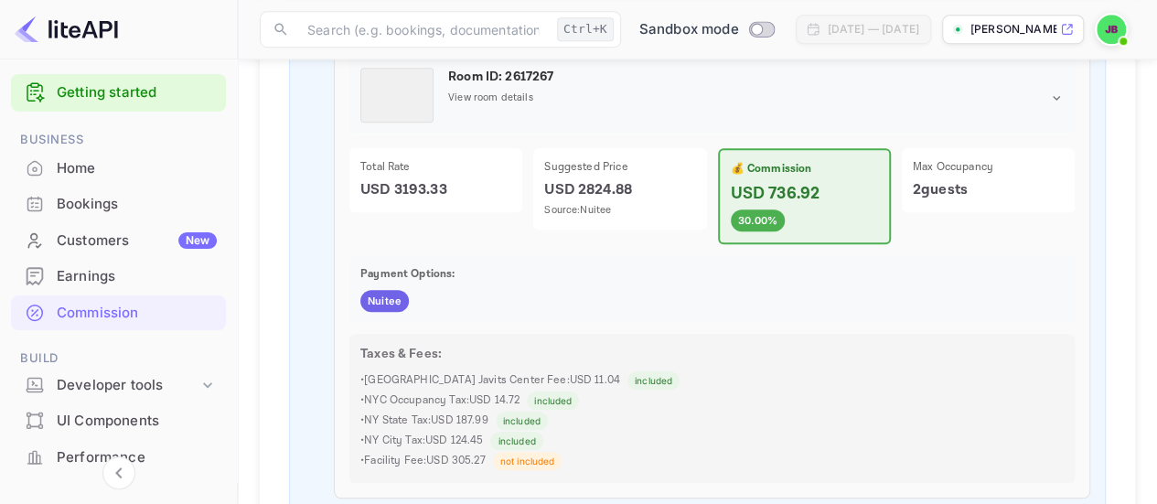
scroll to position [408, 0]
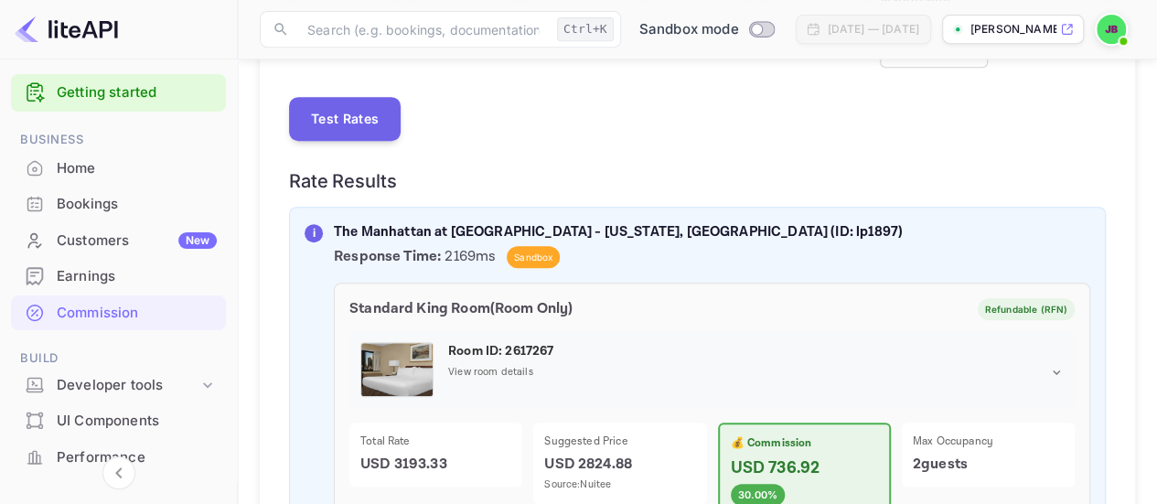
click at [355, 98] on button "Test Rates" at bounding box center [345, 119] width 112 height 44
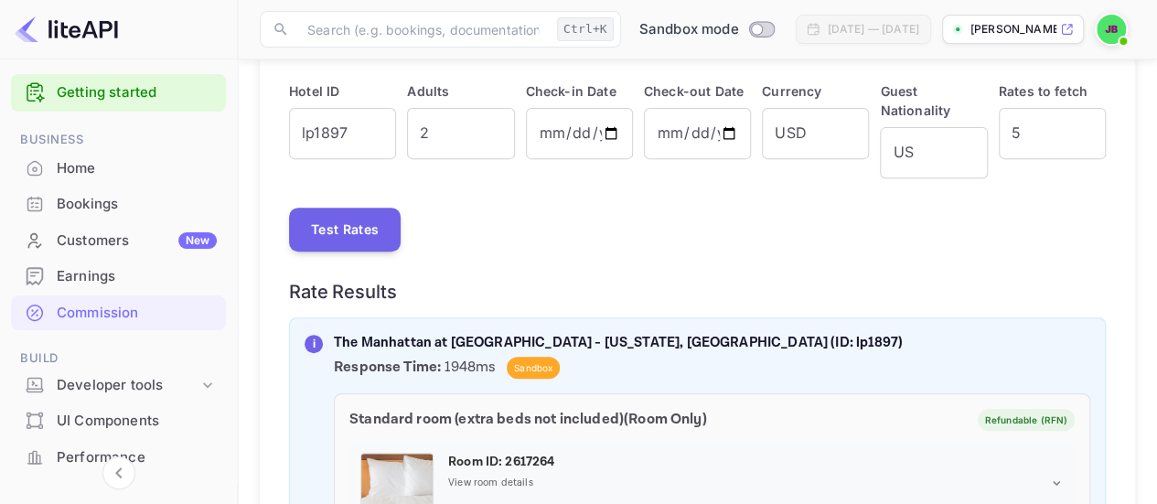
scroll to position [0, 0]
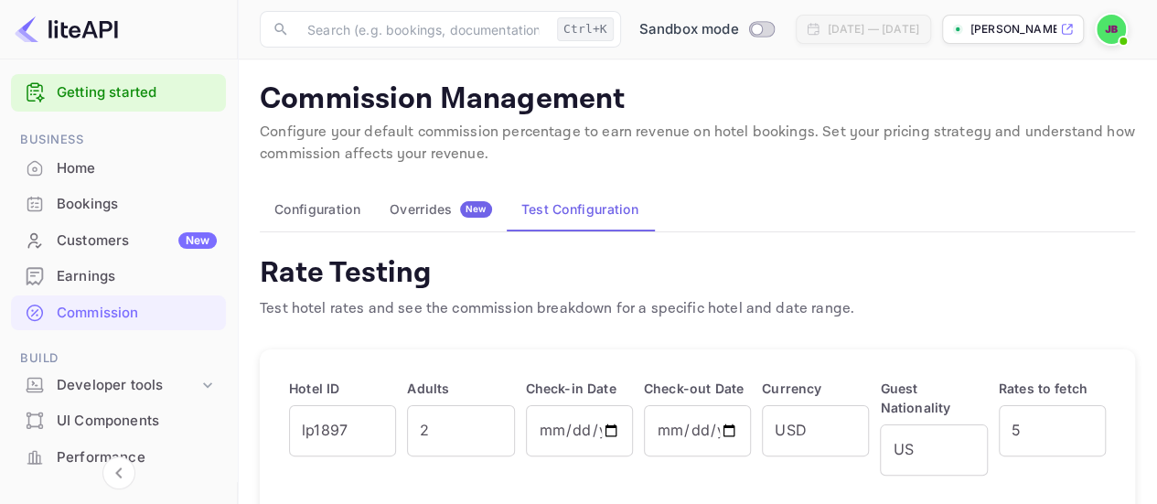
click at [288, 209] on button "Configuration" at bounding box center [317, 210] width 115 height 44
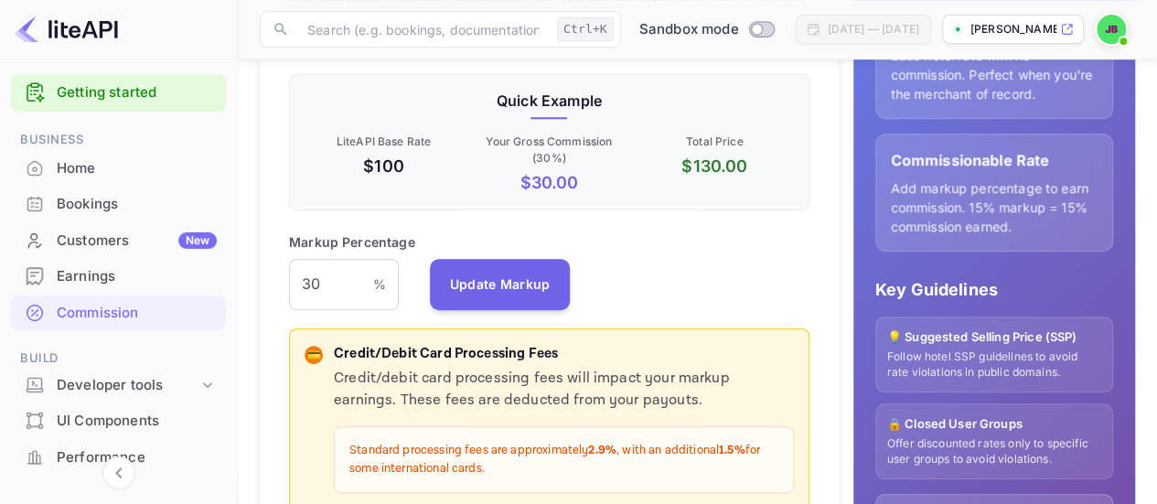
scroll to position [366, 0]
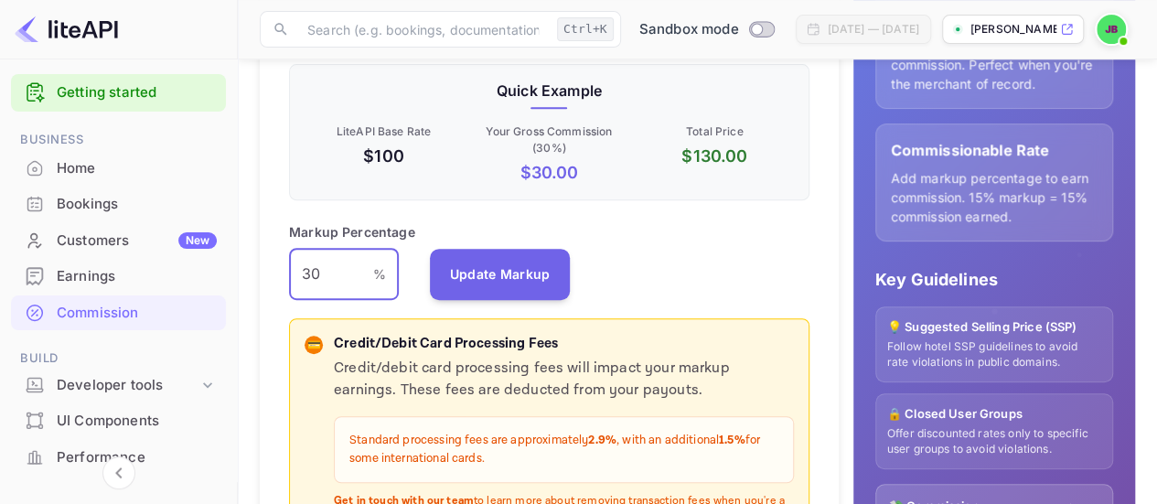
click at [337, 264] on input "30" at bounding box center [331, 274] width 84 height 51
click at [335, 264] on input "30" at bounding box center [331, 274] width 84 height 51
type input "15"
click at [695, 242] on div "Markup Percentage 15 % ​ Update Markup" at bounding box center [549, 261] width 521 height 78
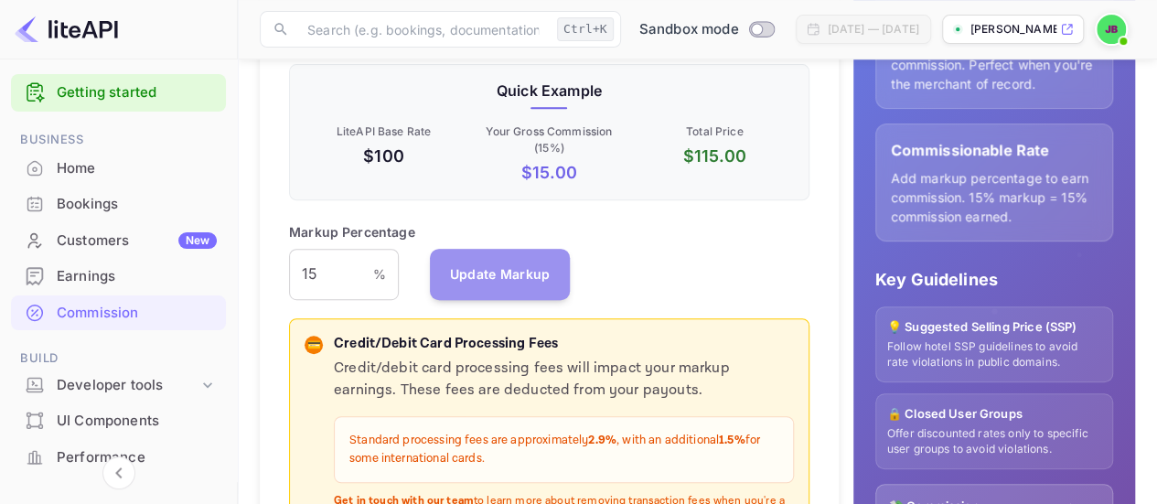
click at [501, 264] on button "Update Markup" at bounding box center [500, 274] width 141 height 51
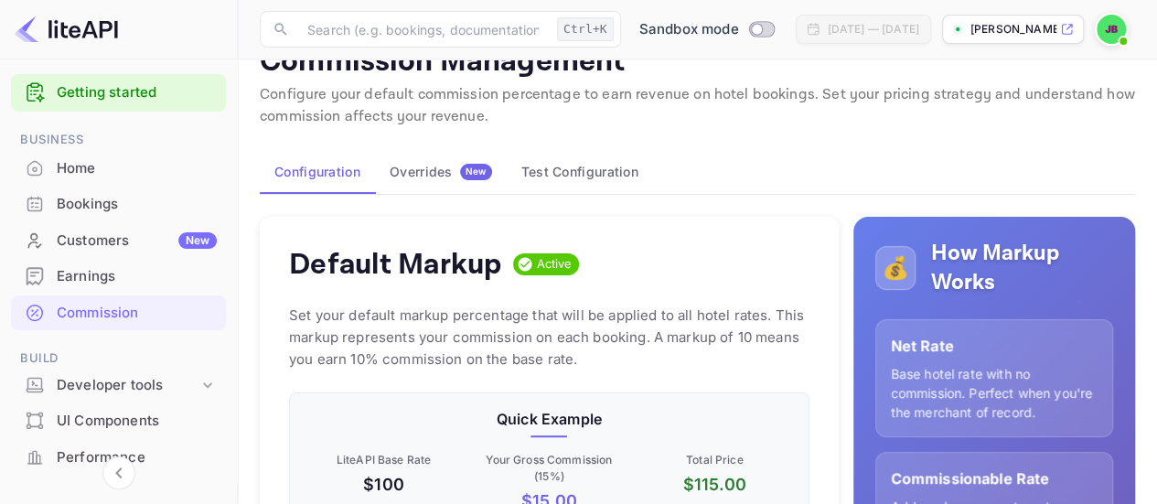
scroll to position [0, 0]
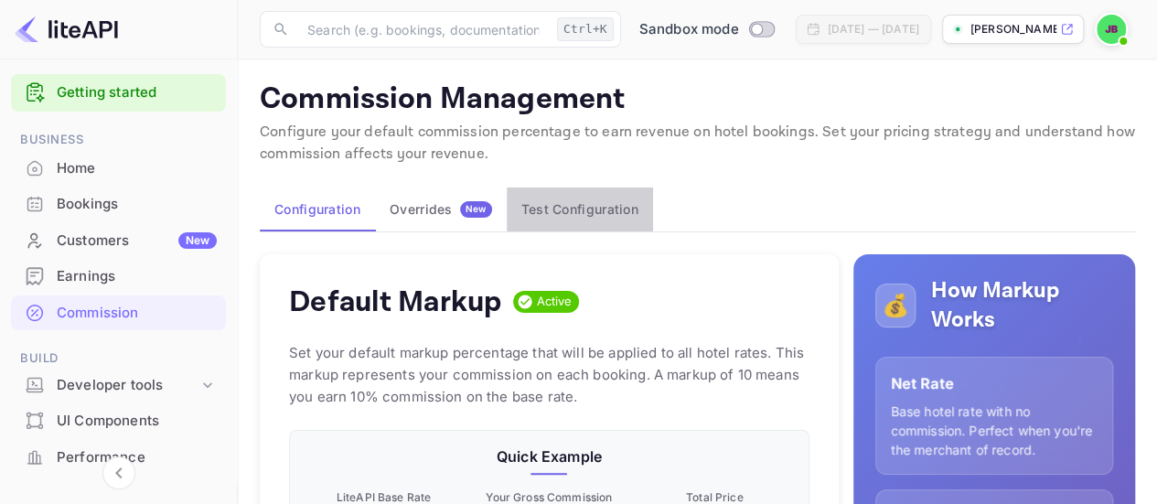
click at [607, 200] on button "Test Configuration" at bounding box center [580, 210] width 146 height 44
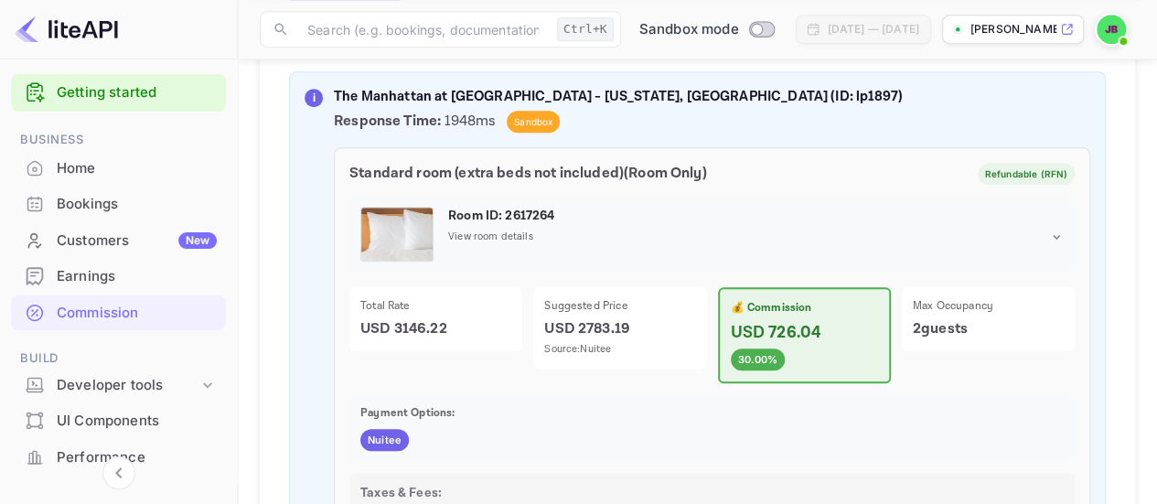
scroll to position [549, 0]
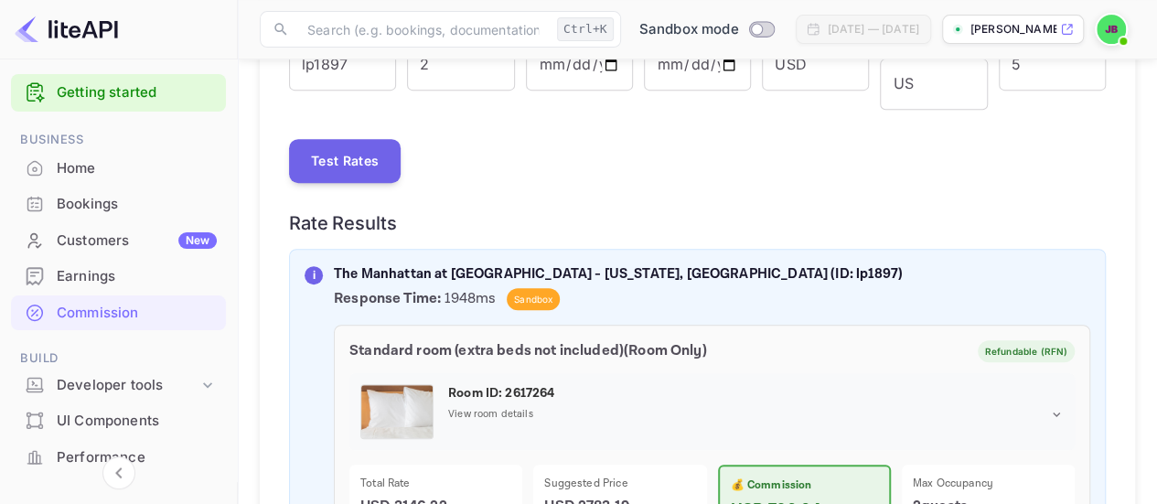
click at [359, 156] on button "Test Rates" at bounding box center [345, 161] width 112 height 44
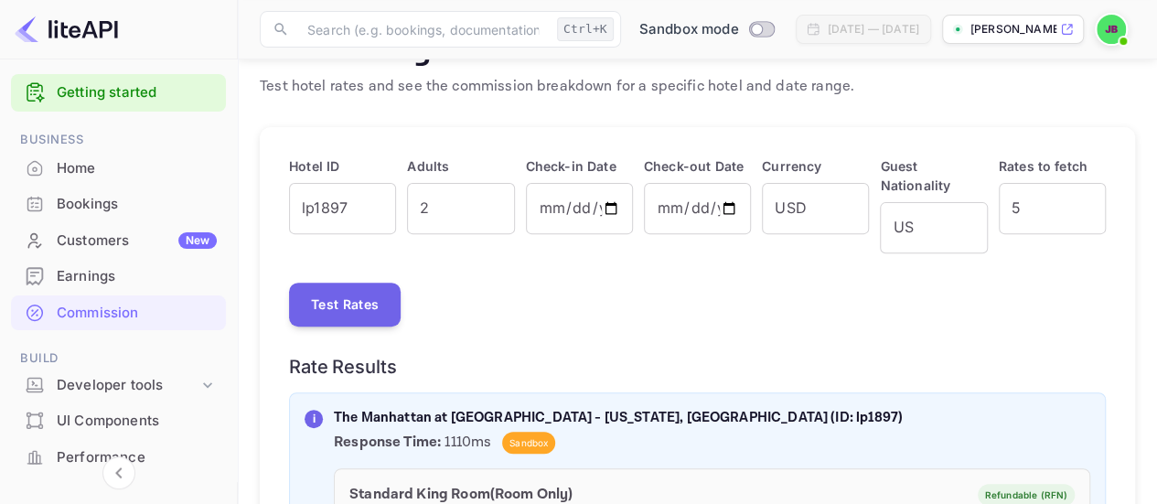
scroll to position [91, 0]
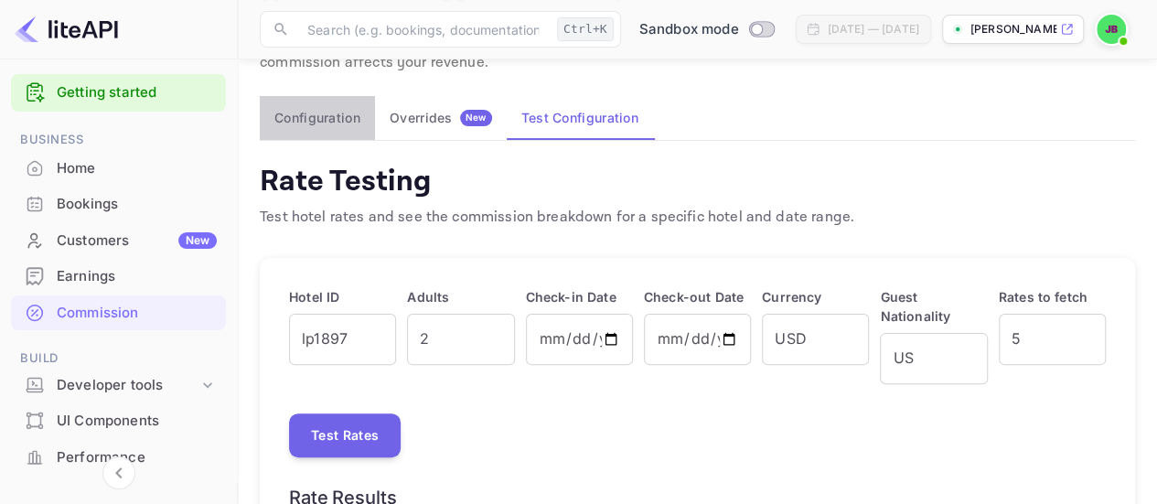
click at [335, 123] on button "Configuration" at bounding box center [317, 118] width 115 height 44
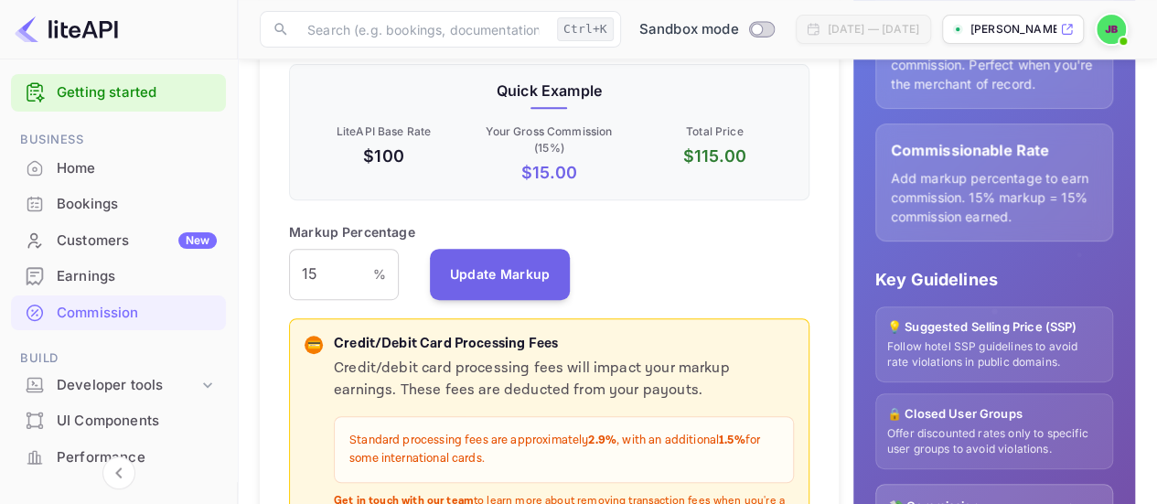
scroll to position [91, 0]
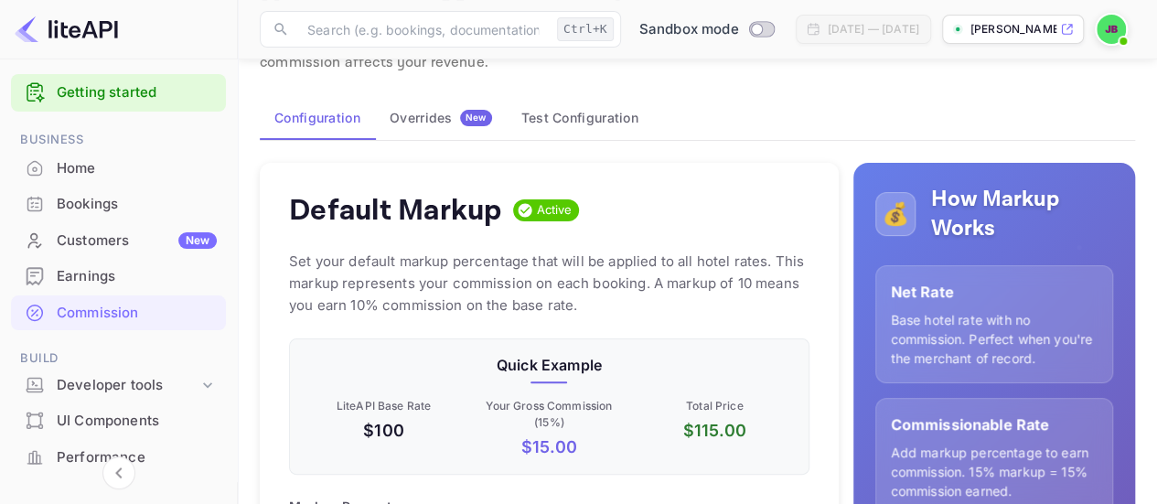
click at [575, 120] on button "Test Configuration" at bounding box center [580, 118] width 146 height 44
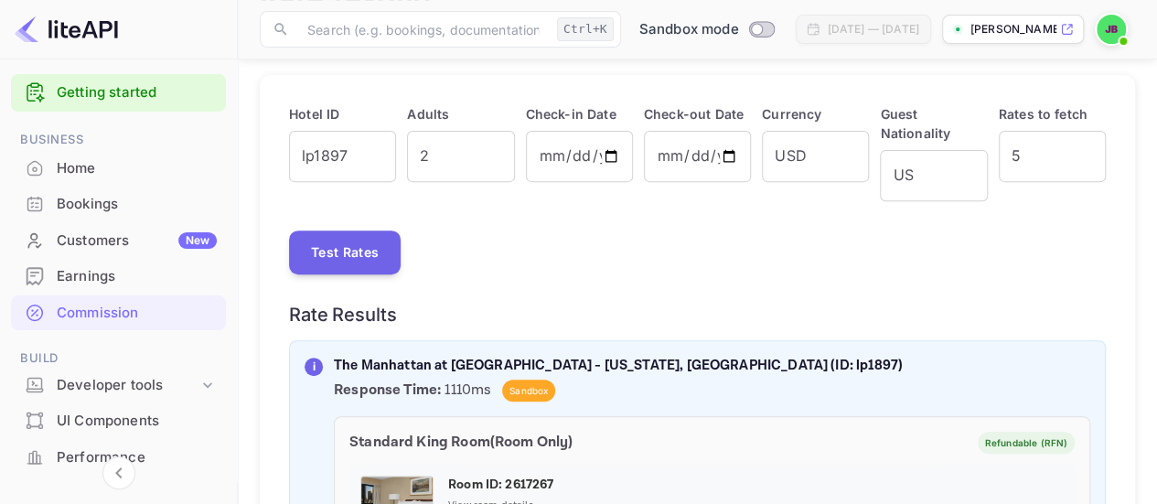
click at [367, 263] on button "Test Rates" at bounding box center [345, 253] width 112 height 44
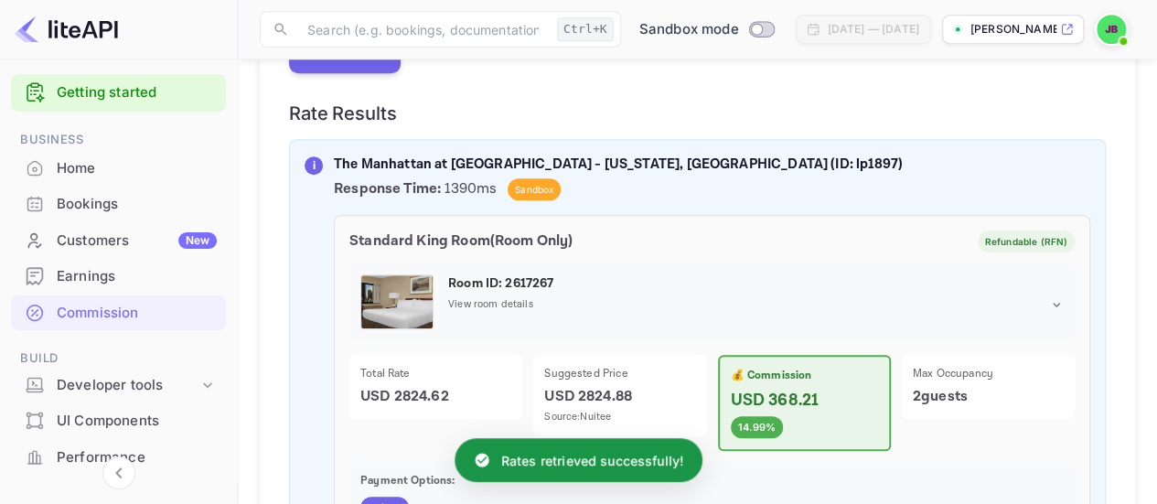
scroll to position [549, 0]
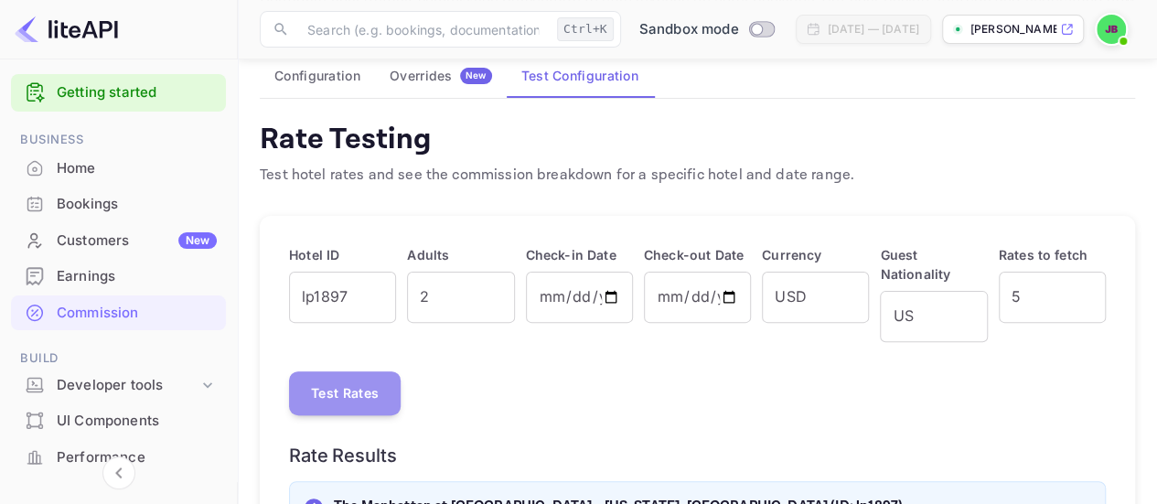
click at [382, 400] on button "Test Rates" at bounding box center [345, 393] width 112 height 44
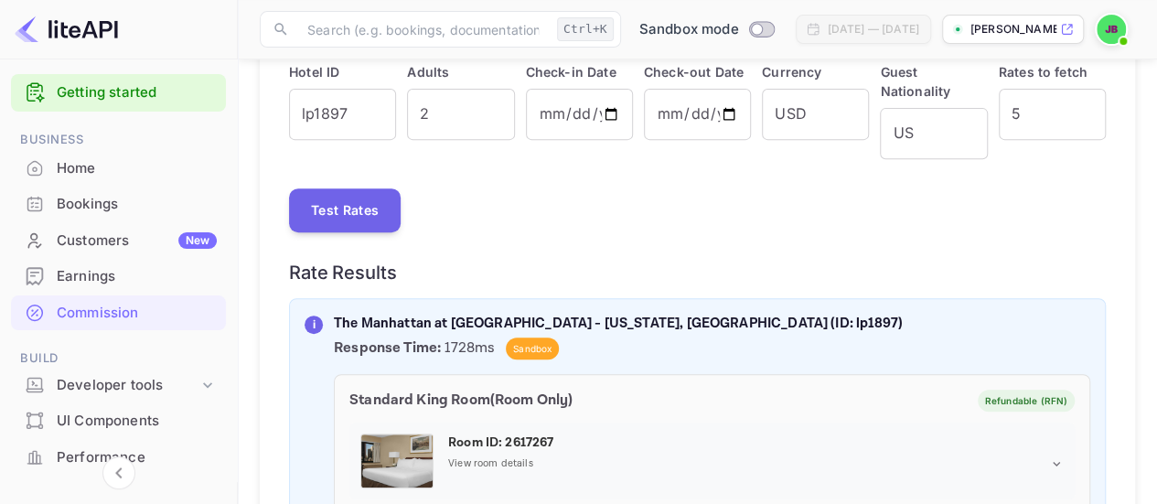
click at [345, 189] on button "Test Rates" at bounding box center [345, 210] width 112 height 44
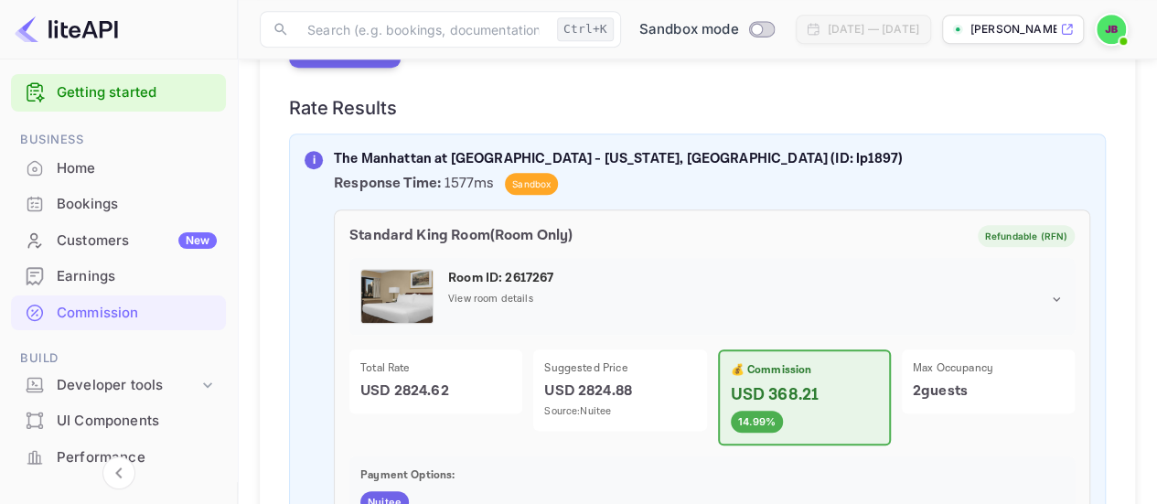
scroll to position [500, 0]
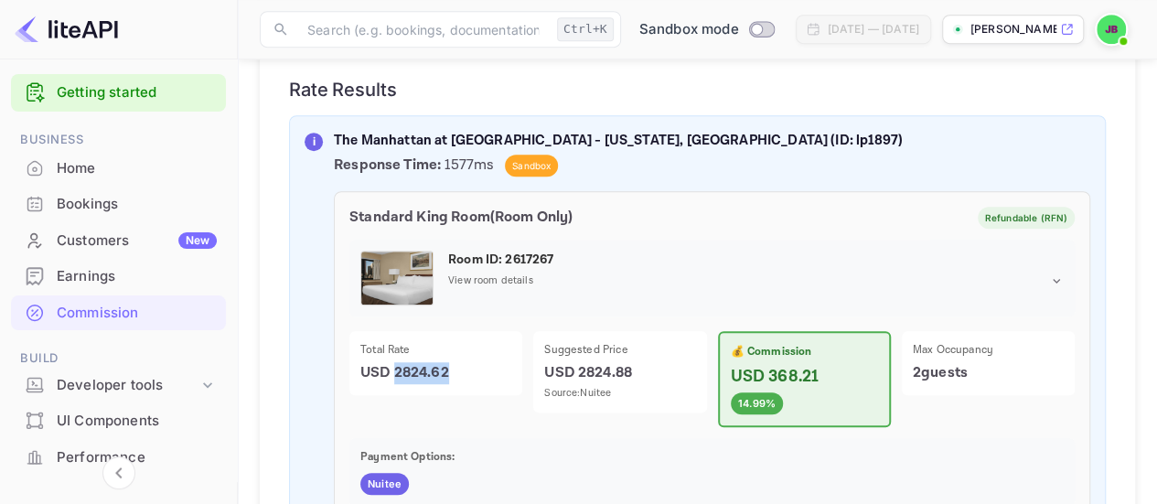
drag, startPoint x: 397, startPoint y: 371, endPoint x: 452, endPoint y: 371, distance: 54.9
click at [452, 371] on p "USD 2824.62" at bounding box center [435, 373] width 151 height 22
drag, startPoint x: 540, startPoint y: 367, endPoint x: 634, endPoint y: 376, distance: 94.7
click at [634, 376] on div "Suggested Price USD 2824.88 Source: Nuitee" at bounding box center [619, 371] width 173 height 81
click at [634, 387] on p "Source: Nuitee" at bounding box center [619, 394] width 151 height 16
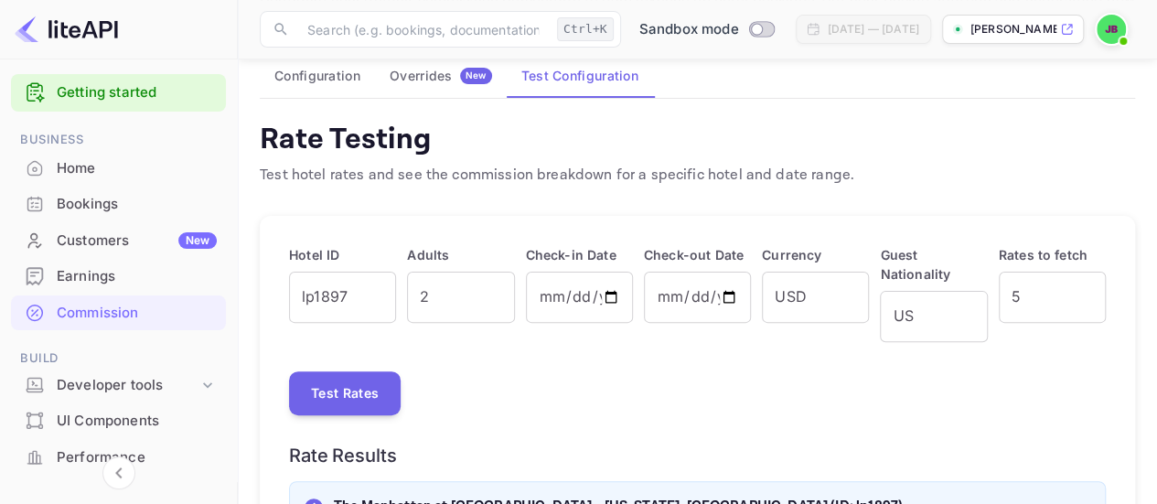
scroll to position [42, 0]
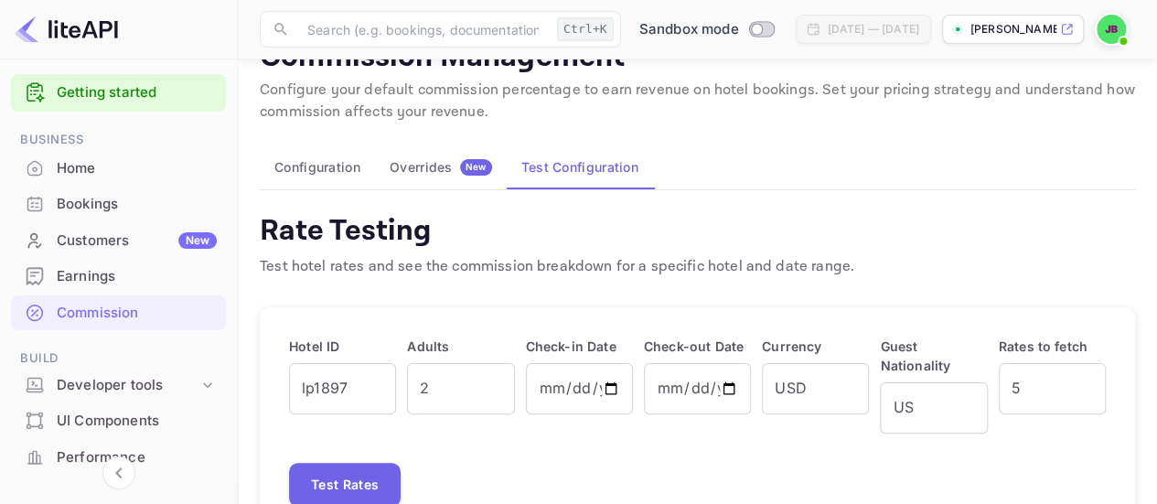
click at [413, 155] on button "Overrides New" at bounding box center [441, 167] width 132 height 44
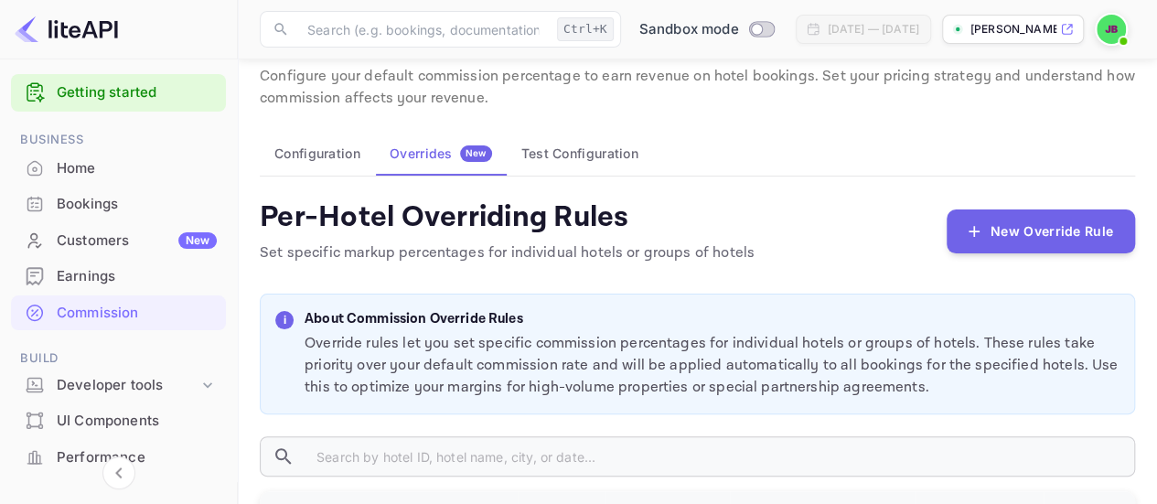
scroll to position [134, 0]
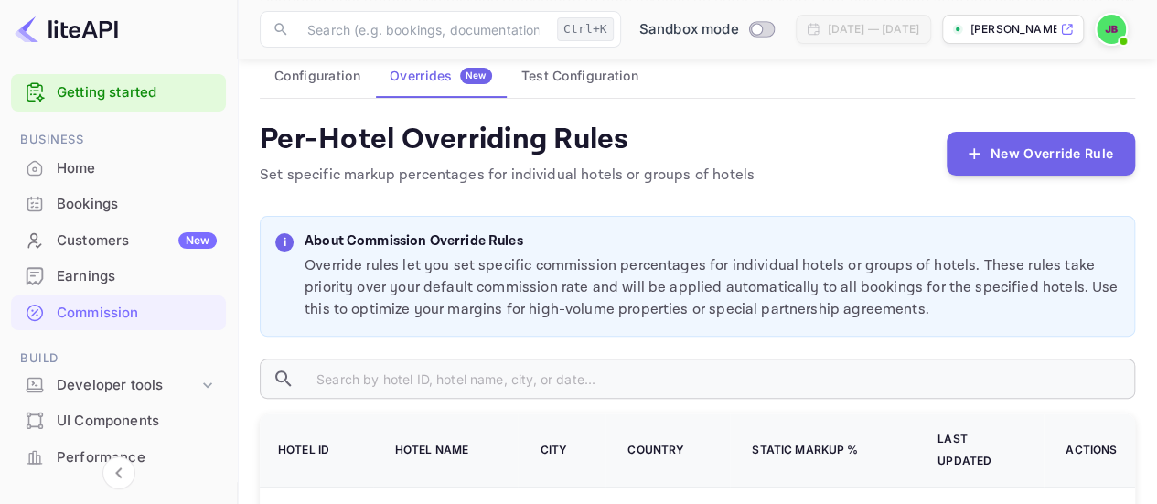
click at [339, 78] on button "Configuration" at bounding box center [317, 76] width 115 height 44
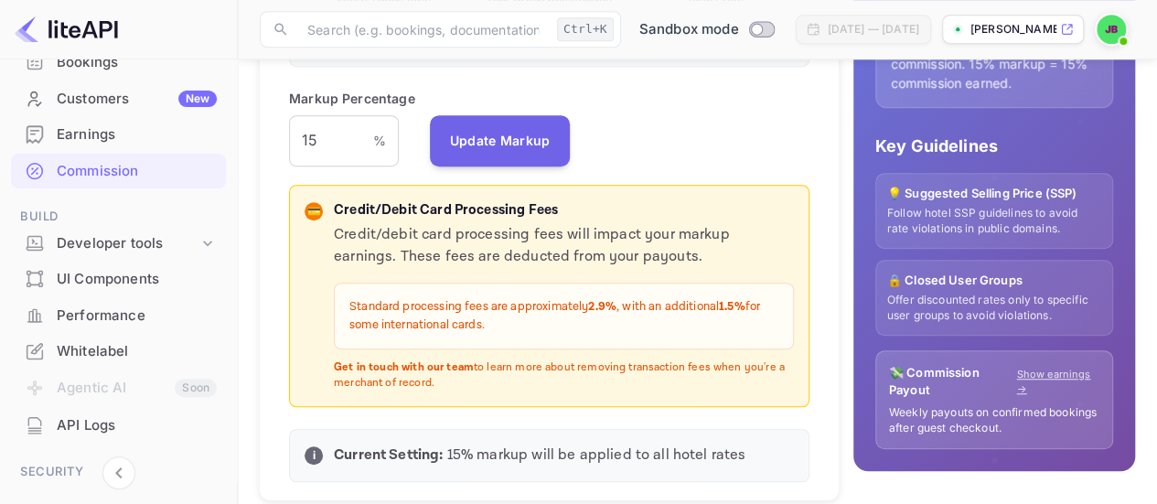
scroll to position [194, 0]
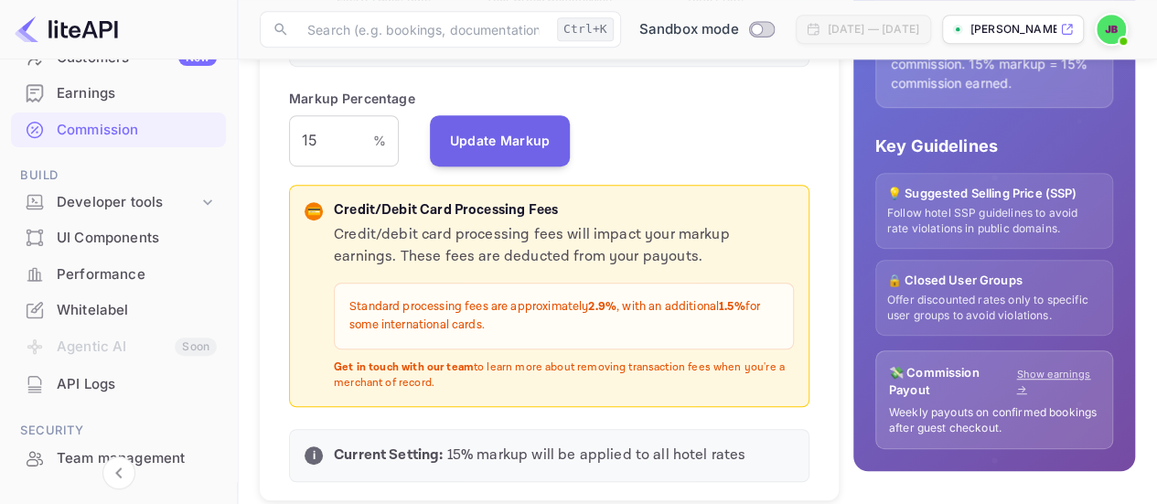
click at [173, 210] on div "Developer tools" at bounding box center [128, 202] width 142 height 21
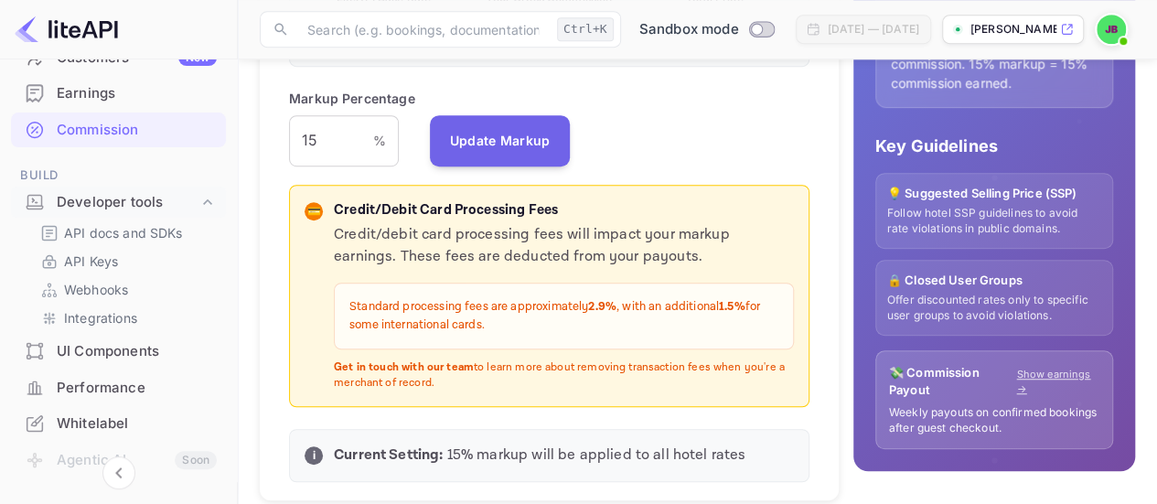
click at [176, 233] on p "API docs and SDKs" at bounding box center [123, 232] width 119 height 19
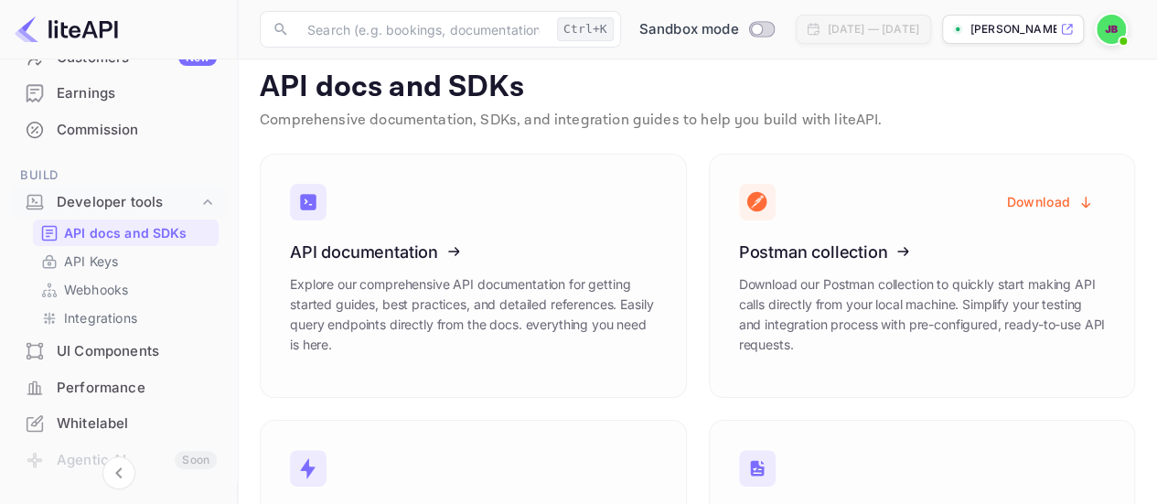
scroll to position [10, 0]
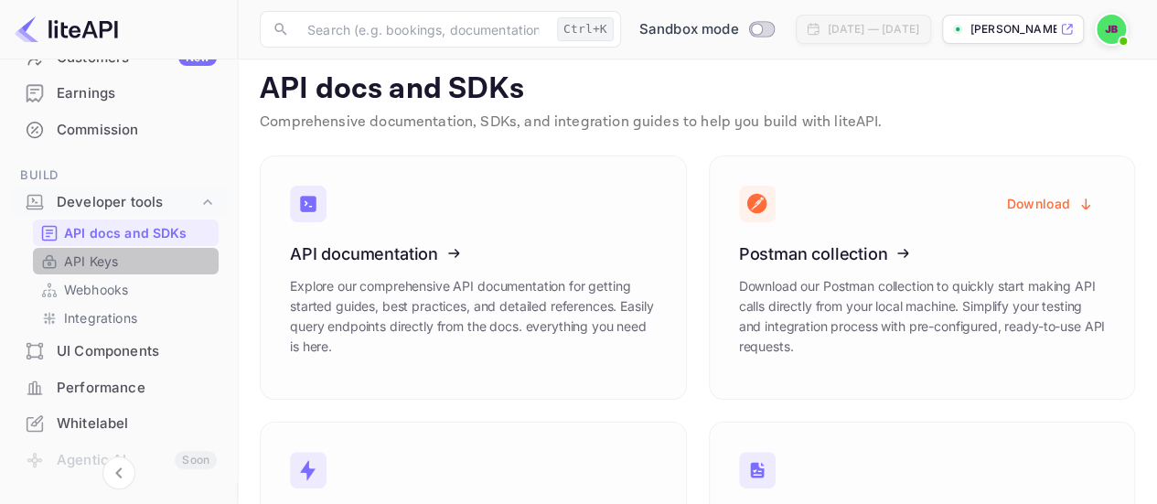
click at [141, 263] on link "API Keys" at bounding box center [125, 261] width 171 height 19
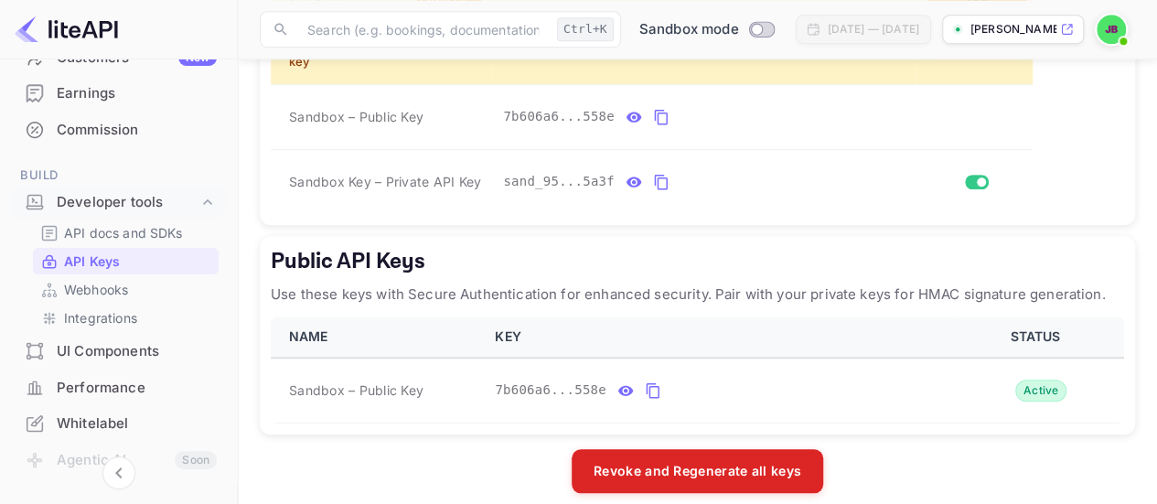
scroll to position [667, 0]
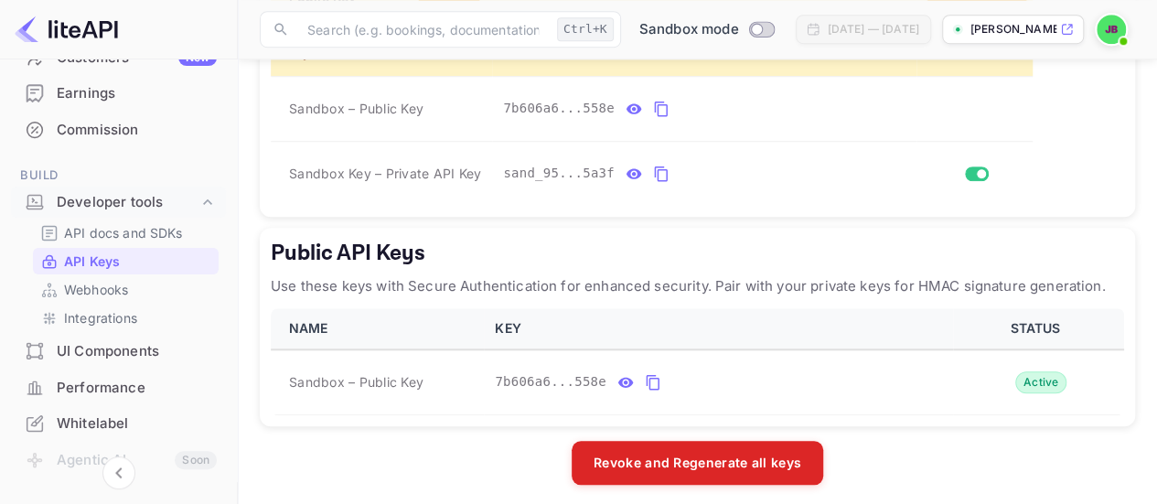
click at [125, 280] on p "Webhooks" at bounding box center [96, 289] width 64 height 19
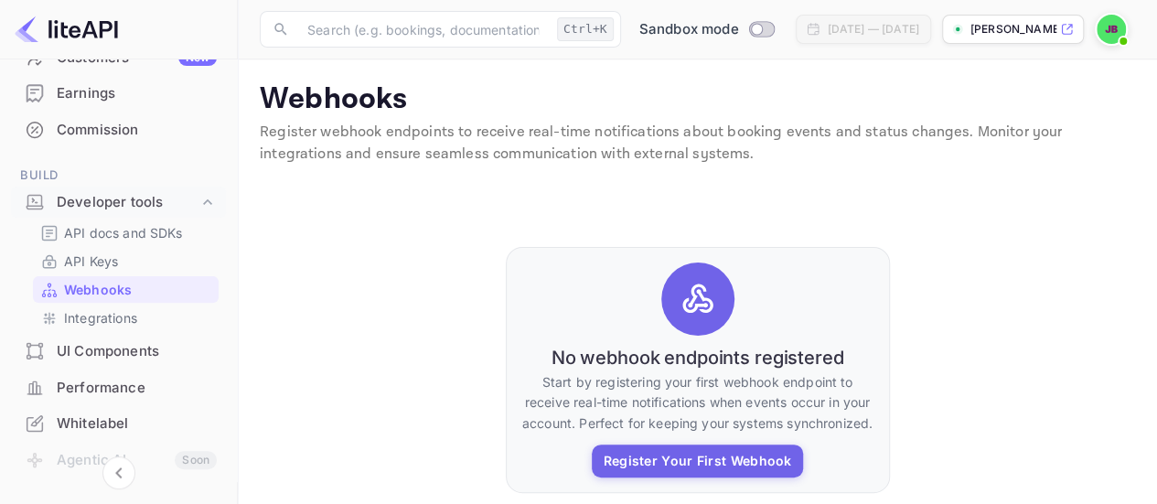
click at [134, 310] on p "Integrations" at bounding box center [100, 317] width 73 height 19
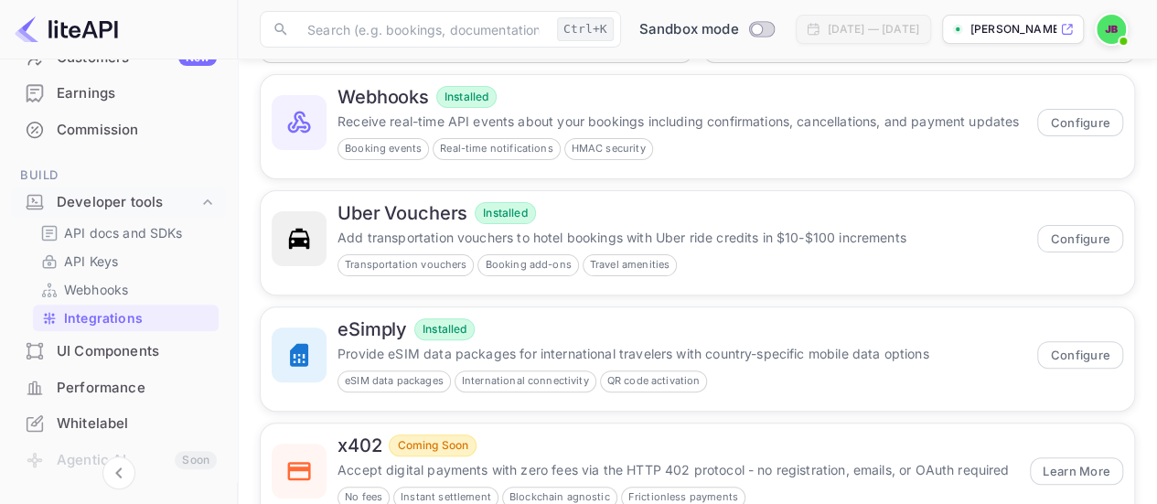
scroll to position [183, 0]
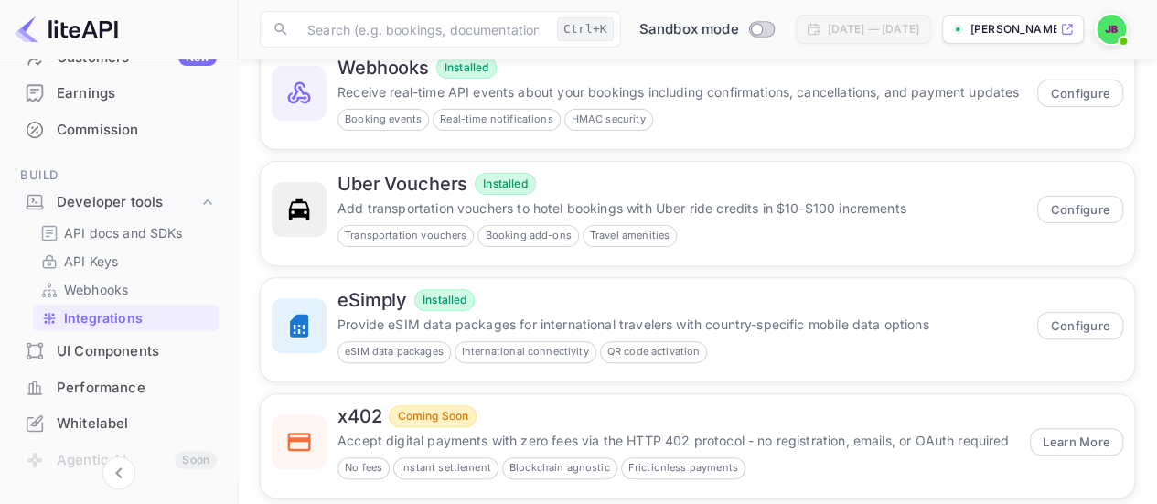
click at [1066, 211] on button "Configure" at bounding box center [1081, 209] width 86 height 27
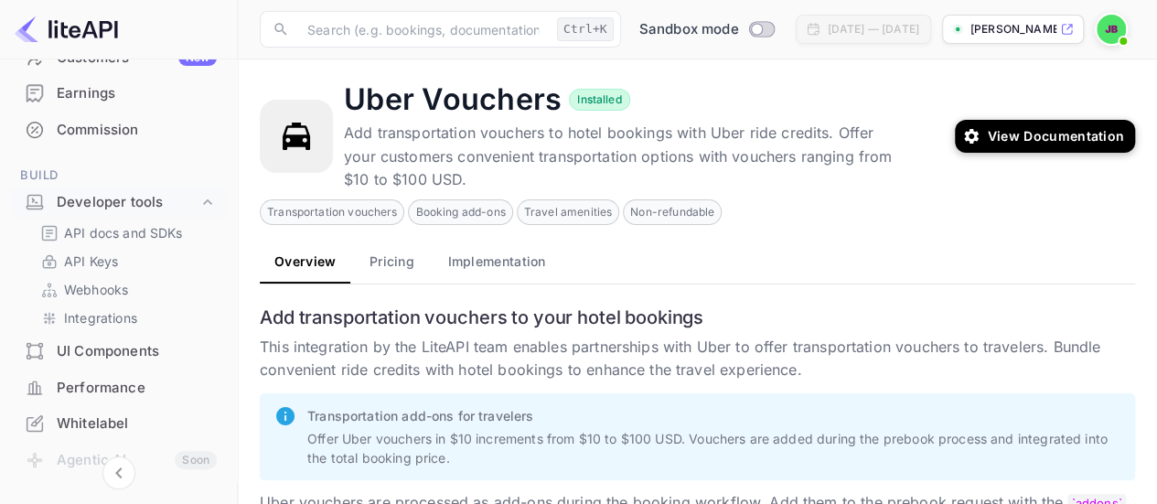
drag, startPoint x: 404, startPoint y: 323, endPoint x: 385, endPoint y: 307, distance: 25.3
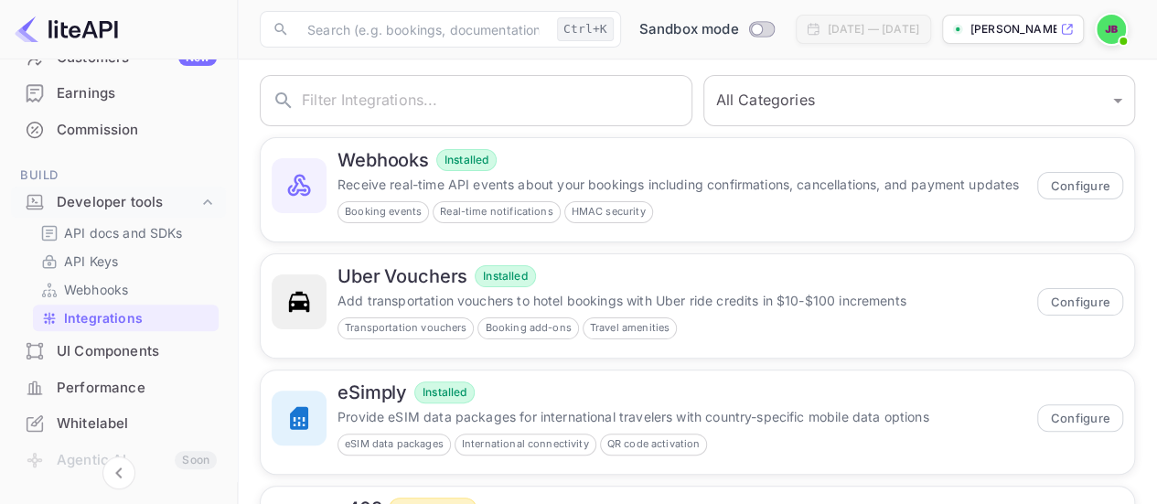
scroll to position [119, 0]
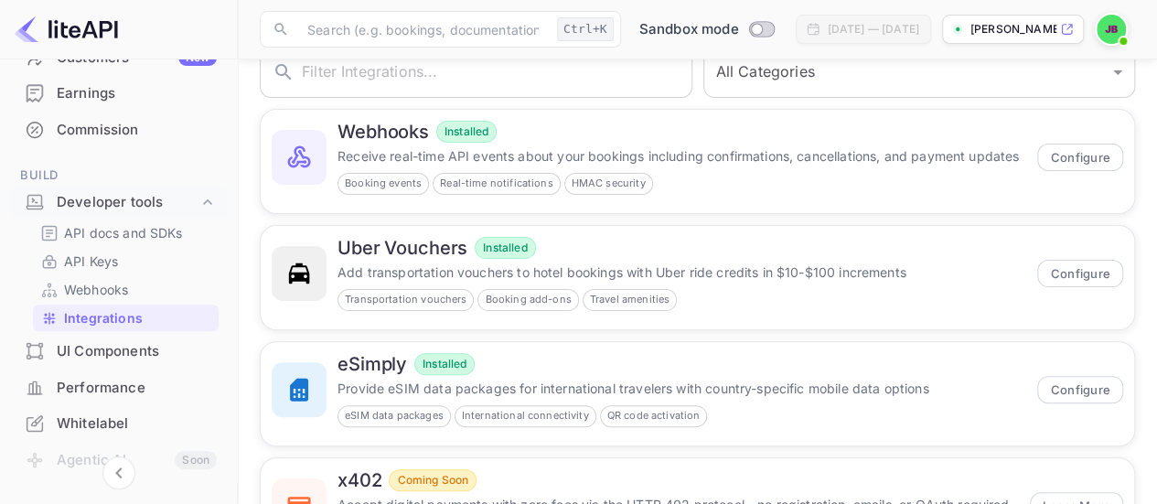
click at [694, 369] on div "eSimply Installed" at bounding box center [682, 364] width 689 height 22
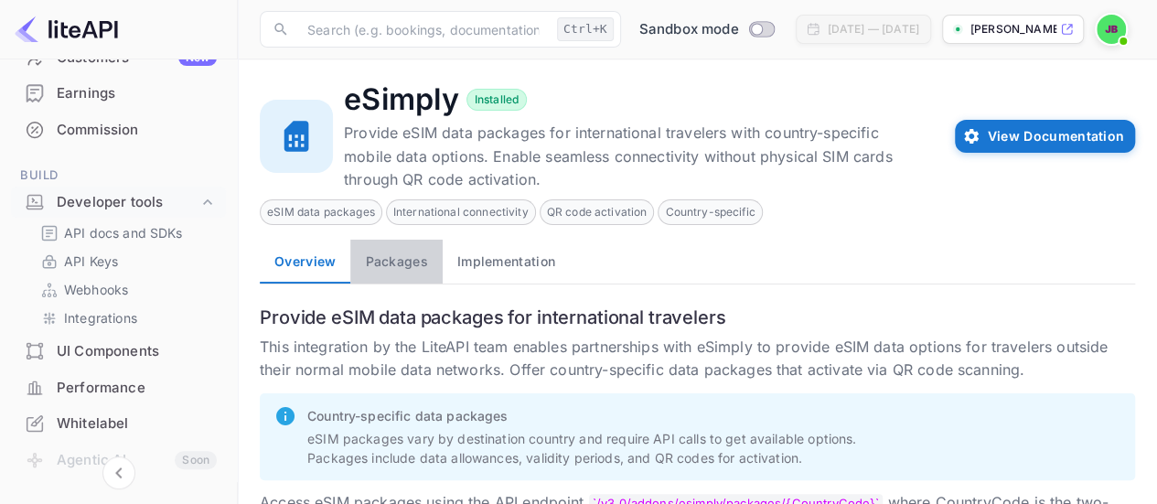
click at [422, 259] on button "Packages" at bounding box center [395, 262] width 91 height 44
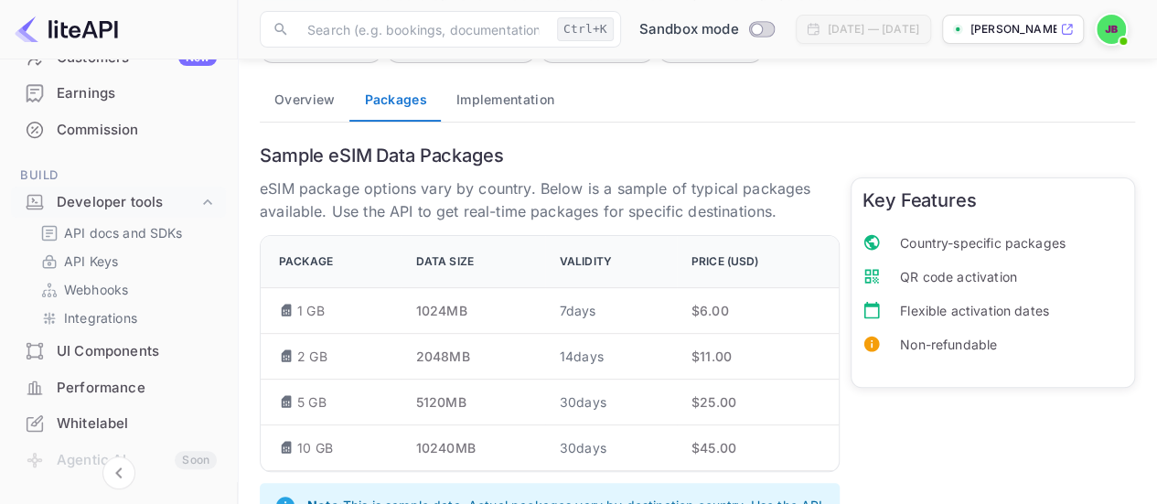
scroll to position [70, 0]
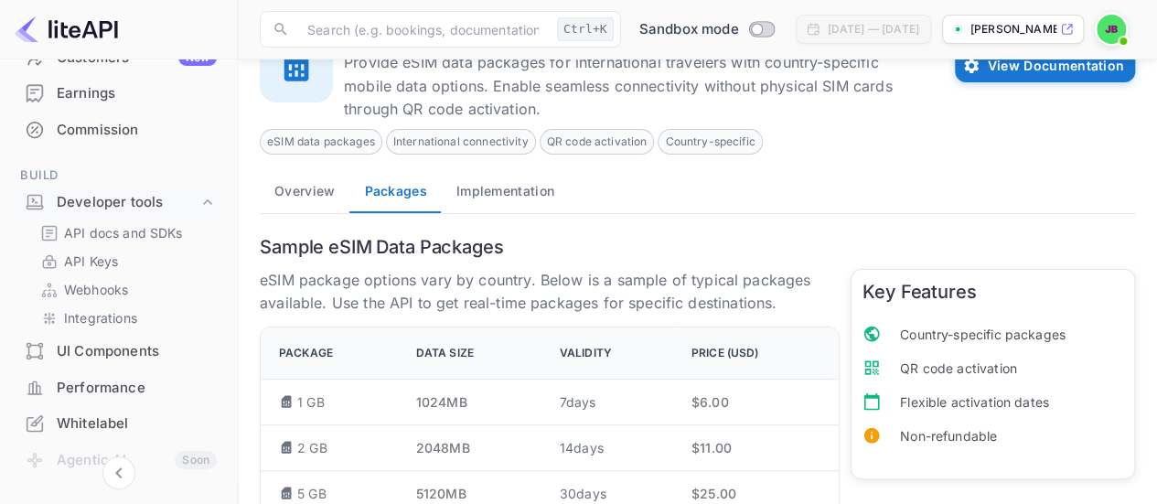
click at [494, 188] on button "Implementation" at bounding box center [505, 191] width 127 height 44
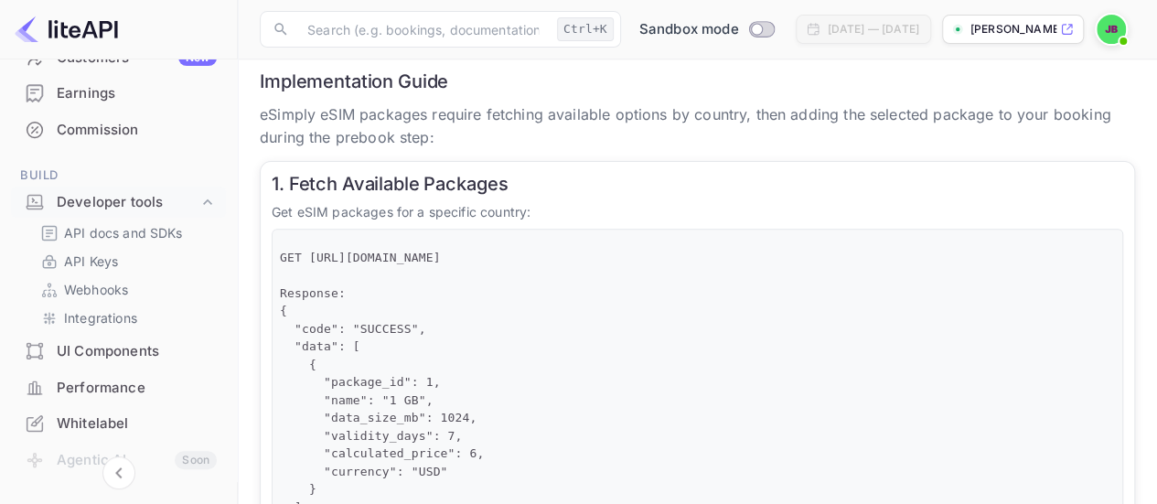
scroll to position [0, 0]
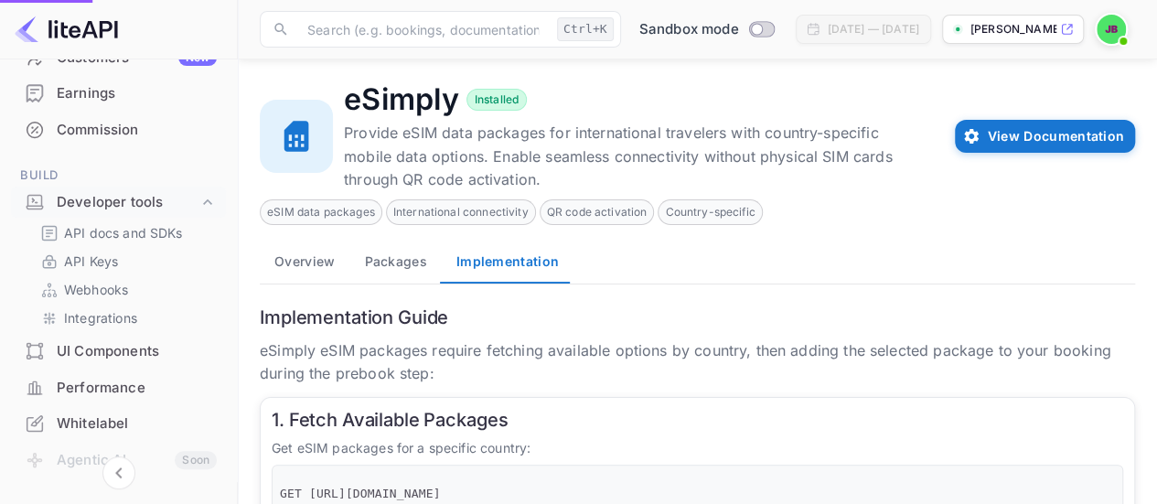
scroll to position [119, 0]
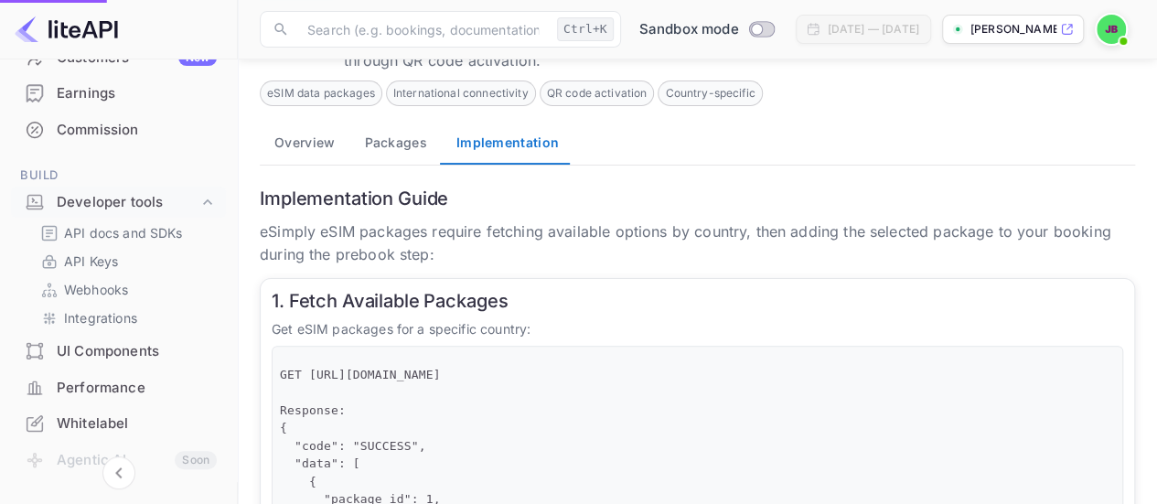
click at [332, 152] on button "Overview" at bounding box center [305, 143] width 90 height 44
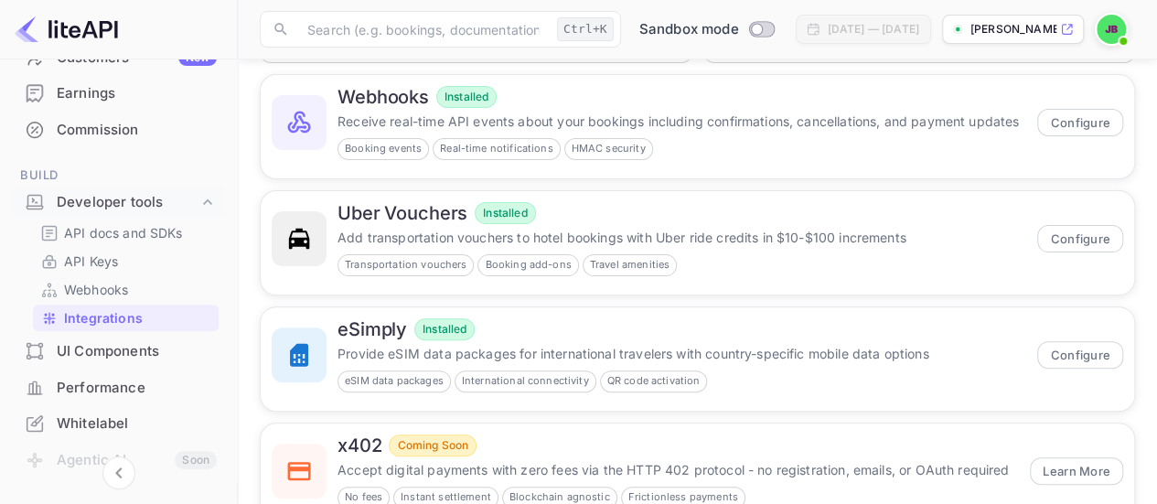
scroll to position [183, 0]
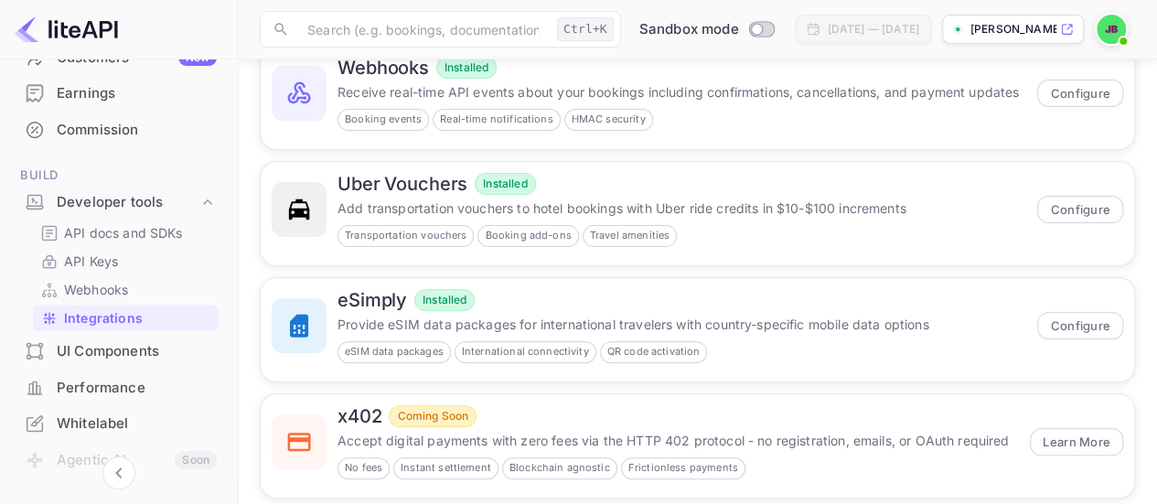
click at [686, 195] on div "Uber Vouchers Installed Add transportation vouchers to hotel bookings with Uber…" at bounding box center [682, 210] width 689 height 74
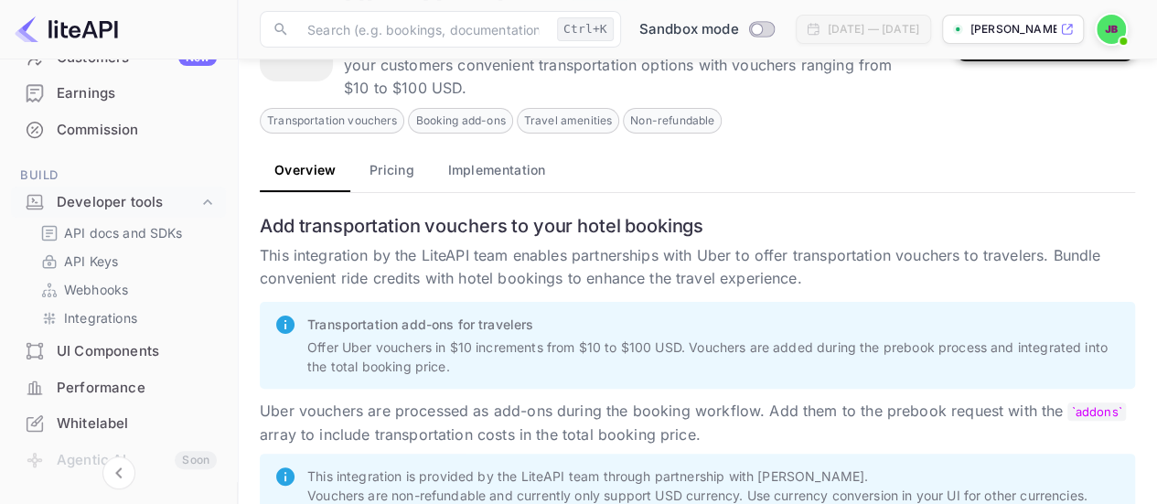
click at [407, 172] on button "Pricing" at bounding box center [391, 170] width 82 height 44
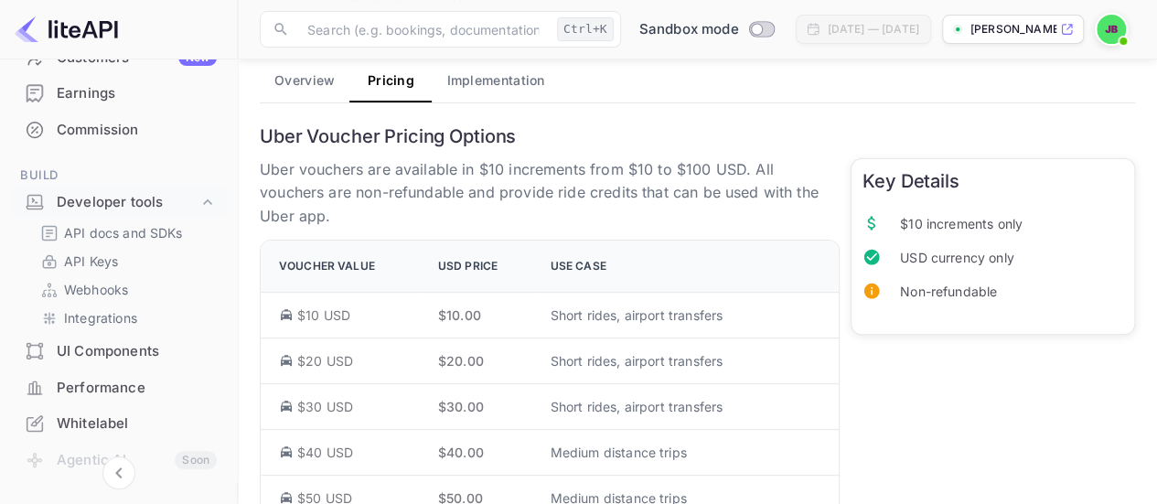
scroll to position [157, 0]
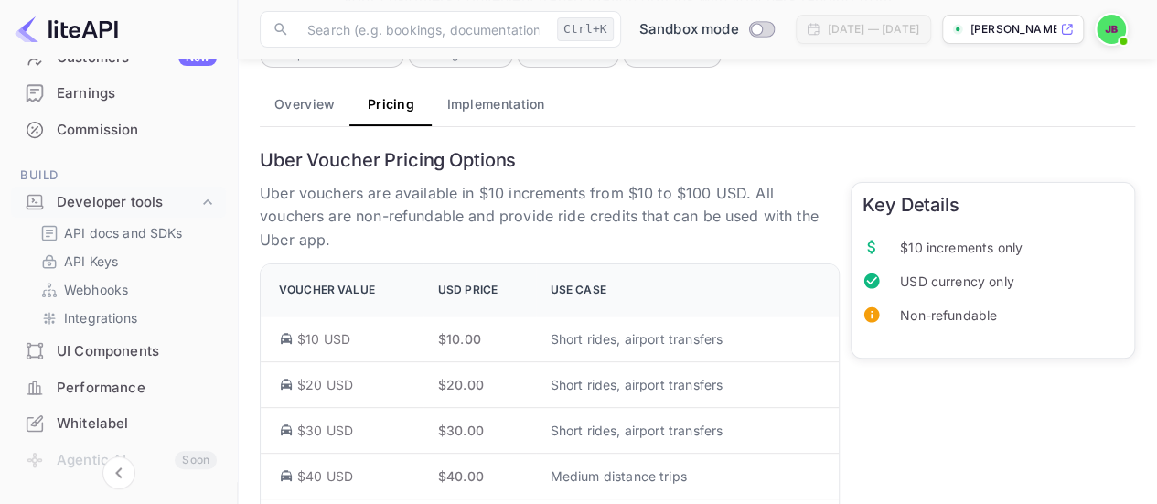
click at [536, 106] on button "Implementation" at bounding box center [495, 104] width 127 height 44
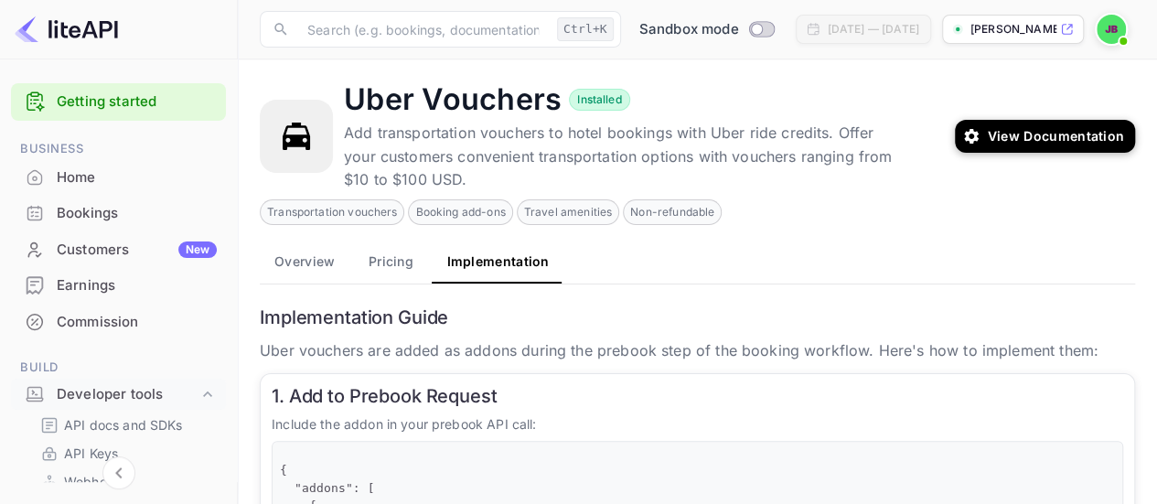
scroll to position [0, 0]
click at [79, 109] on link "Getting started" at bounding box center [137, 103] width 160 height 21
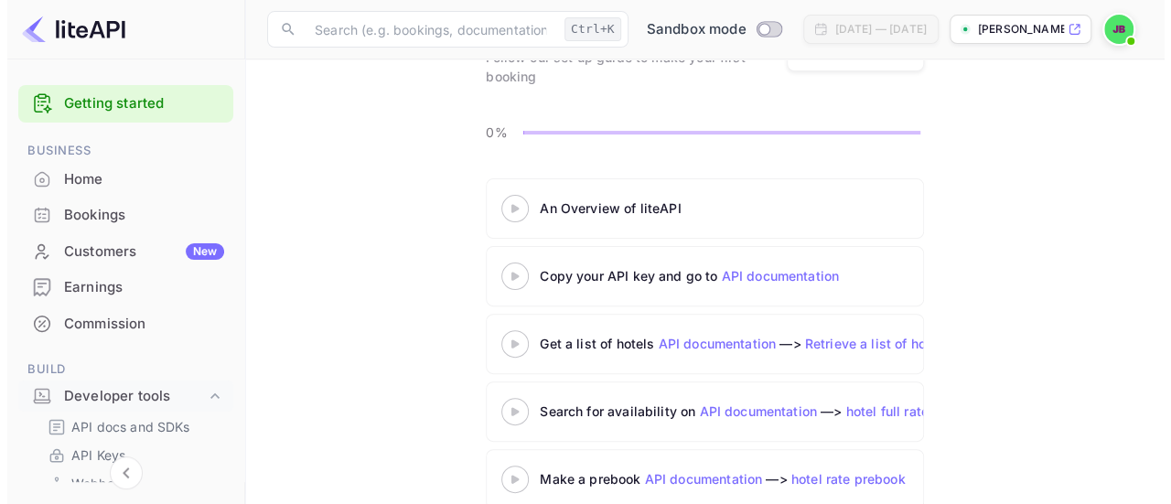
scroll to position [183, 0]
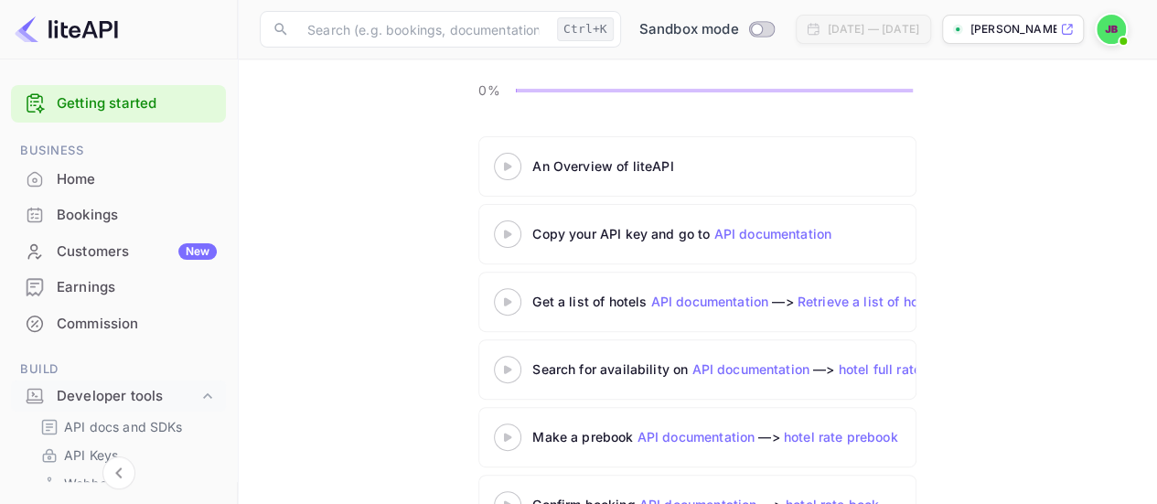
click at [516, 171] on div at bounding box center [508, 166] width 64 height 23
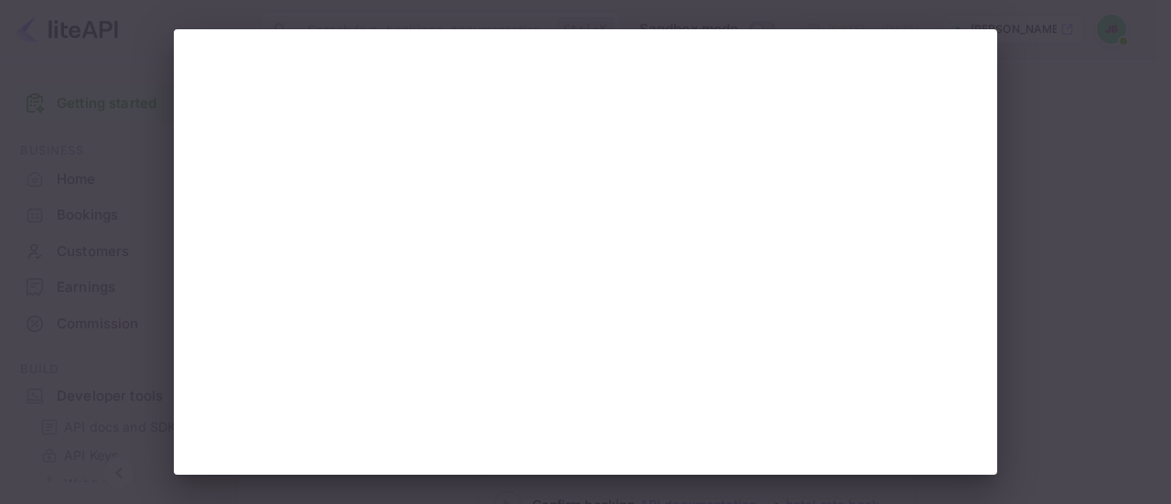
scroll to position [2, 0]
click at [1059, 200] on div at bounding box center [585, 252] width 1171 height 504
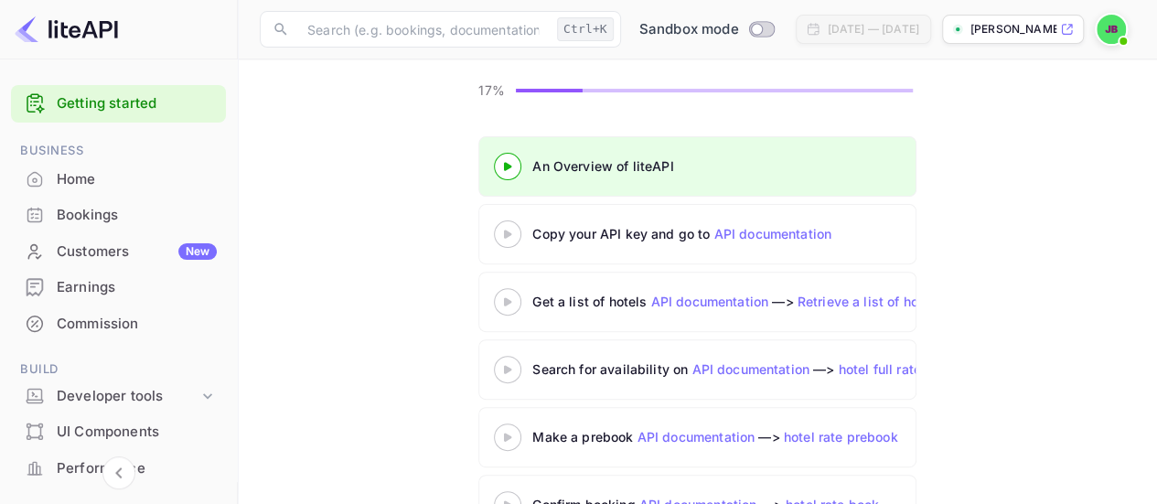
drag, startPoint x: 0, startPoint y: 0, endPoint x: 514, endPoint y: 234, distance: 565.0
click at [514, 234] on icon at bounding box center [508, 234] width 64 height 9
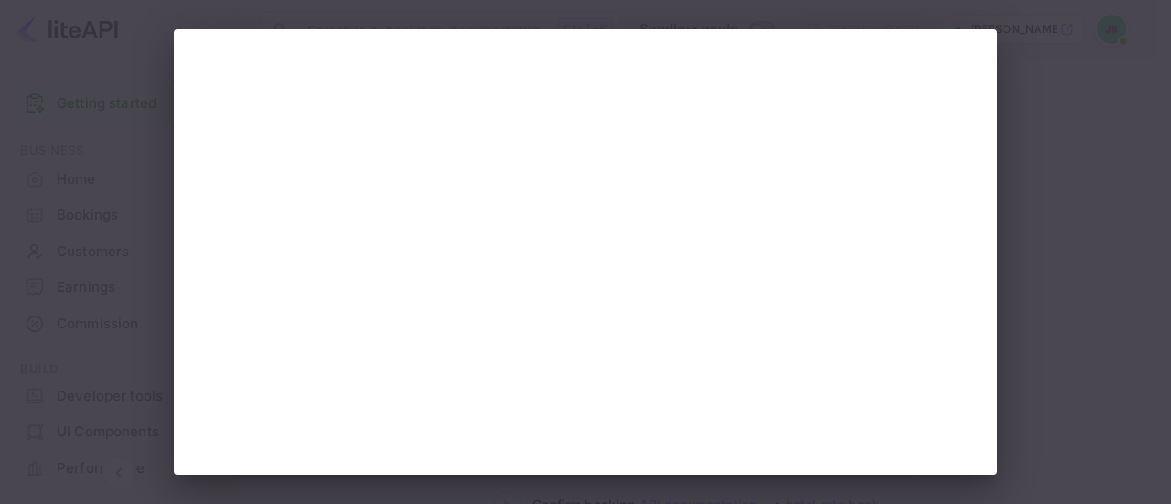
click at [1056, 227] on div at bounding box center [585, 252] width 1171 height 504
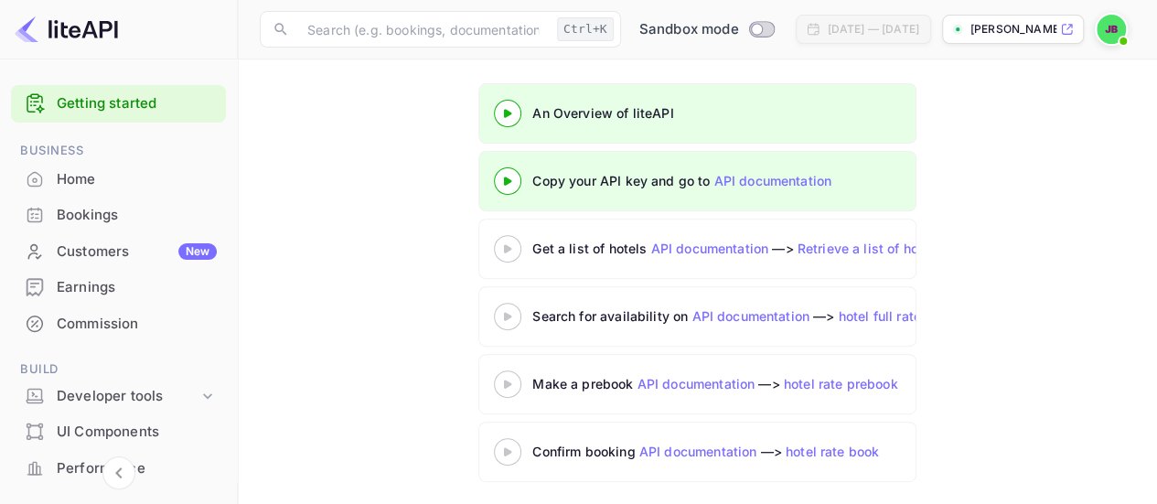
scroll to position [239, 0]
click at [511, 317] on div at bounding box center [508, 313] width 64 height 23
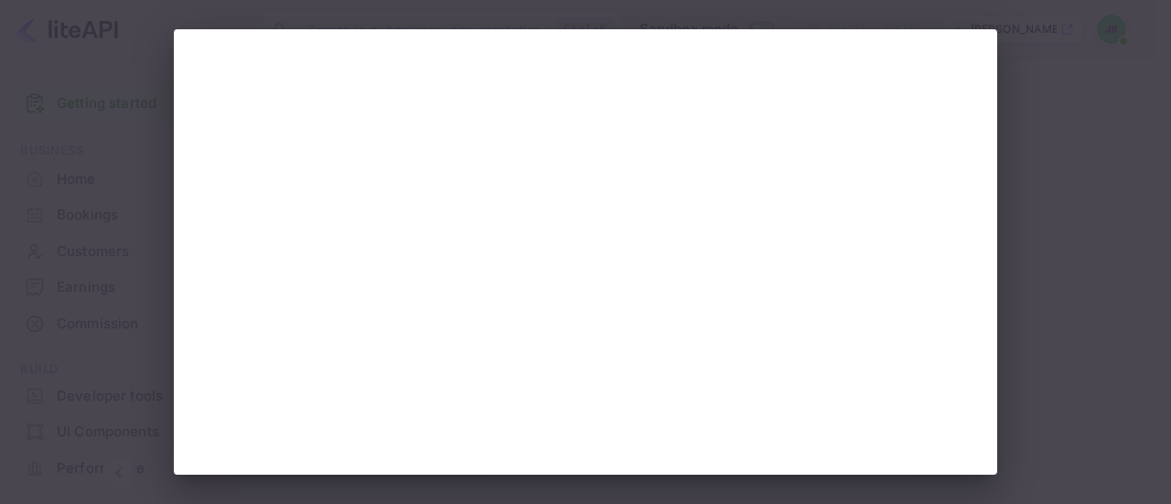
click at [1038, 139] on div at bounding box center [585, 252] width 1171 height 504
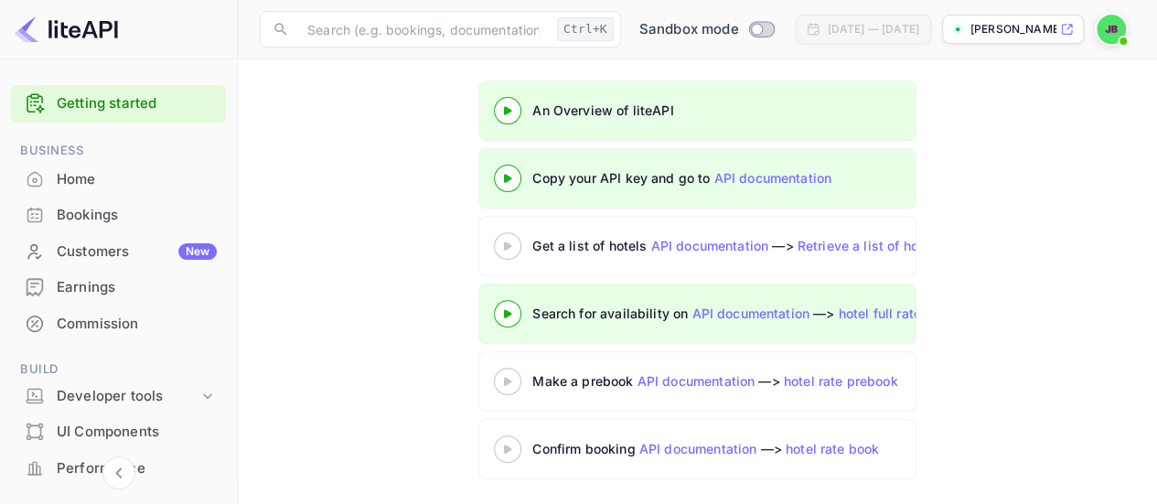
scroll to position [91, 0]
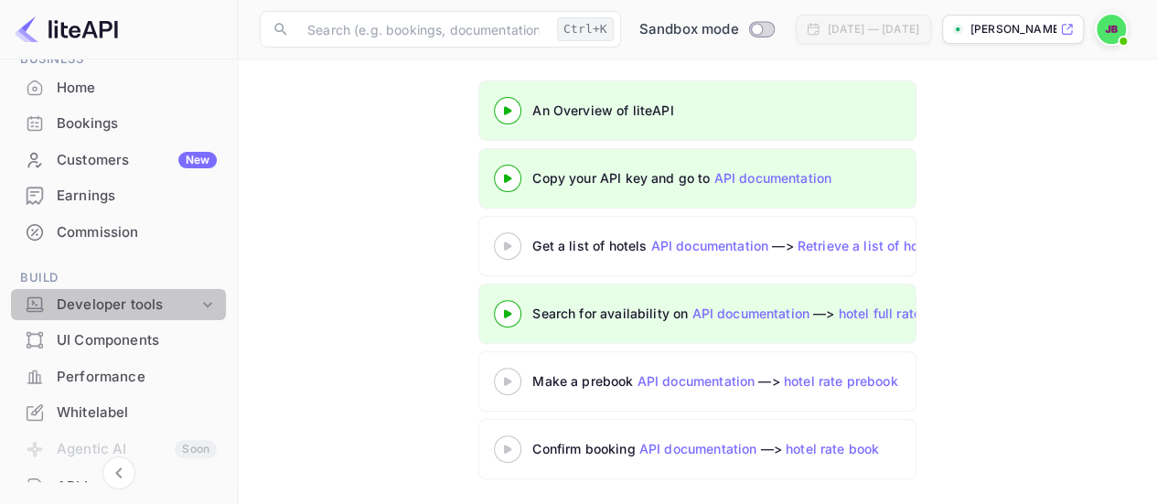
click at [163, 296] on div "Developer tools" at bounding box center [128, 305] width 142 height 21
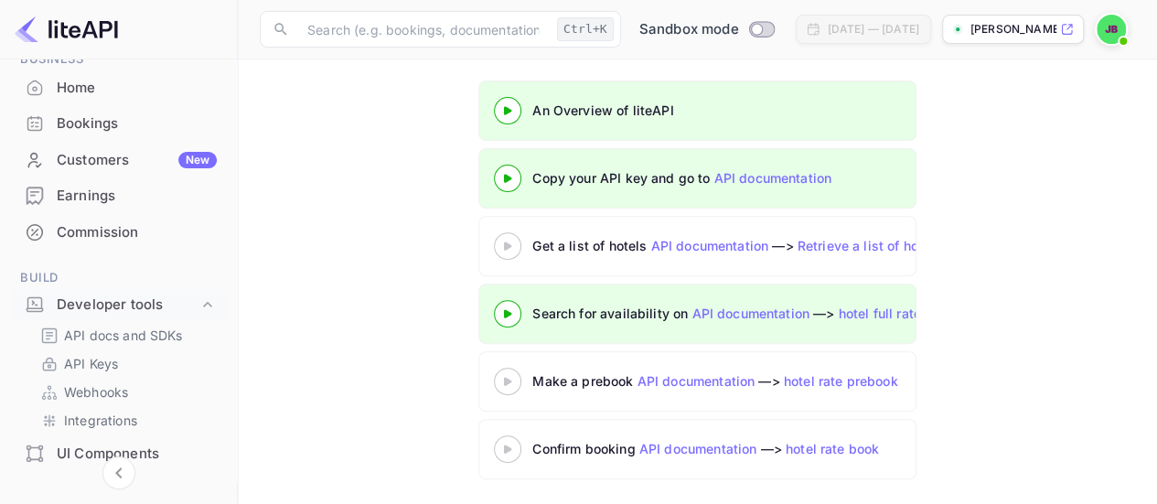
click at [115, 339] on p "API docs and SDKs" at bounding box center [123, 335] width 119 height 19
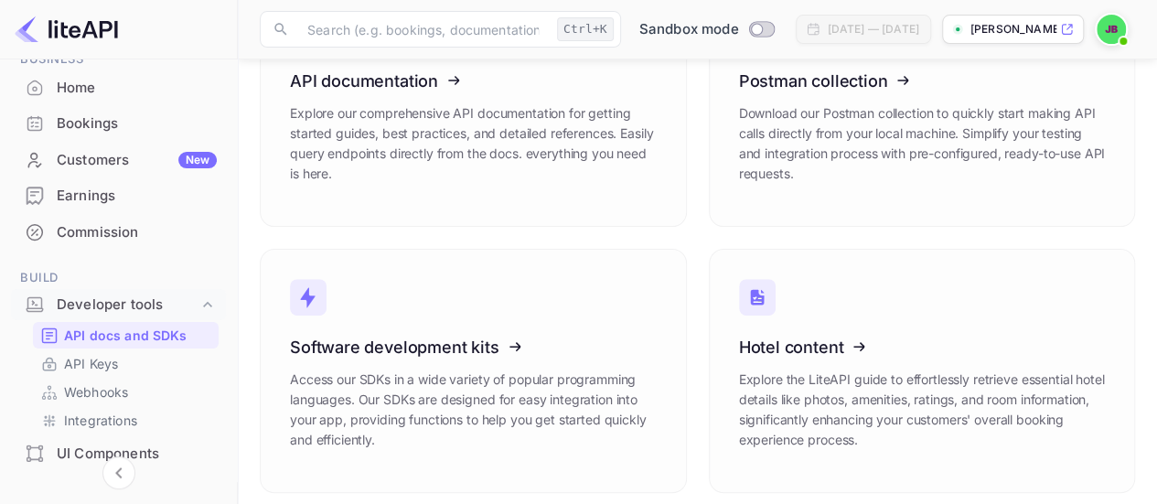
scroll to position [193, 0]
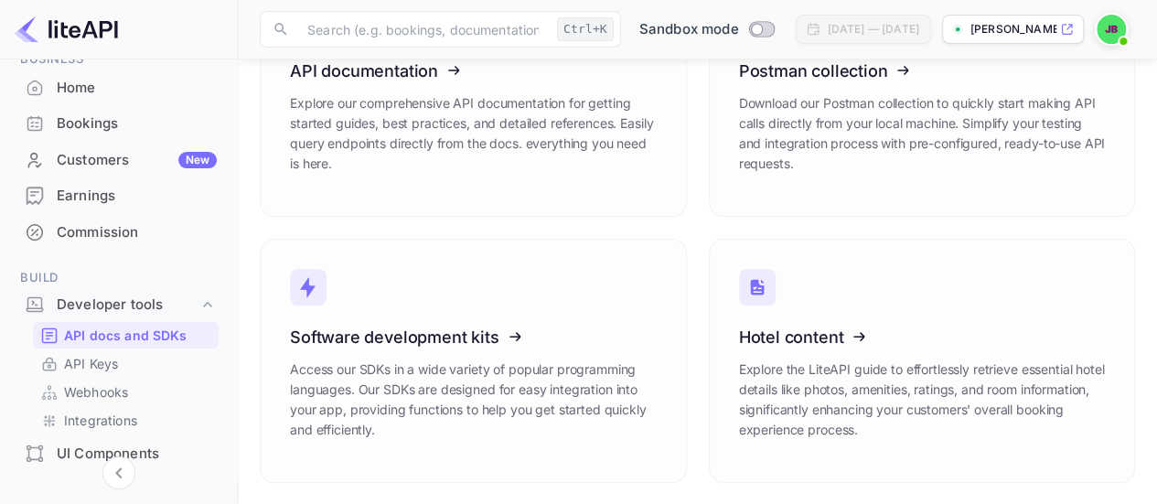
click at [435, 347] on icon at bounding box center [403, 334] width 285 height 188
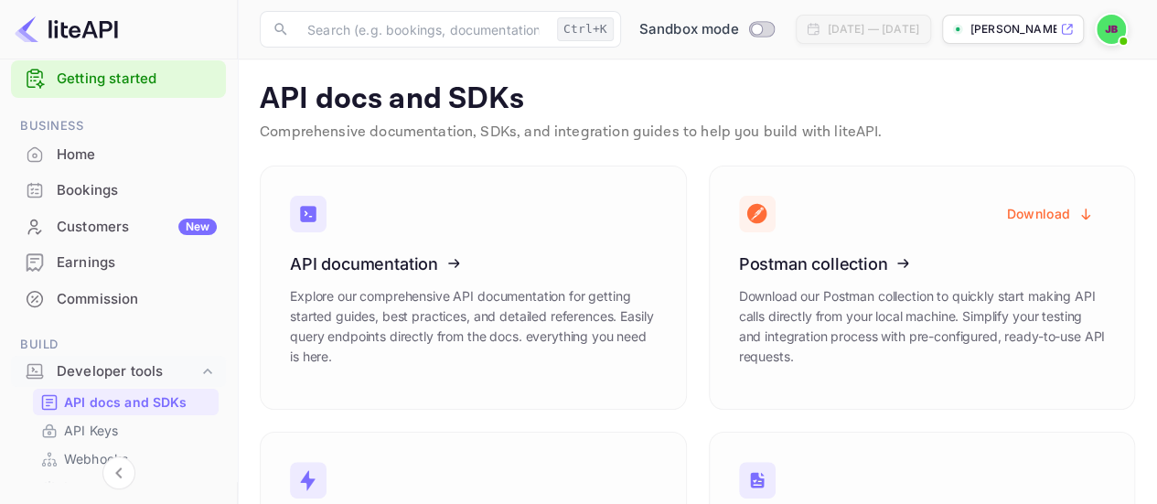
scroll to position [0, 0]
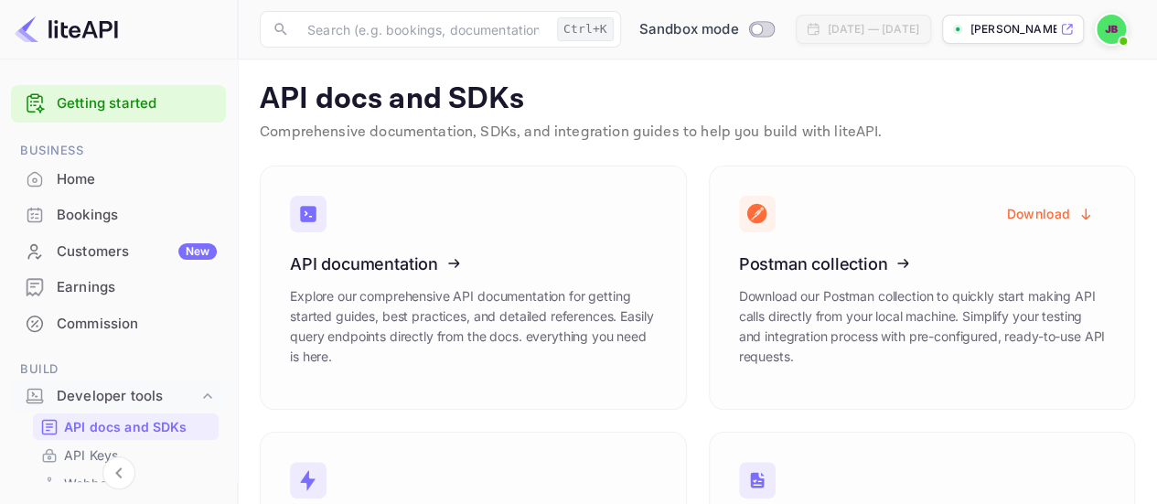
click at [106, 182] on div "Home" at bounding box center [137, 179] width 160 height 21
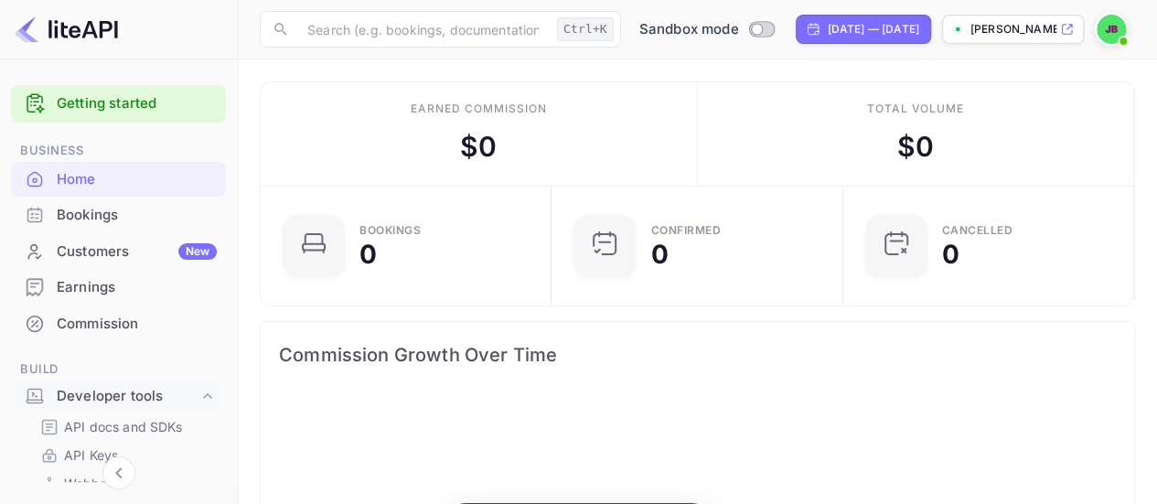
scroll to position [283, 267]
click at [129, 324] on div "Commission" at bounding box center [137, 324] width 160 height 21
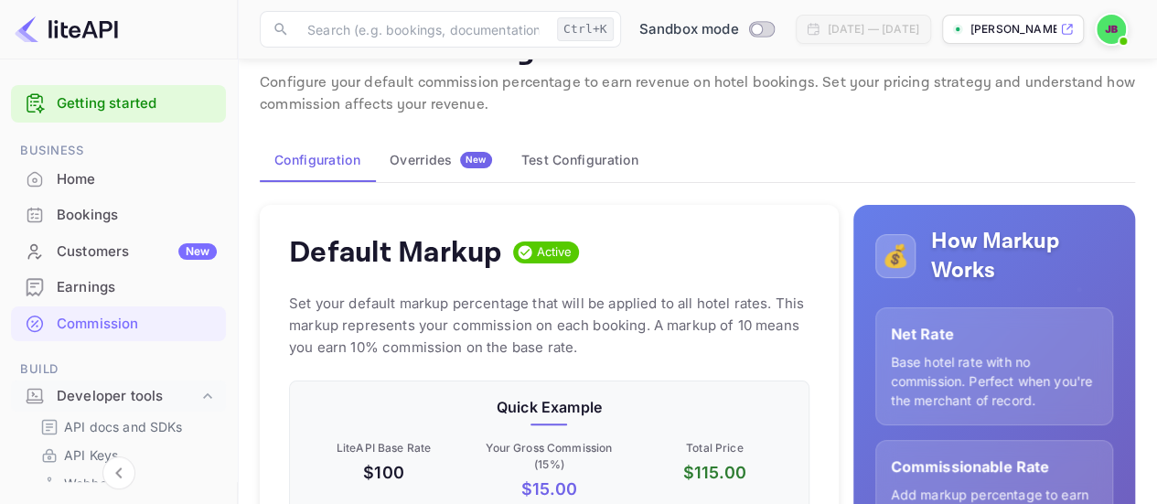
scroll to position [91, 0]
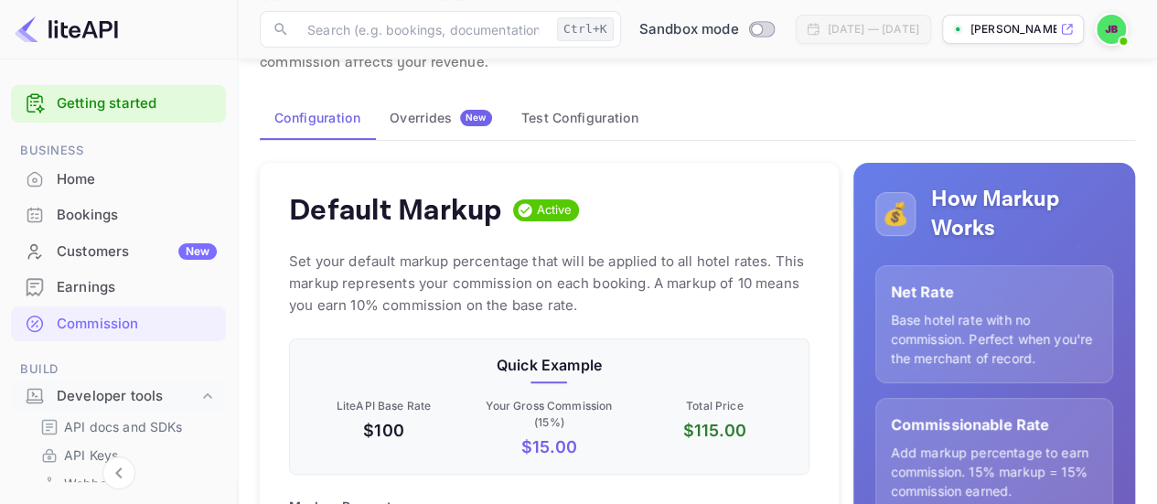
click at [538, 208] on span "Active" at bounding box center [555, 210] width 50 height 18
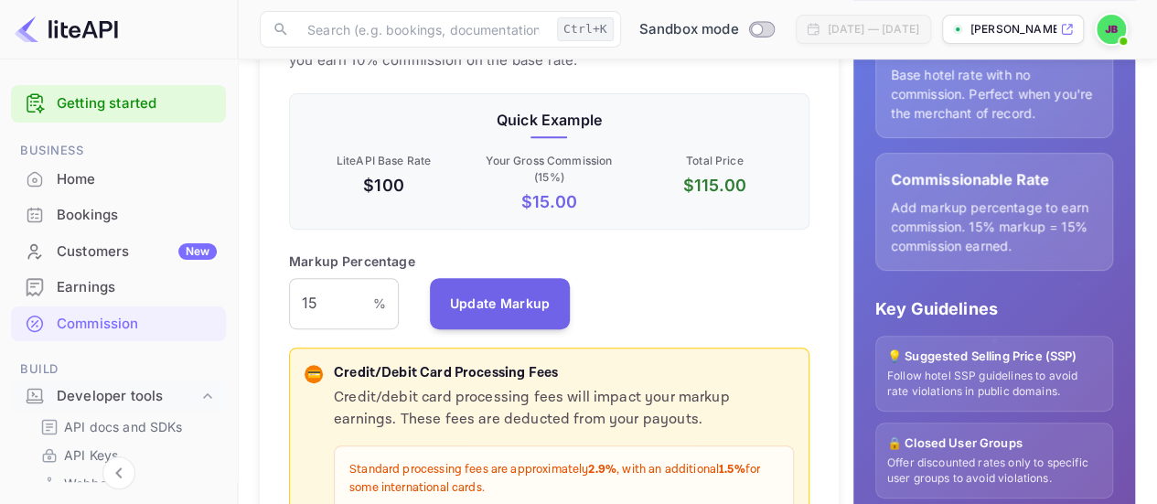
scroll to position [366, 0]
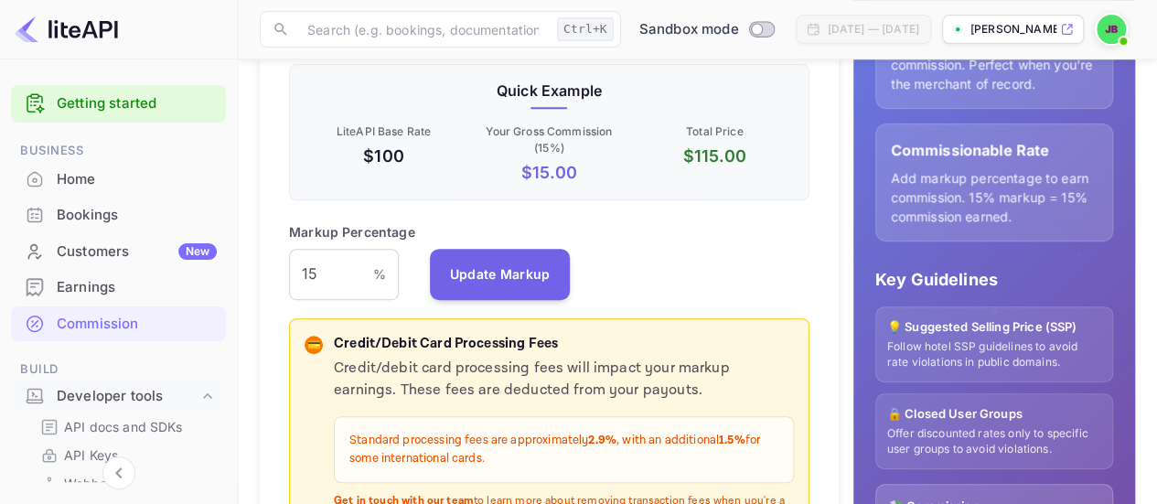
click at [329, 270] on input "15" at bounding box center [331, 274] width 84 height 51
click at [331, 266] on input "15" at bounding box center [331, 274] width 84 height 51
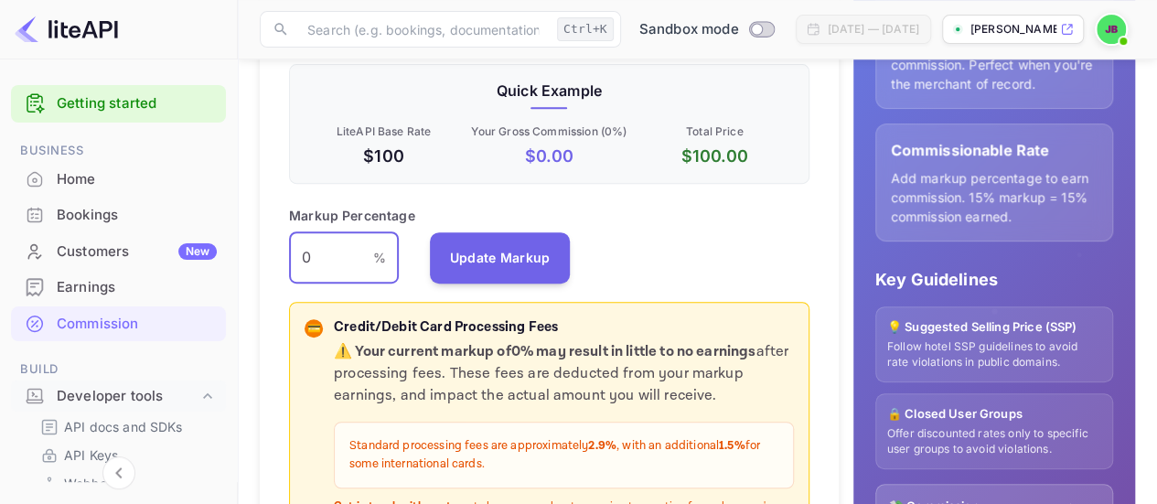
type input "0"
click at [512, 252] on button "Update Markup" at bounding box center [500, 257] width 141 height 51
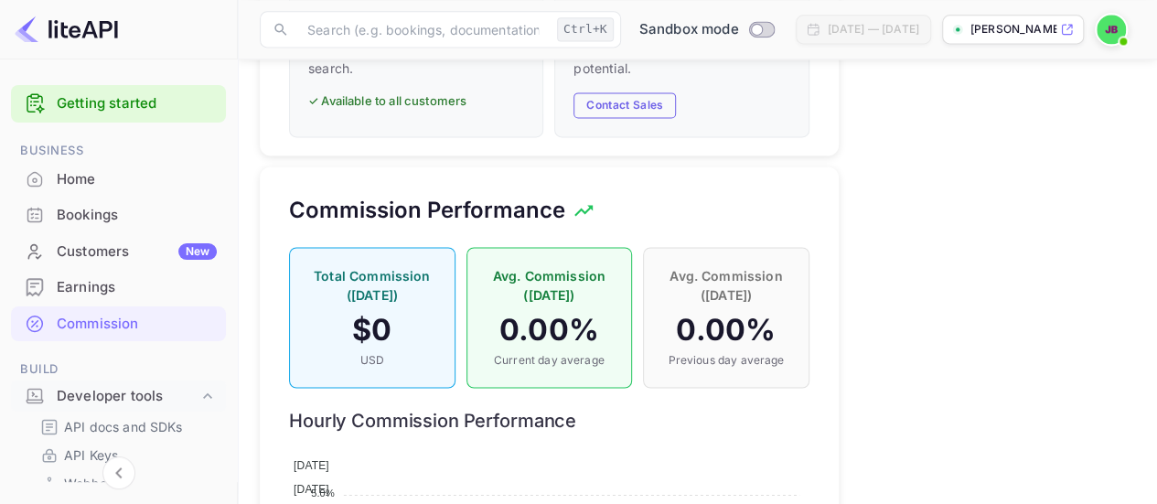
scroll to position [915, 0]
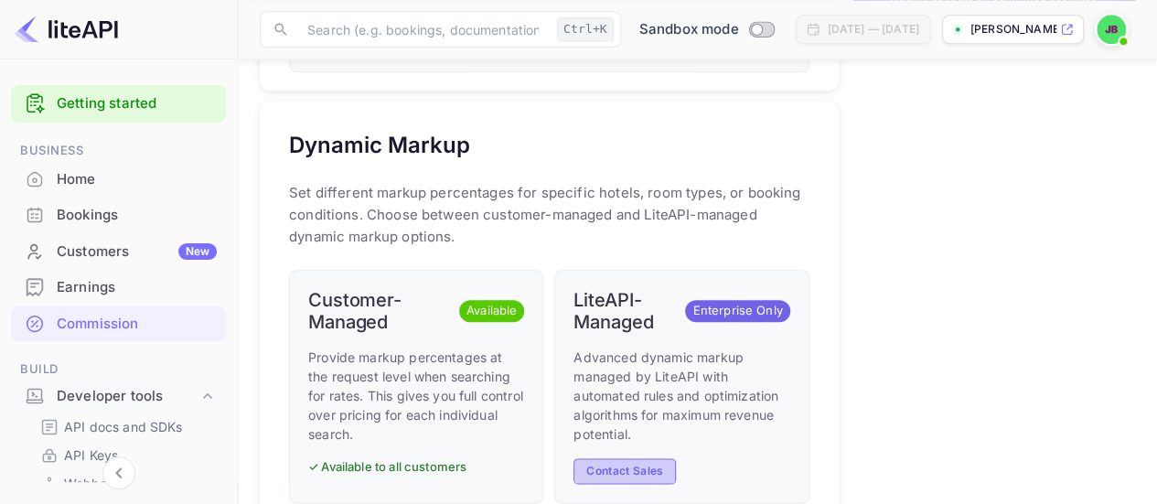
click at [592, 464] on button "Contact Sales" at bounding box center [625, 471] width 102 height 27
click at [92, 25] on img at bounding box center [66, 29] width 103 height 29
click at [70, 175] on div "Home" at bounding box center [137, 179] width 160 height 21
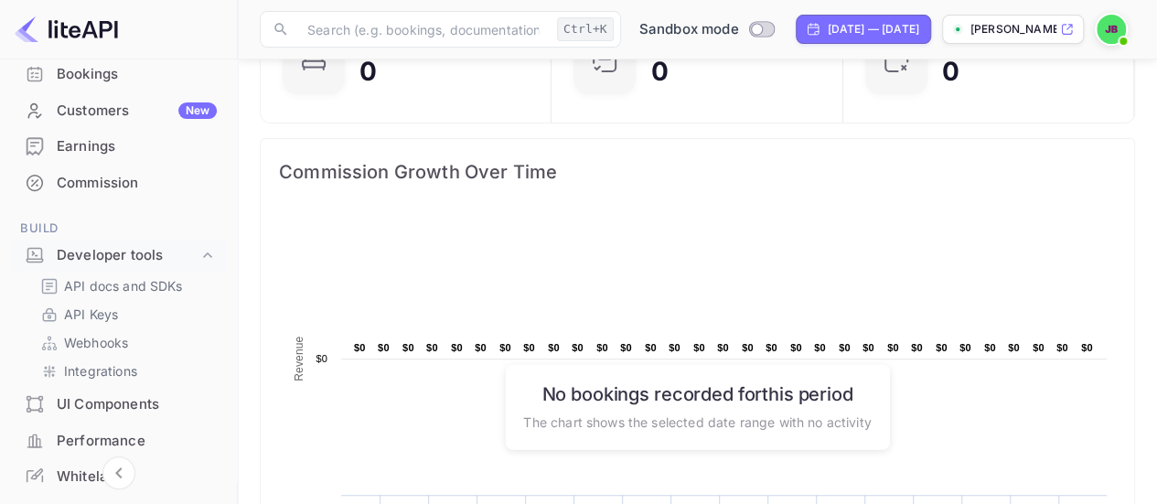
scroll to position [183, 0]
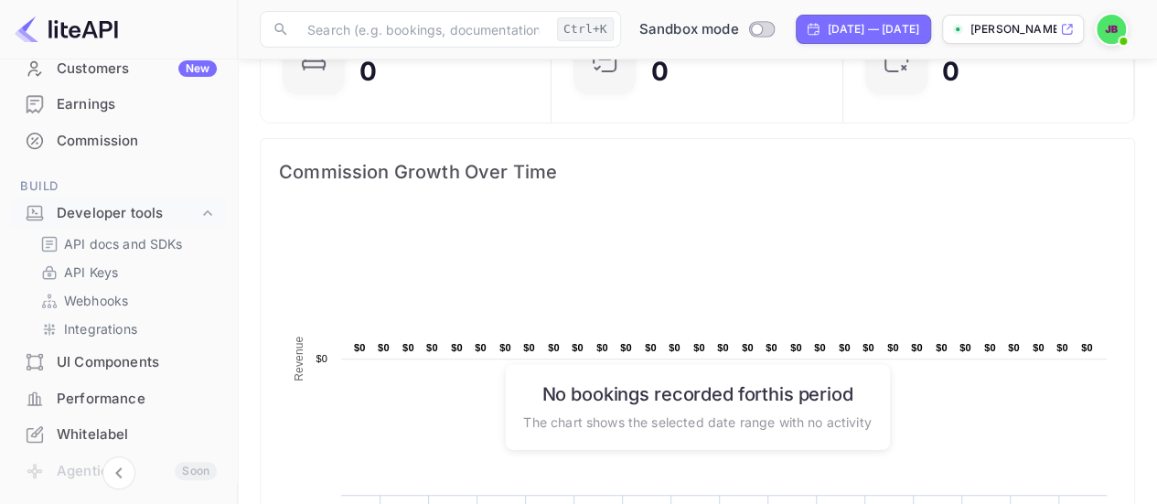
click at [131, 295] on link "Webhooks" at bounding box center [125, 300] width 171 height 19
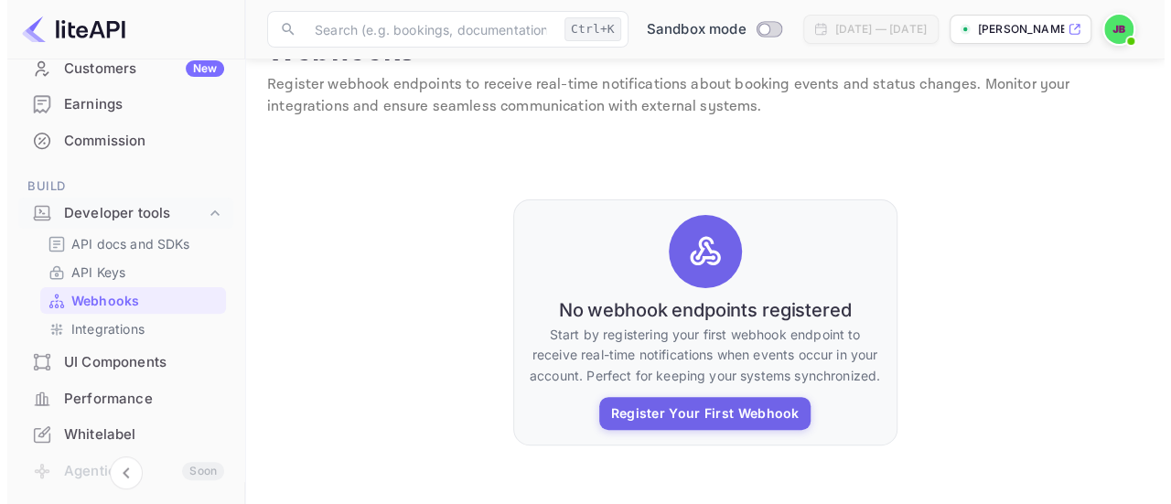
scroll to position [84, 0]
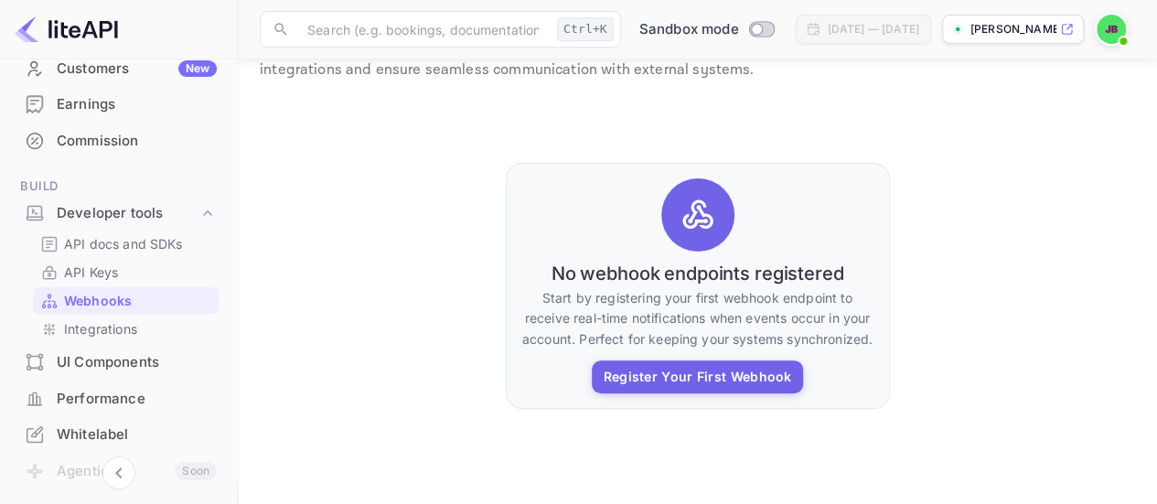
click at [723, 380] on button "Register Your First Webhook" at bounding box center [697, 376] width 210 height 33
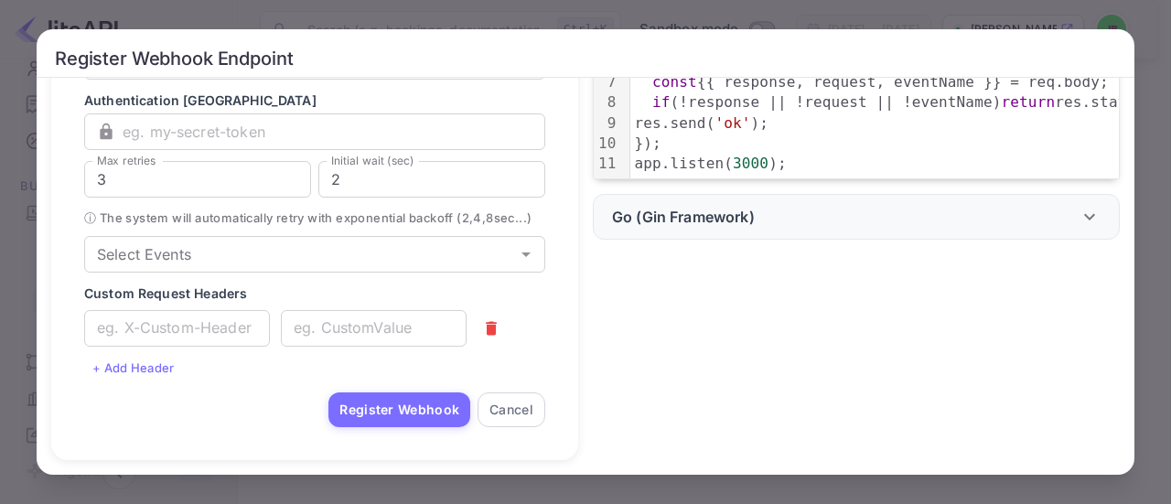
scroll to position [289, 0]
click at [769, 220] on div "Go (Gin Framework)" at bounding box center [845, 217] width 467 height 22
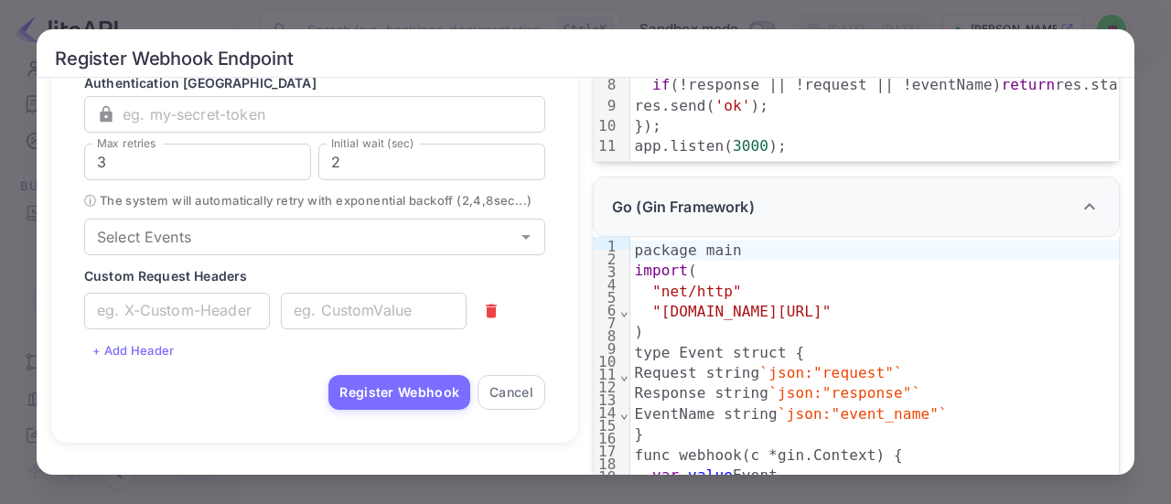
click at [770, 218] on div "Go (Gin Framework)" at bounding box center [845, 207] width 467 height 22
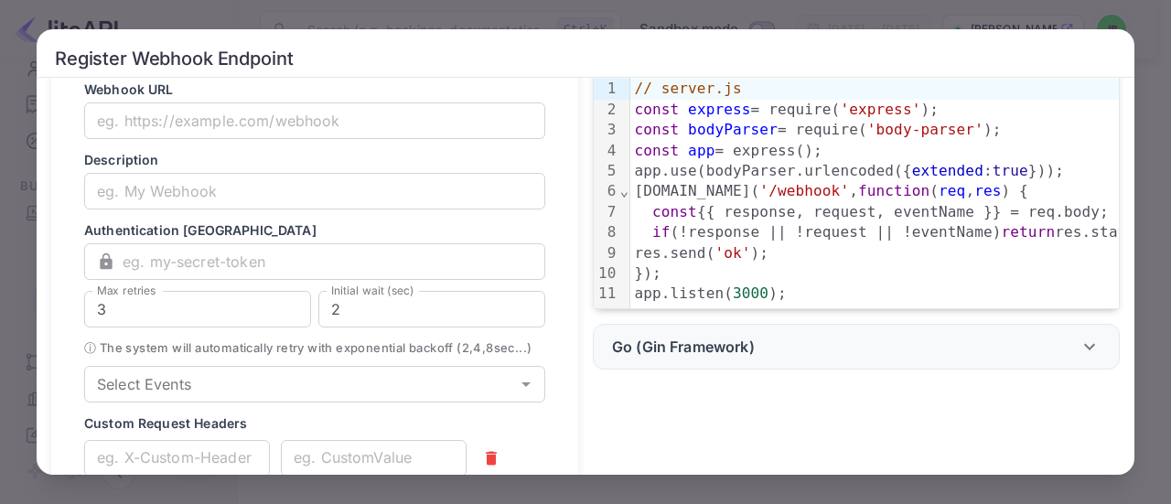
scroll to position [183, 0]
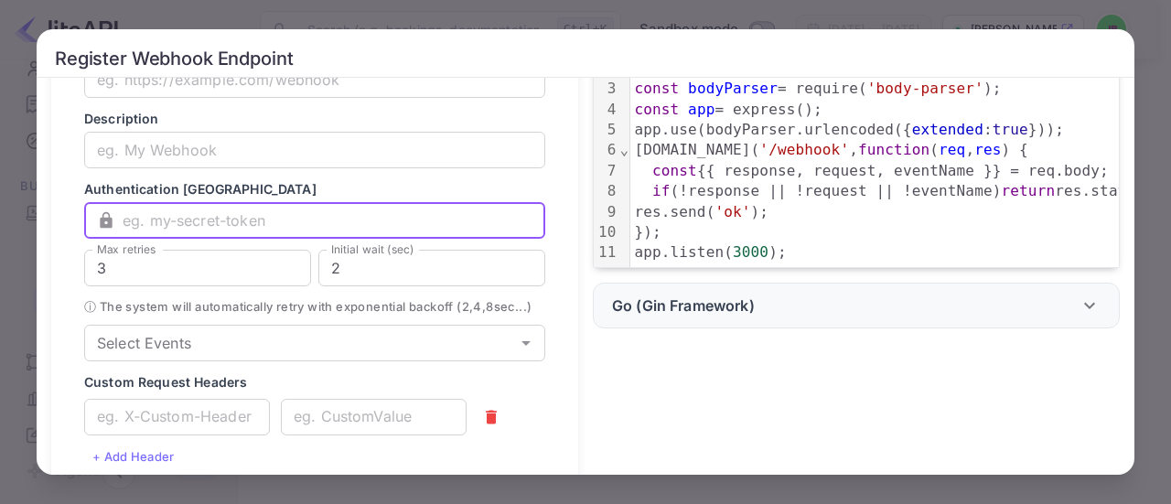
click at [281, 229] on input "text" at bounding box center [334, 220] width 423 height 37
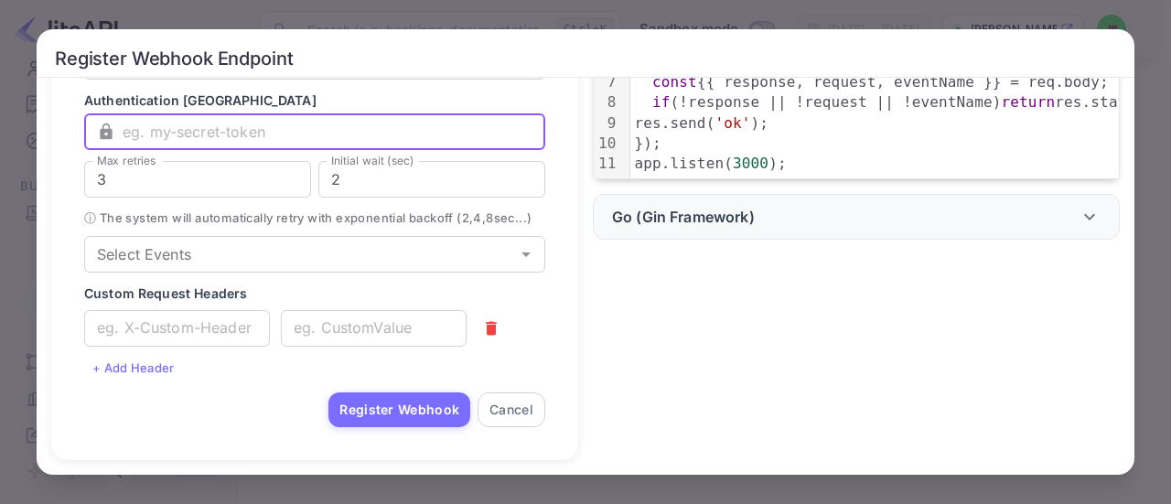
scroll to position [289, 0]
click at [249, 259] on input "Select Events" at bounding box center [300, 255] width 420 height 26
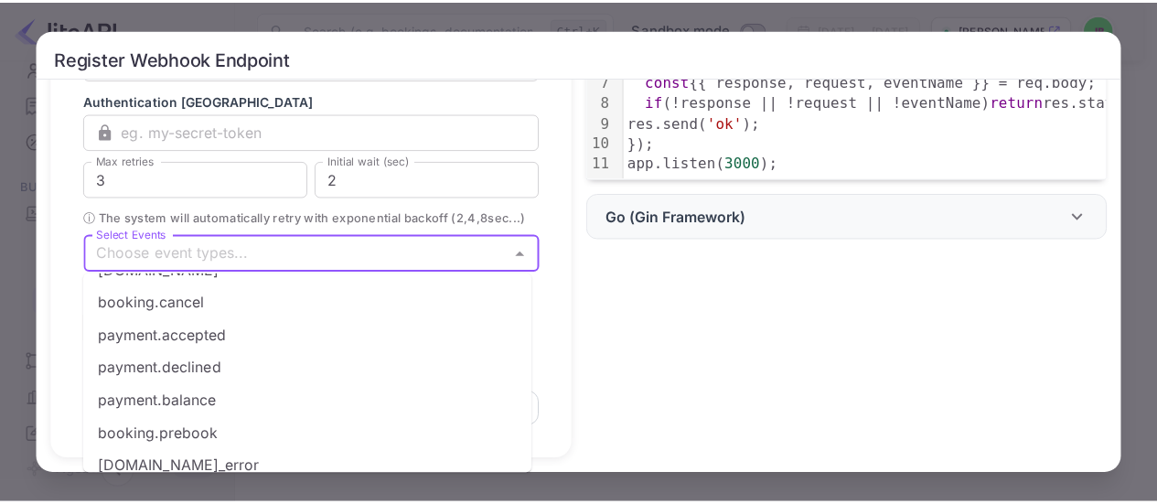
scroll to position [0, 0]
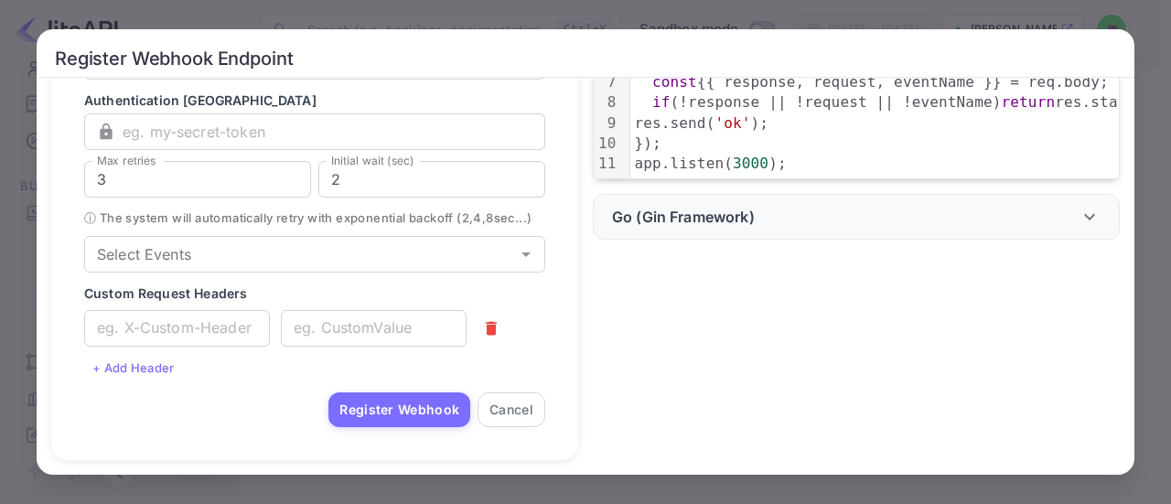
click at [15, 330] on div "Register Webhook Endpoint 💡 Getting started: Register your webhook endpoint bel…" at bounding box center [585, 252] width 1171 height 504
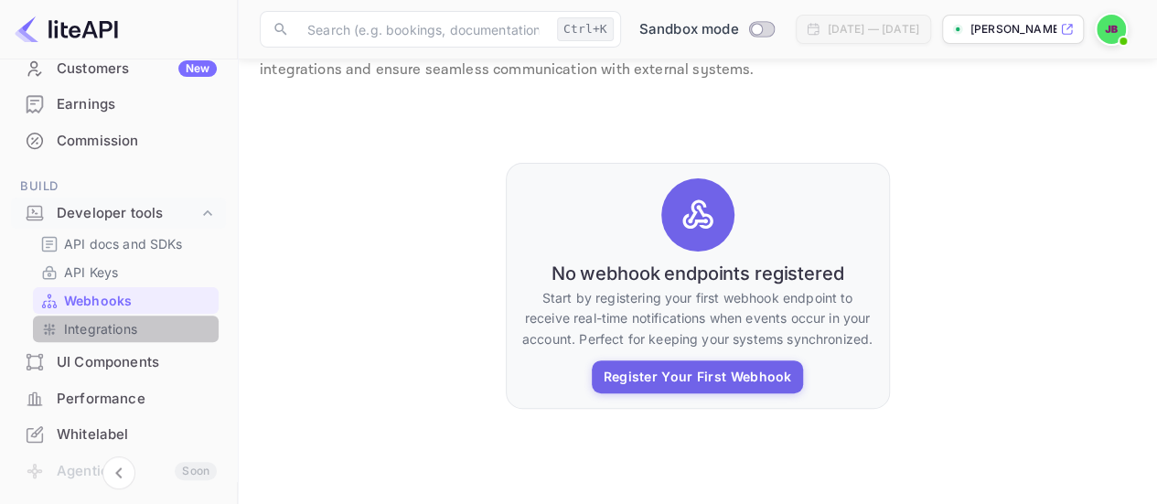
click at [161, 328] on link "Integrations" at bounding box center [125, 328] width 171 height 19
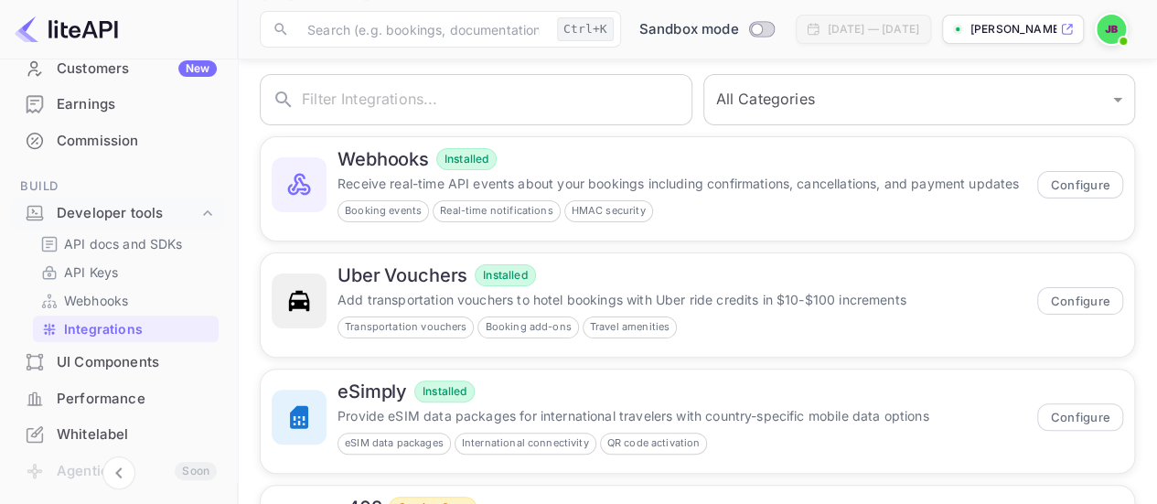
scroll to position [183, 0]
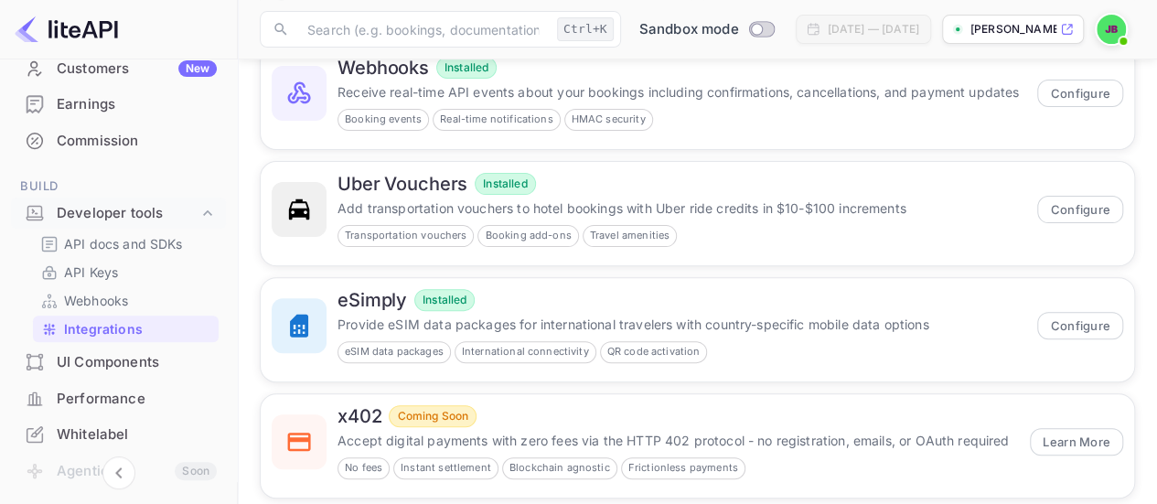
click at [1078, 320] on button "Configure" at bounding box center [1081, 325] width 86 height 27
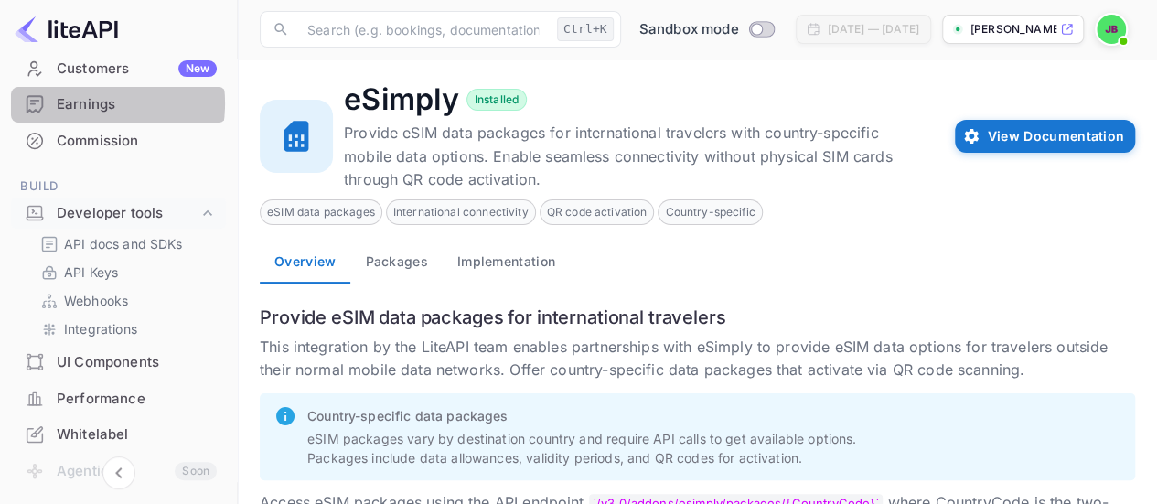
click at [84, 103] on div "Earnings" at bounding box center [137, 104] width 160 height 21
